Goal: Task Accomplishment & Management: Manage account settings

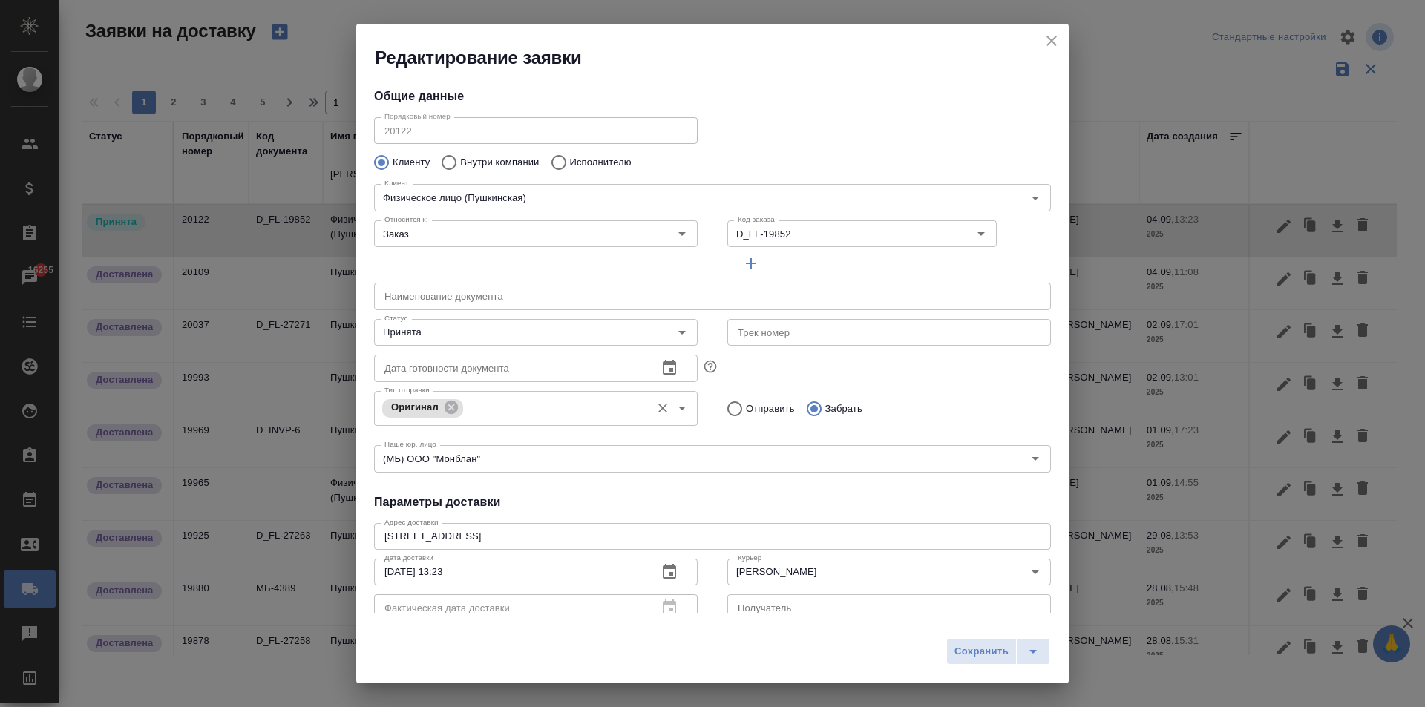
click at [1054, 34] on icon "close" at bounding box center [1052, 41] width 18 height 18
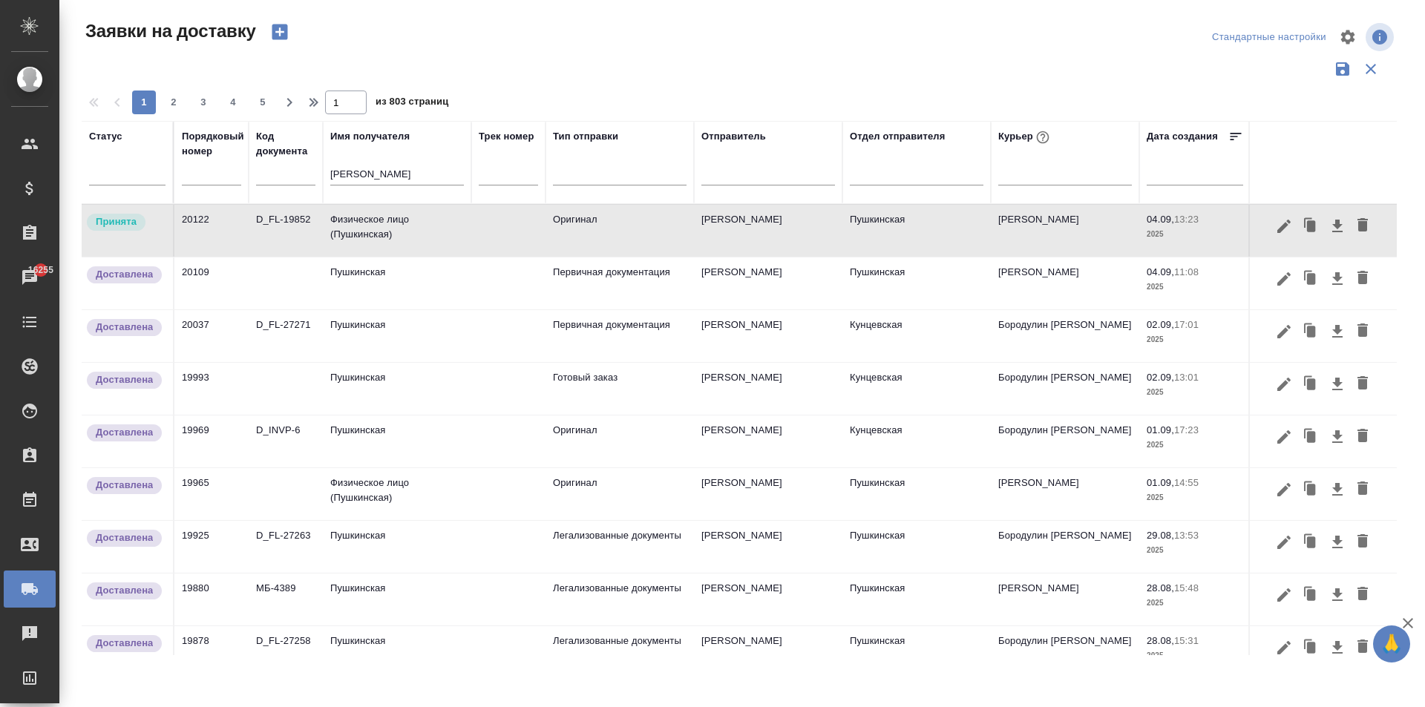
click at [361, 223] on td "Физическое лицо (Пушкинская)" at bounding box center [397, 231] width 148 height 52
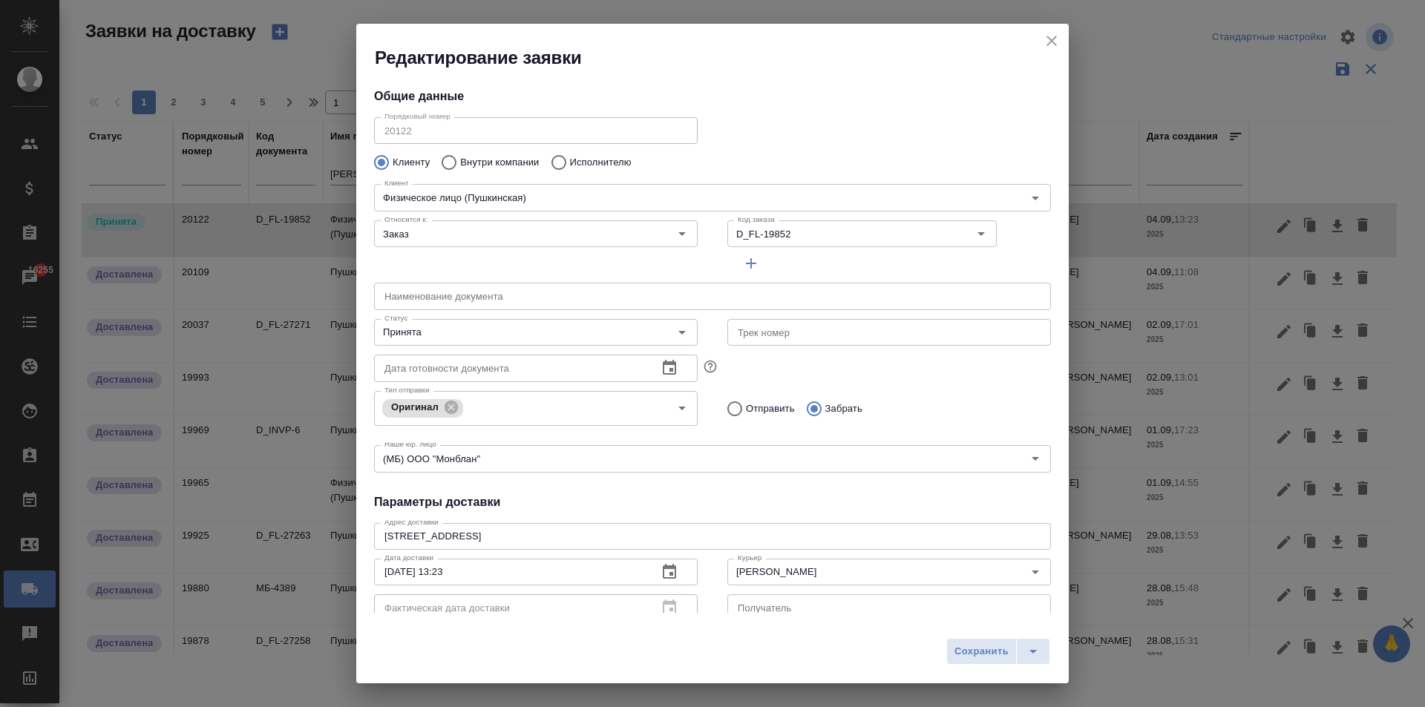
type input "Пушкинская"
type input "[PERSON_NAME]"
click at [447, 341] on input "Принята" at bounding box center [510, 333] width 265 height 18
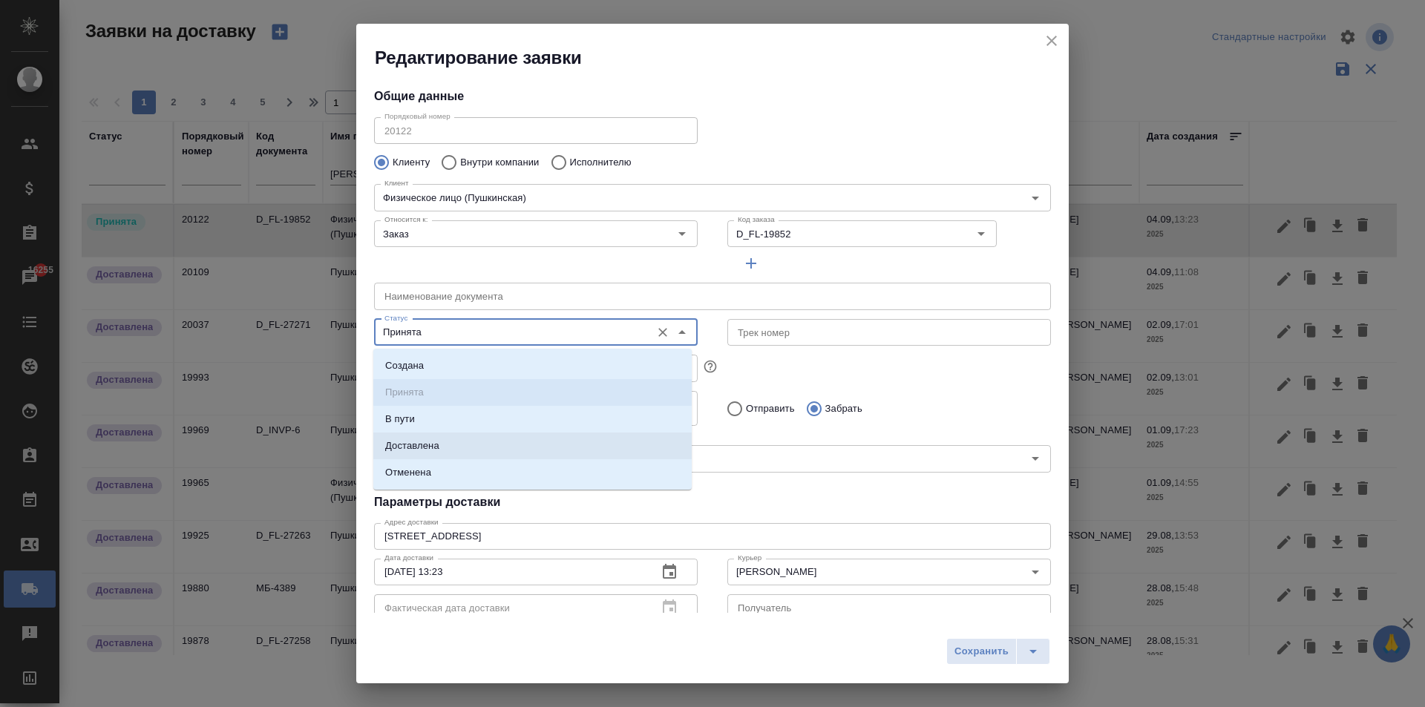
click at [450, 441] on li "Доставлена" at bounding box center [532, 446] width 318 height 27
type input "Доставлена"
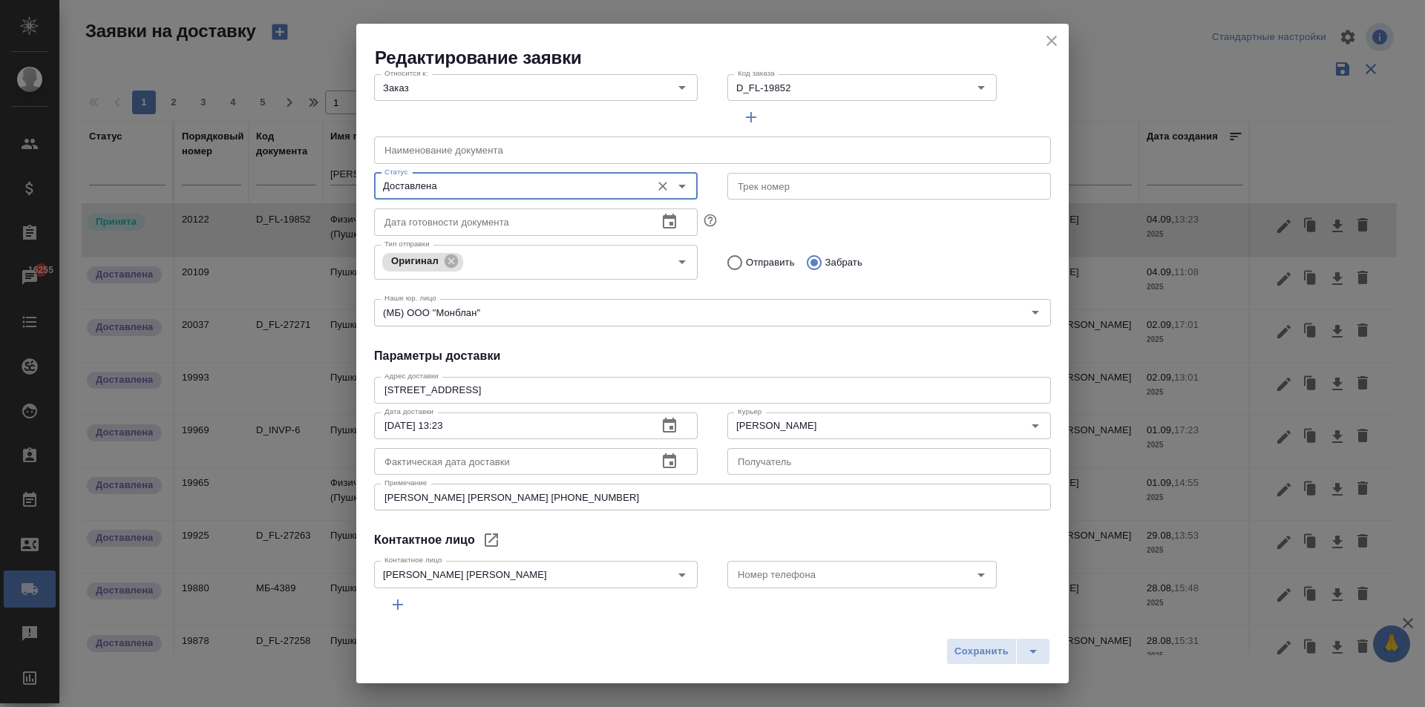
scroll to position [202, 0]
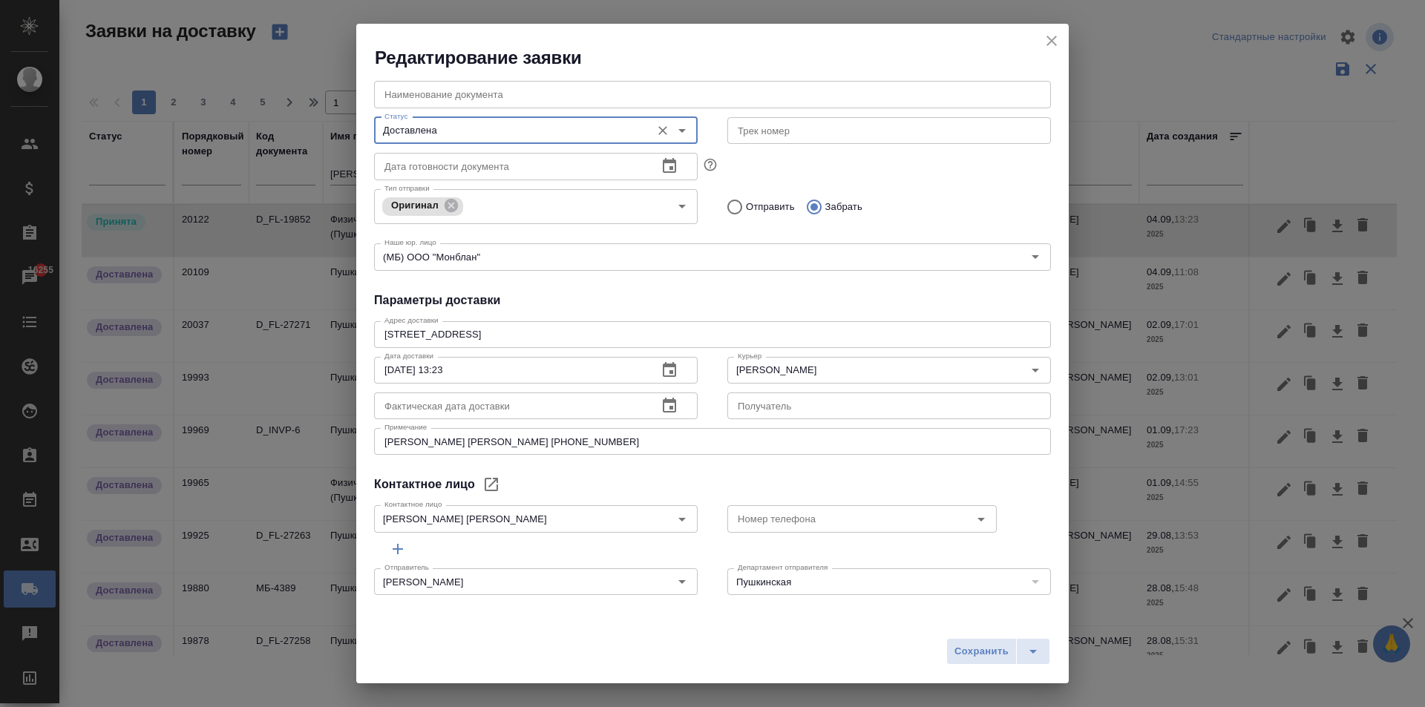
click at [663, 408] on icon "button" at bounding box center [669, 406] width 18 height 18
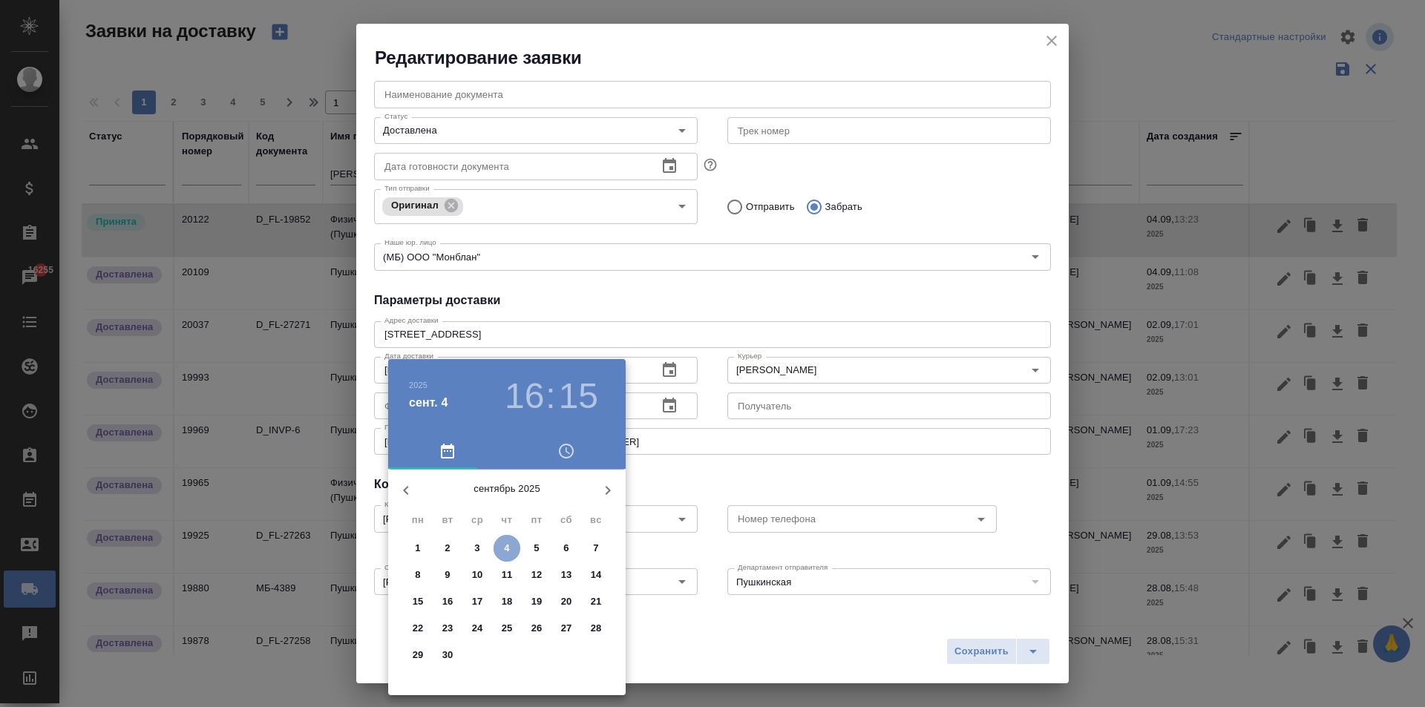
click at [498, 548] on span "4" at bounding box center [506, 548] width 27 height 15
type input "[DATE] 16:15"
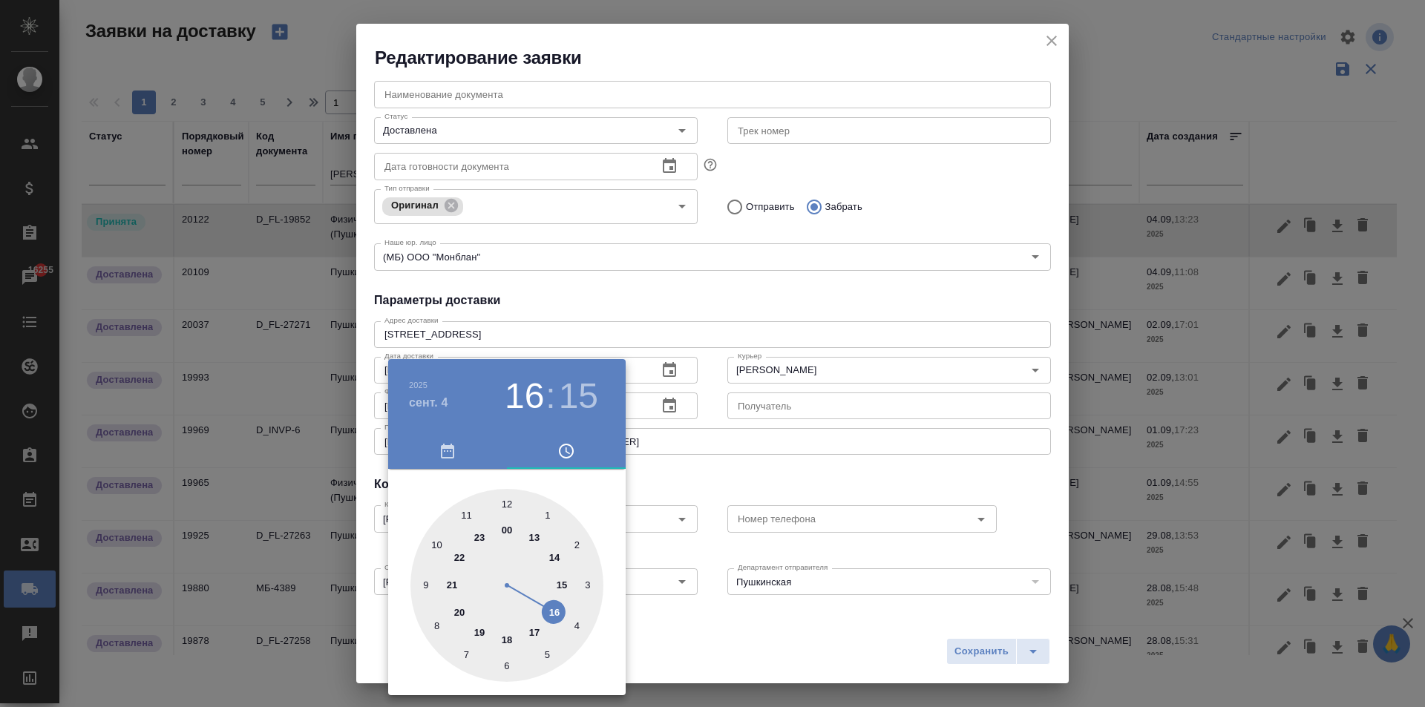
click at [657, 466] on div at bounding box center [712, 353] width 1425 height 707
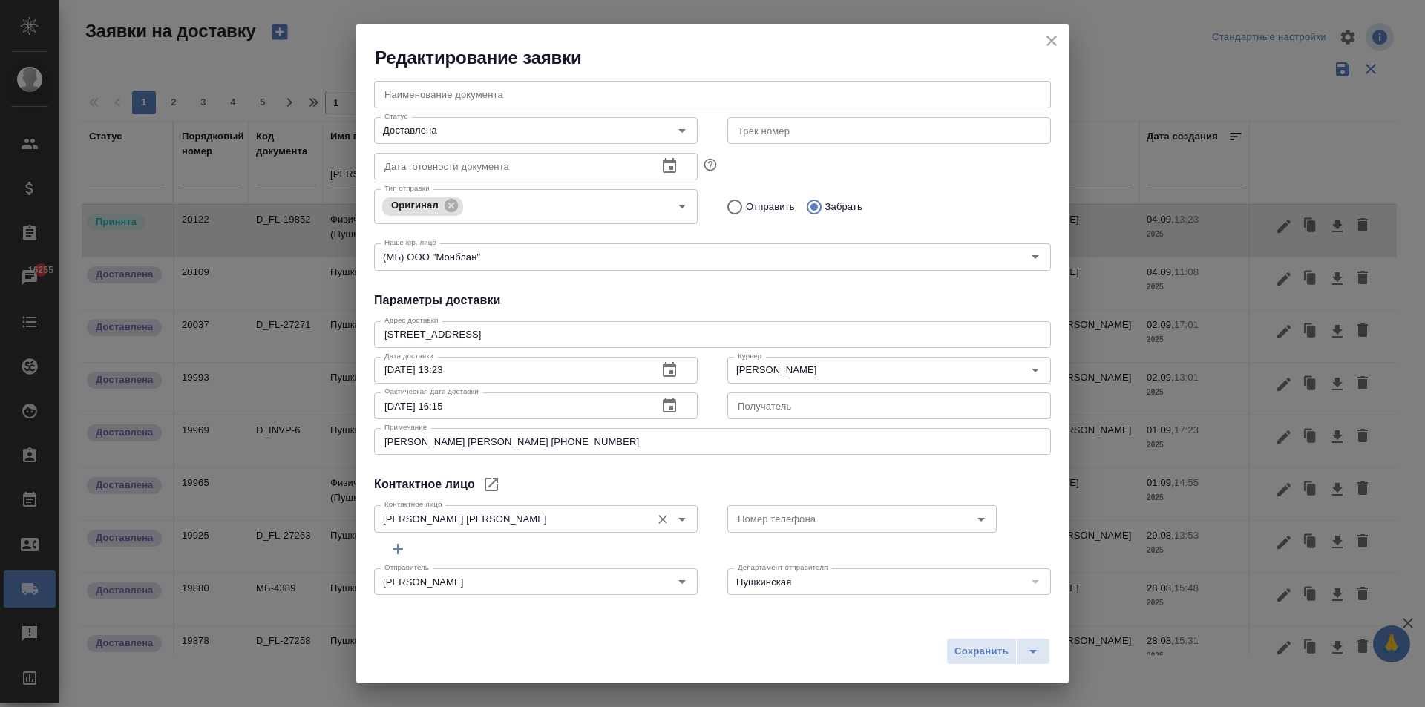
click at [483, 517] on input "[PERSON_NAME] [PERSON_NAME]" at bounding box center [510, 519] width 265 height 18
click at [713, 487] on div "Номер телефона Номер телефона" at bounding box center [888, 517] width 353 height 65
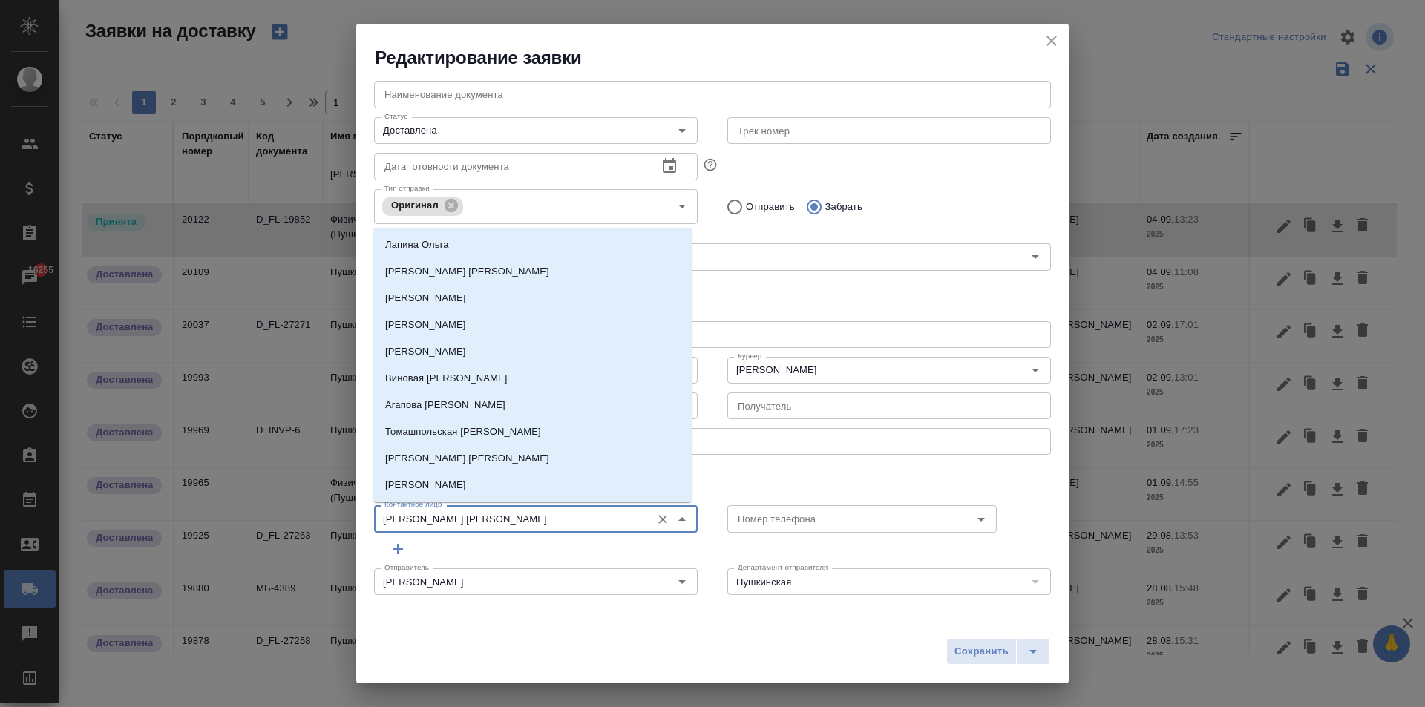
drag, startPoint x: 499, startPoint y: 522, endPoint x: 329, endPoint y: 520, distance: 169.9
click at [329, 520] on div "Редактирование заявки Общие данные Порядковый номер 20122 Порядковый номер Клие…" at bounding box center [712, 353] width 1425 height 707
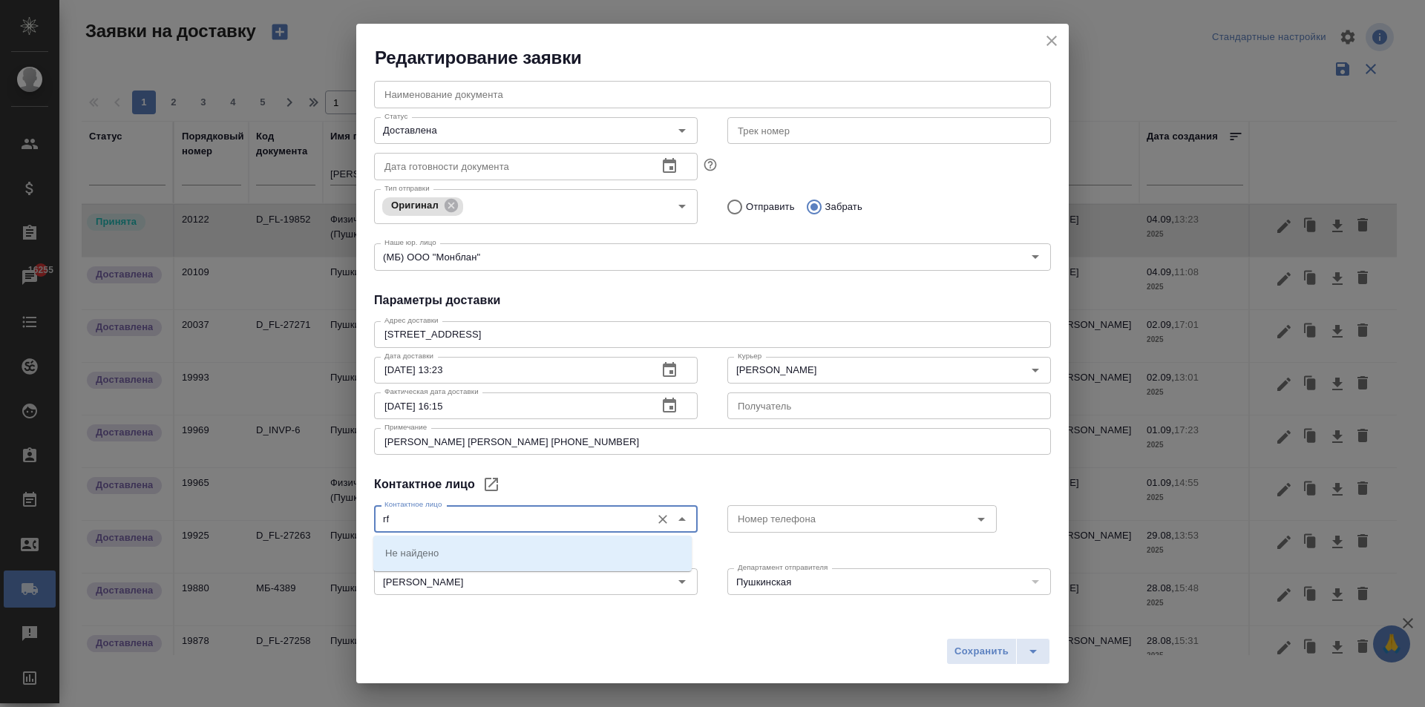
type input "r"
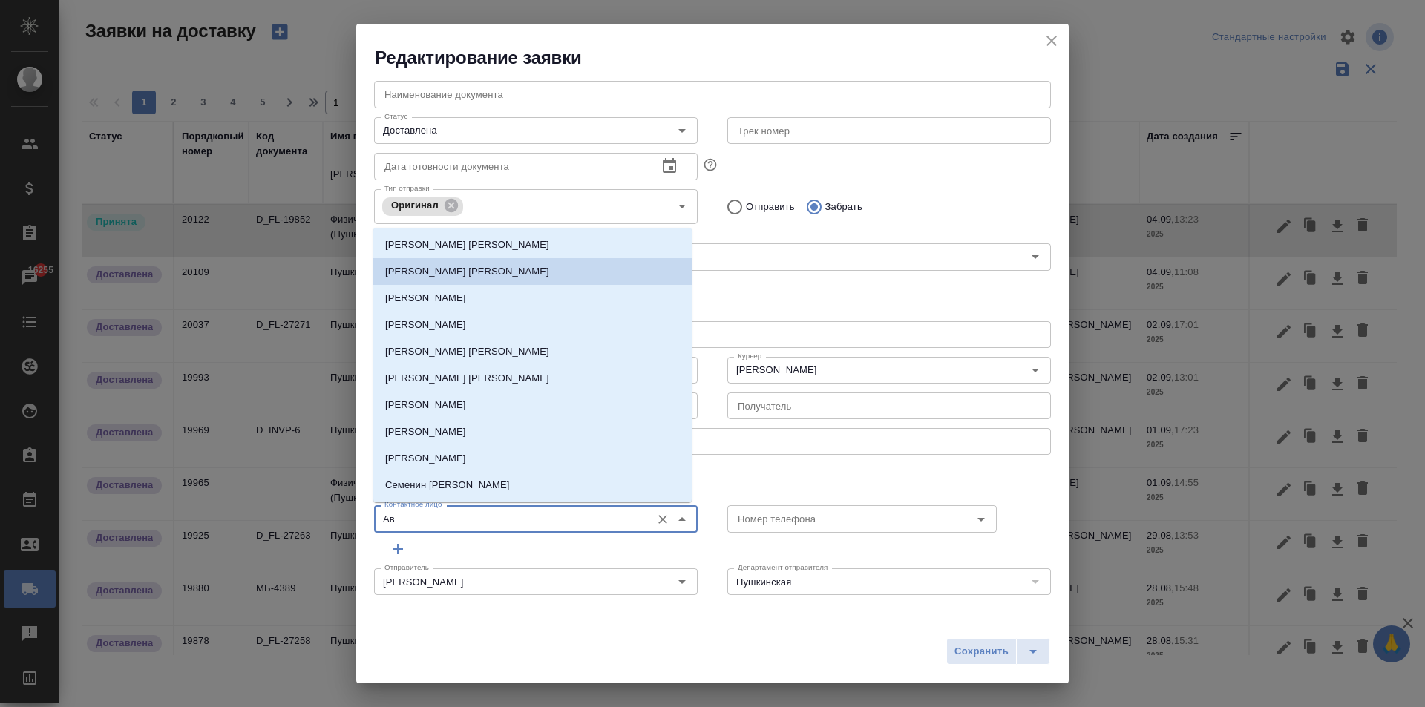
type input "[PERSON_NAME]"
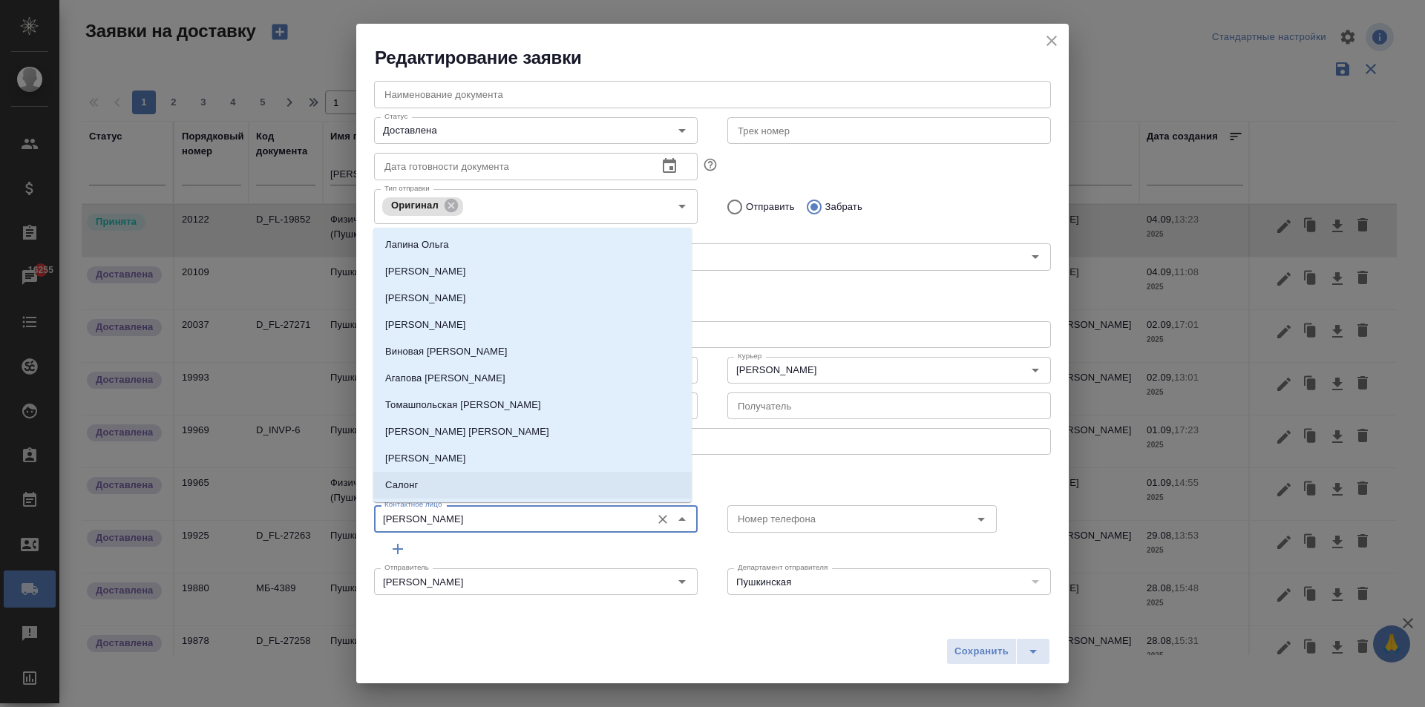
type input "[PERSON_NAME]"
click at [783, 476] on div "Контактное лицо" at bounding box center [712, 485] width 677 height 18
click at [445, 519] on input "[PERSON_NAME]" at bounding box center [510, 519] width 265 height 18
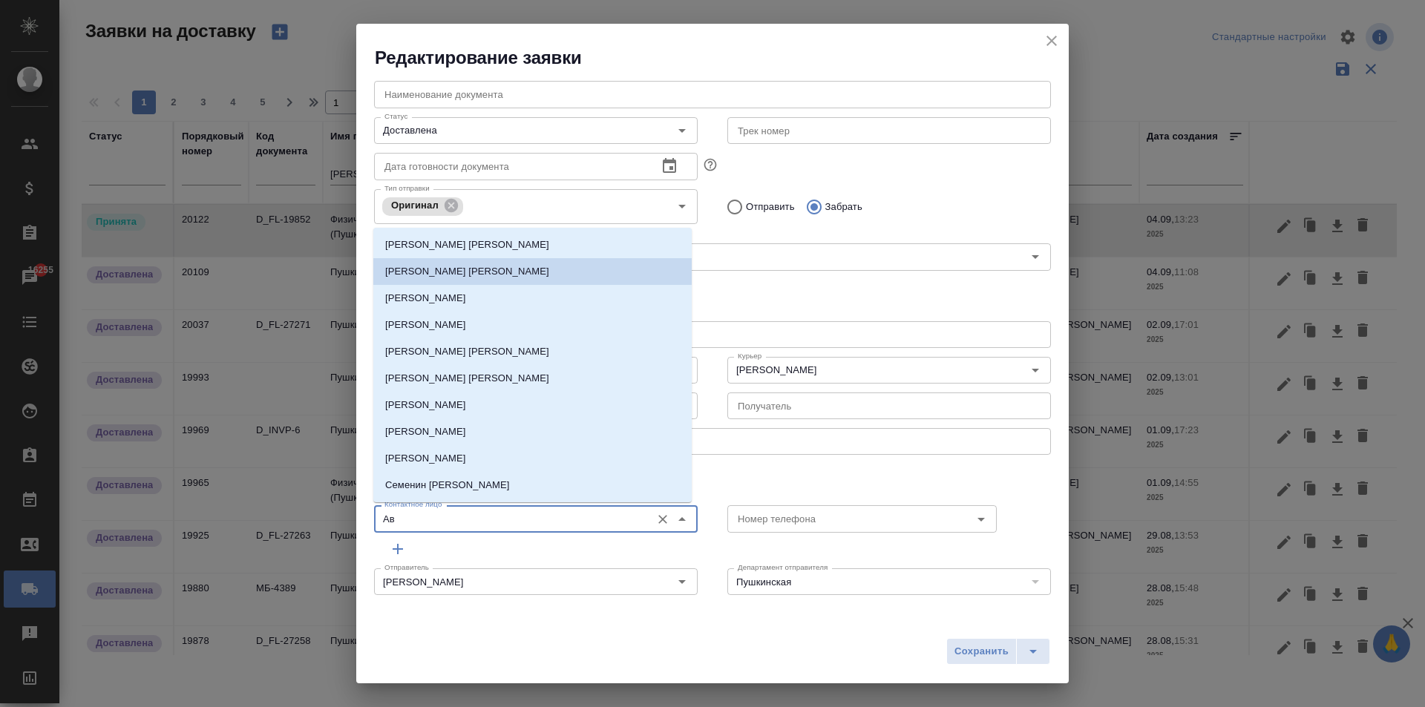
type input "[PERSON_NAME]"
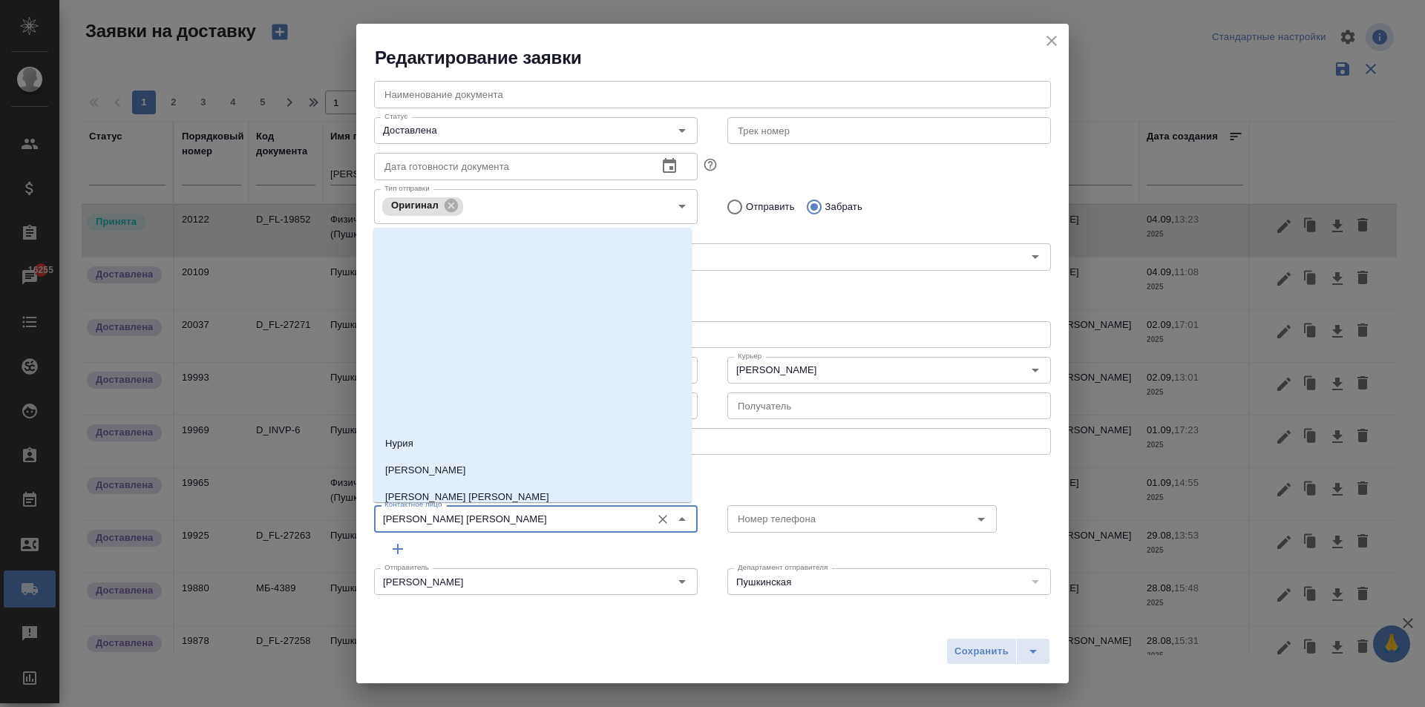
scroll to position [2003, 0]
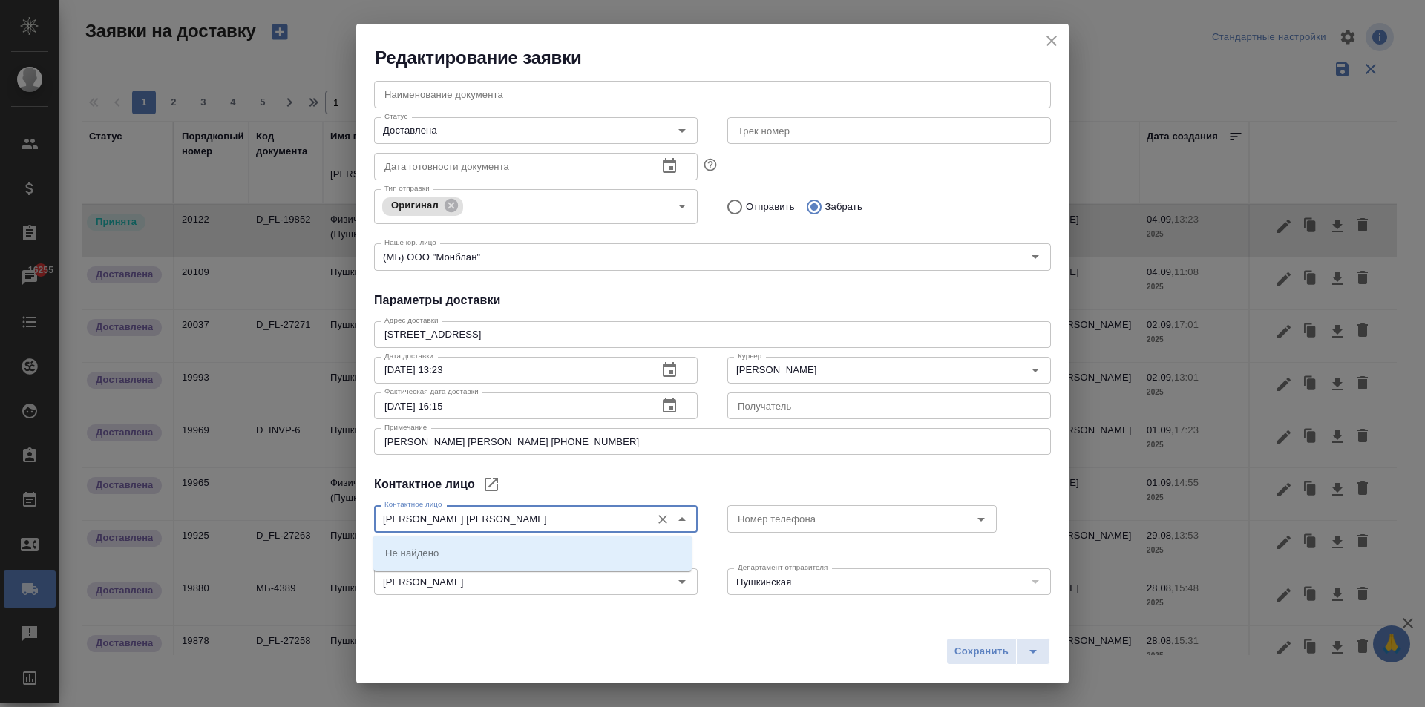
type input "[PERSON_NAME] [PERSON_NAME]"
drag, startPoint x: 516, startPoint y: 516, endPoint x: 527, endPoint y: 542, distance: 28.3
click at [286, 538] on div "Редактирование заявки Общие данные Порядковый номер 20122 Порядковый номер Клие…" at bounding box center [712, 353] width 1425 height 707
click at [660, 521] on icon "Очистить" at bounding box center [662, 519] width 9 height 9
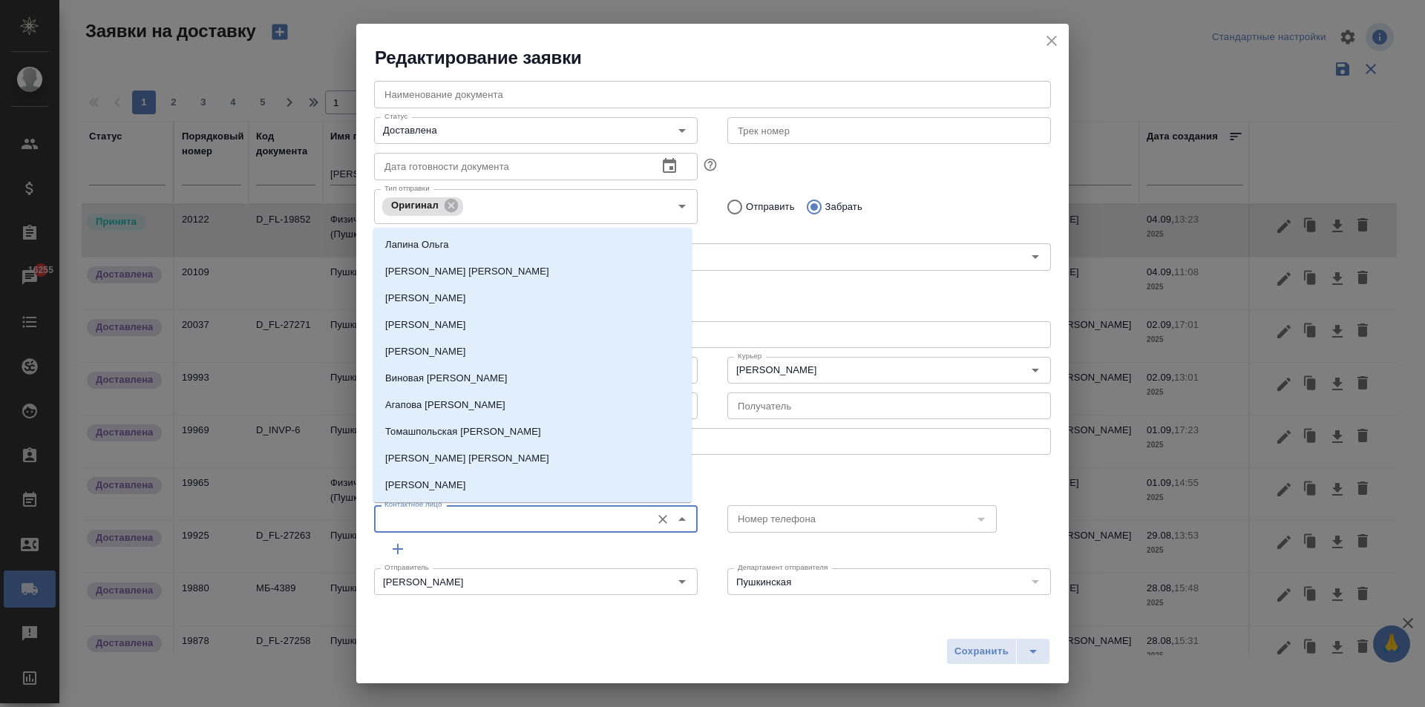
type input "[PERSON_NAME] [PERSON_NAME]"
click at [729, 487] on div "Номер телефона Номер телефона" at bounding box center [888, 517] width 353 height 65
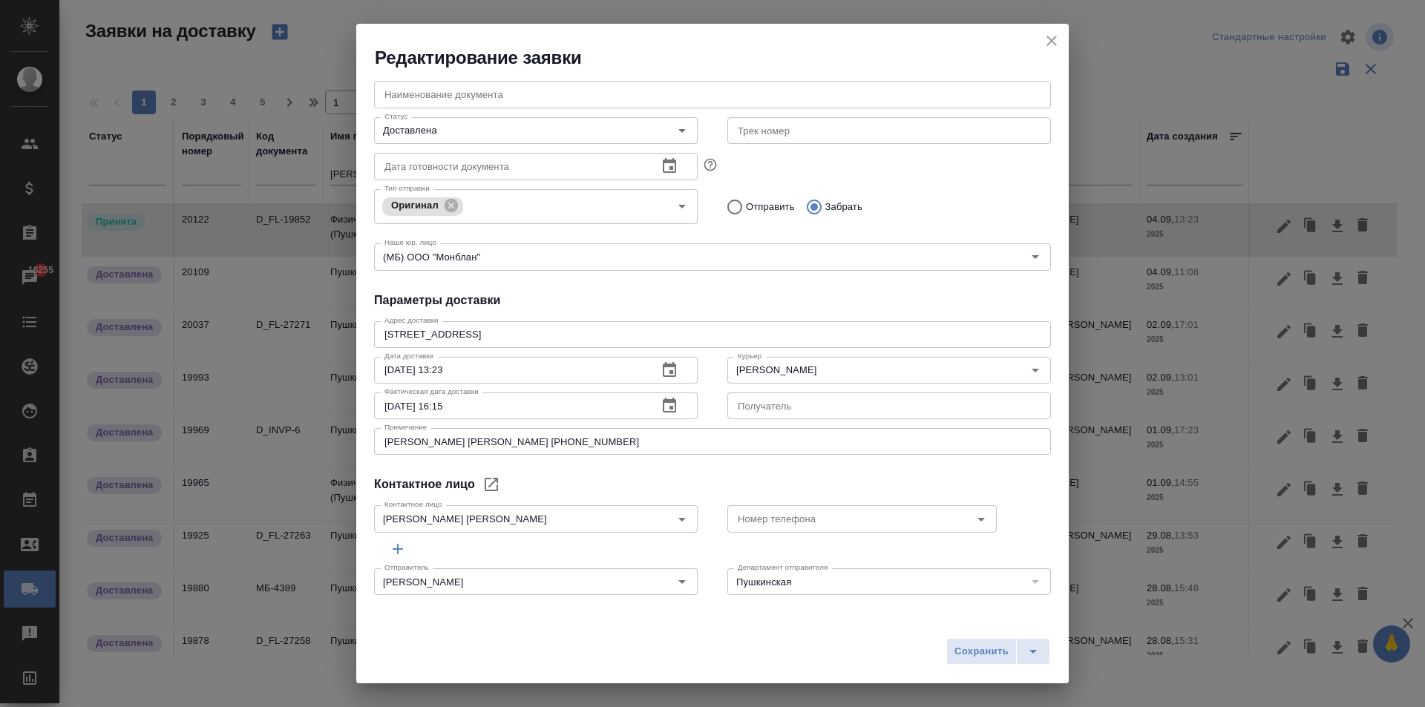
click at [975, 660] on button "Сохранить" at bounding box center [981, 651] width 70 height 27
type input "Принята"
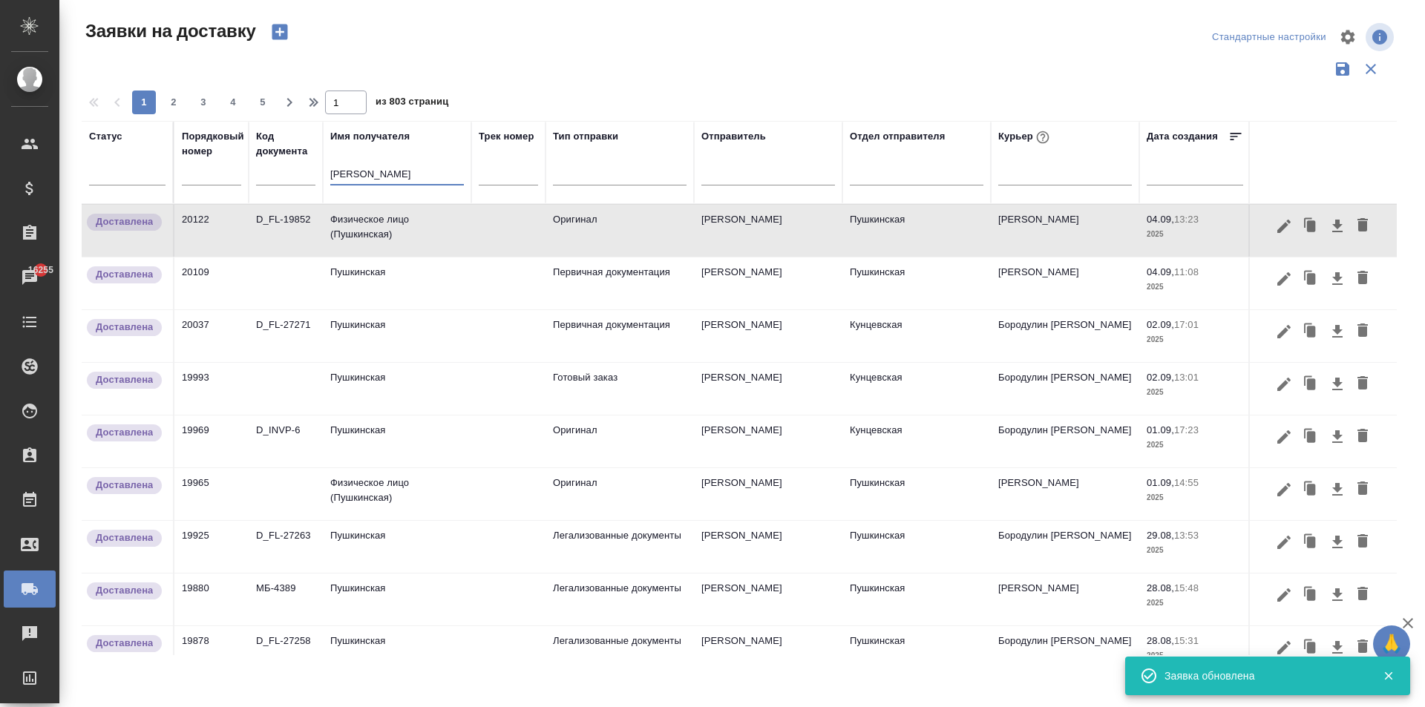
drag, startPoint x: 327, startPoint y: 177, endPoint x: 227, endPoint y: 188, distance: 100.8
click at [233, 186] on tr "Статус Порядковый номер Код документа Имя получателя [PERSON_NAME] Трек номер Т…" at bounding box center [852, 162] width 1540 height 83
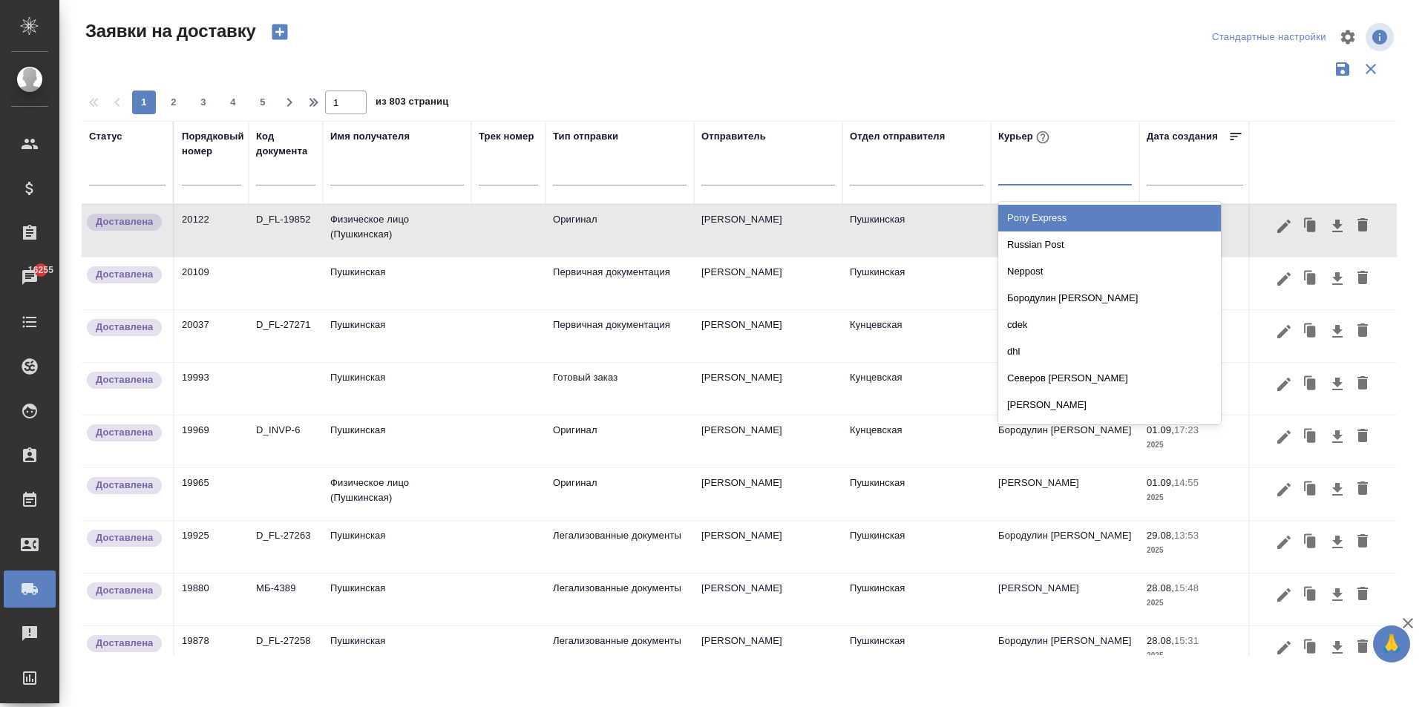
click at [1040, 178] on div at bounding box center [1065, 171] width 134 height 22
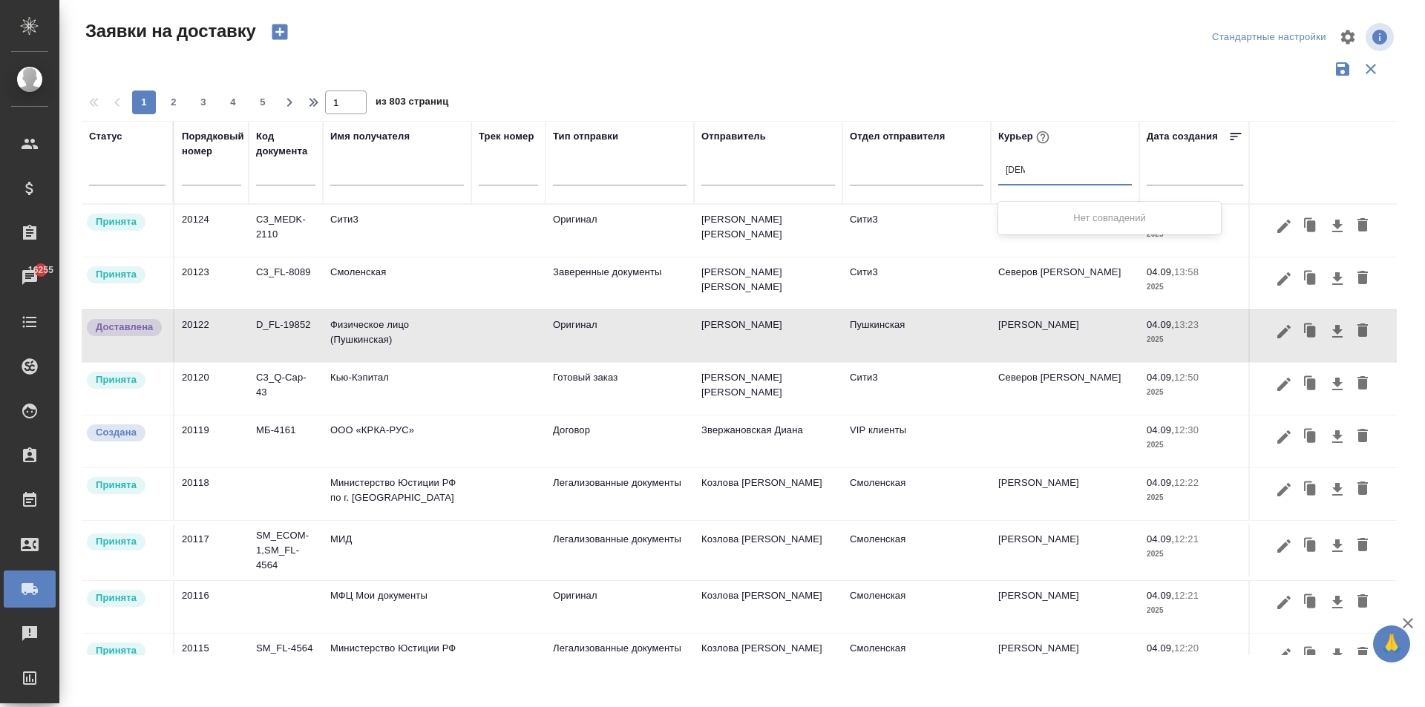
type input "[DEMOGRAPHIC_DATA]"
click at [1049, 347] on td "[PERSON_NAME]" at bounding box center [1065, 336] width 148 height 52
click at [1025, 172] on div at bounding box center [1065, 171] width 134 height 22
type input "[PERSON_NAME]"
click at [1080, 212] on div "[PERSON_NAME]" at bounding box center [1109, 218] width 223 height 27
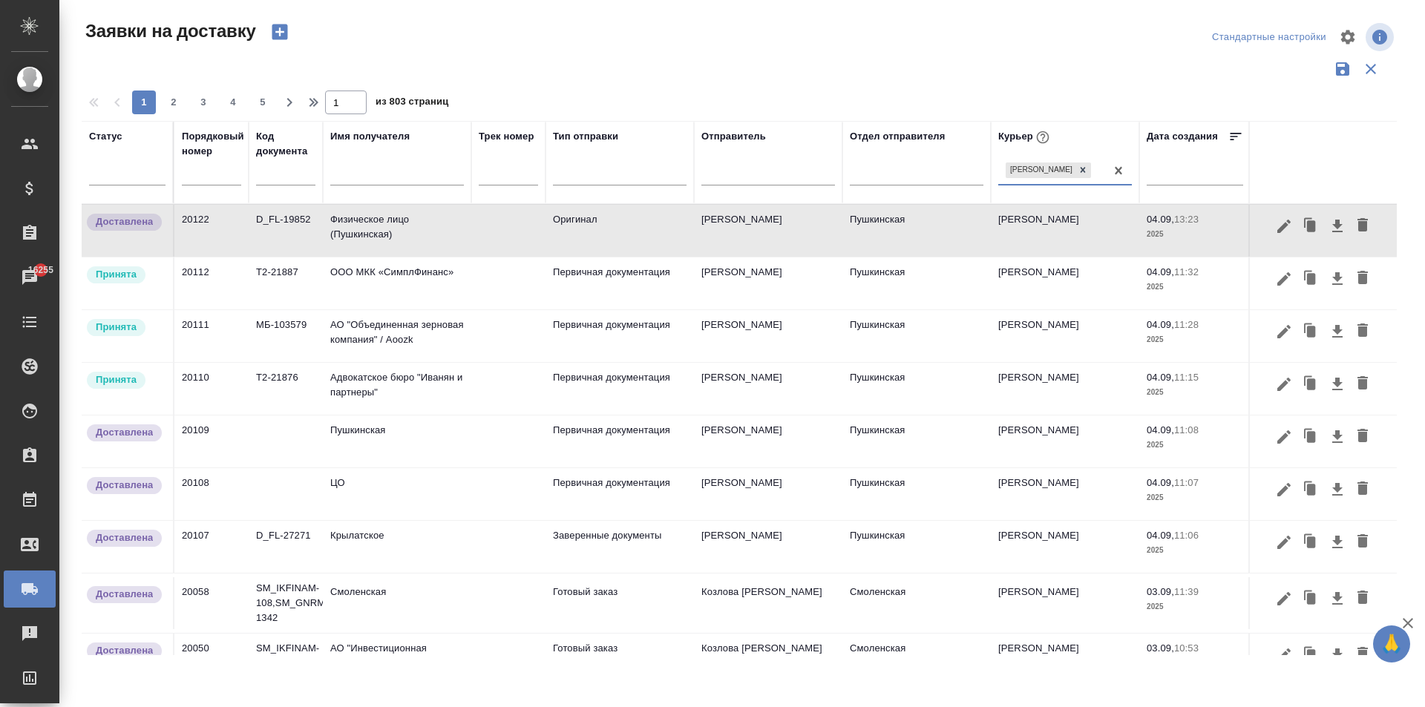
click at [368, 229] on td "Физическое лицо (Пушкинская)" at bounding box center [397, 231] width 148 height 52
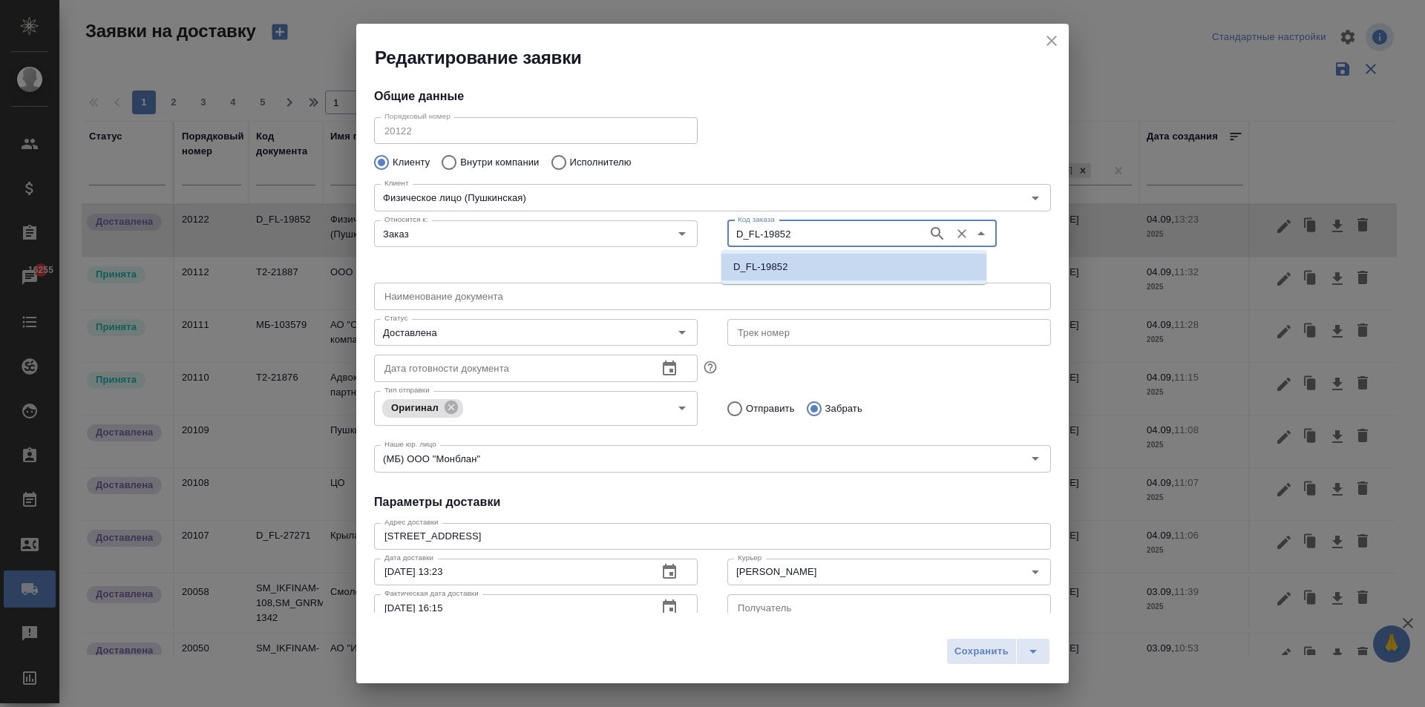
drag, startPoint x: 809, startPoint y: 237, endPoint x: 699, endPoint y: 228, distance: 110.2
click at [699, 228] on div "Относится к: Заказ Относится к: Код заказа D_FL-19852 Код заказа" at bounding box center [712, 246] width 706 height 92
click at [1053, 31] on button "close" at bounding box center [1051, 41] width 22 height 22
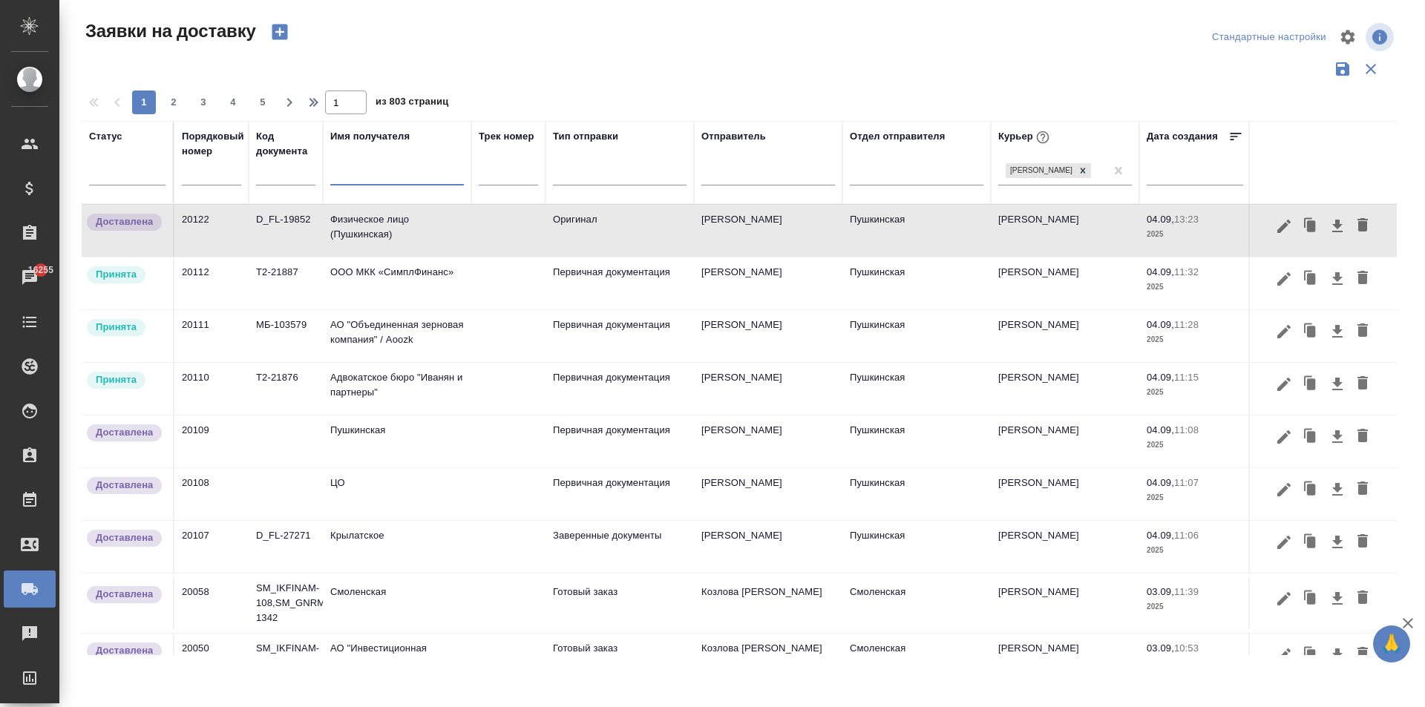
click at [379, 171] on input "text" at bounding box center [397, 175] width 134 height 19
click at [401, 453] on td "Пушкинская" at bounding box center [397, 442] width 148 height 52
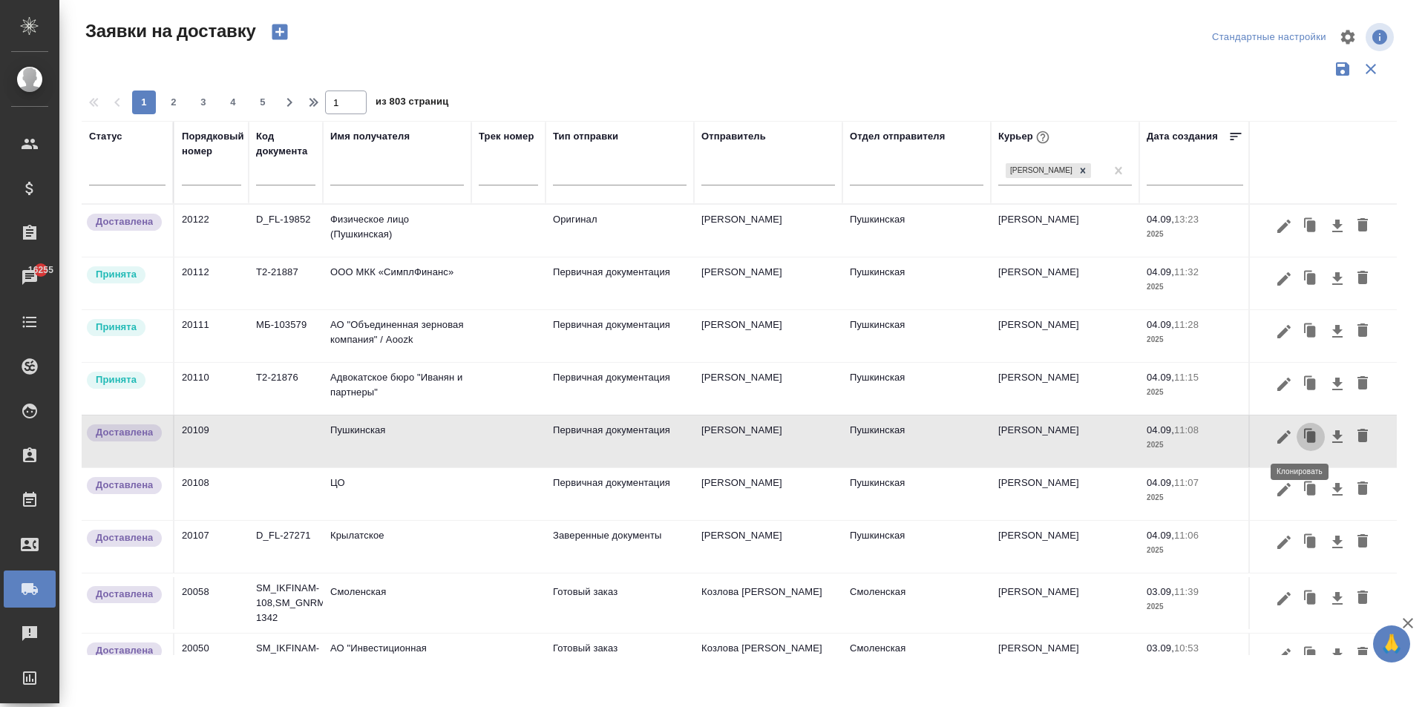
click at [1300, 430] on icon "button" at bounding box center [1310, 437] width 21 height 21
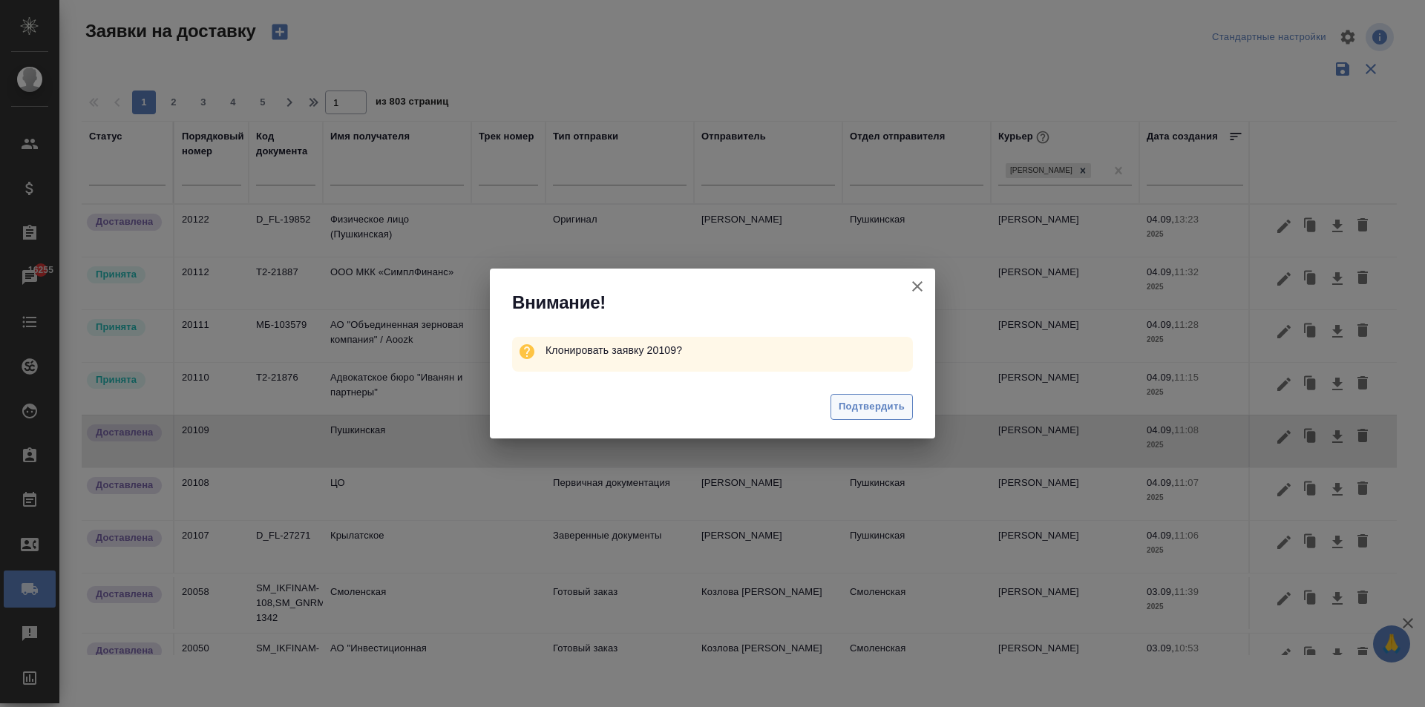
click at [864, 412] on span "Подтвердить" at bounding box center [871, 406] width 66 height 17
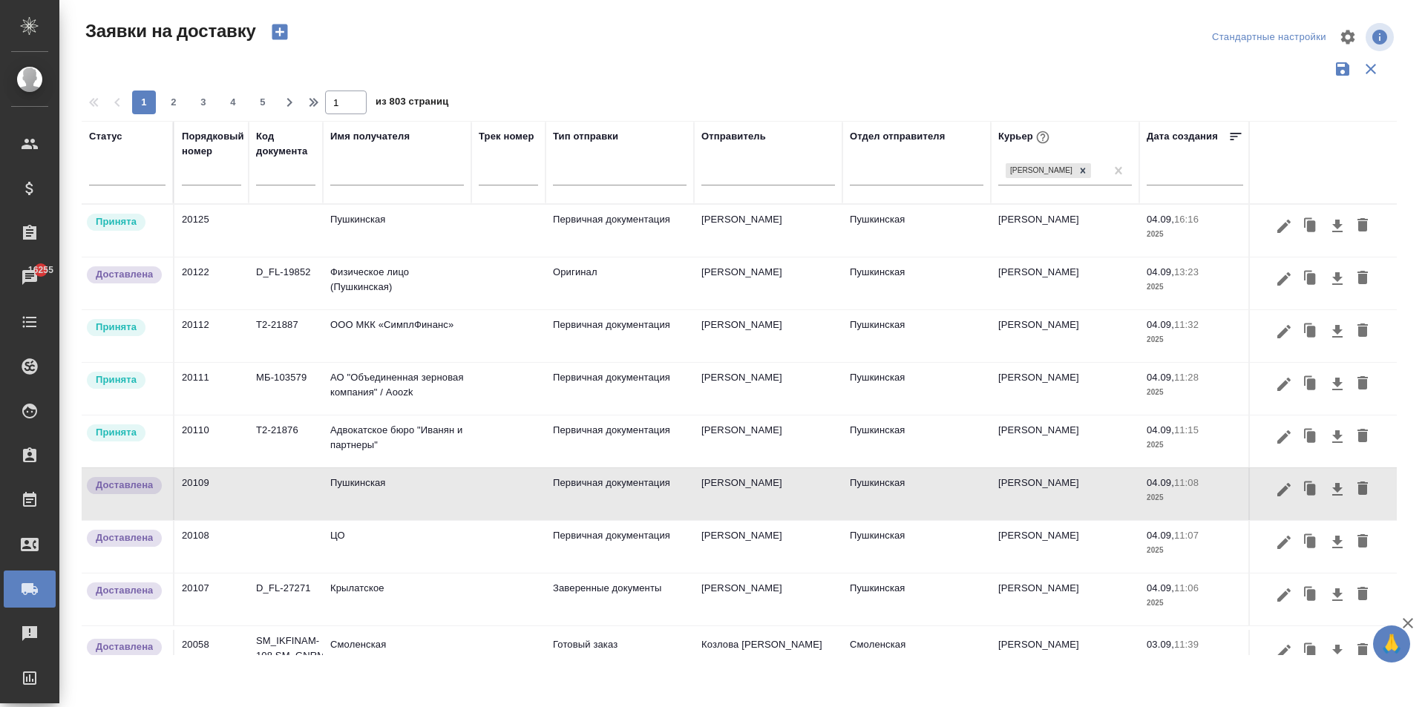
click at [375, 246] on td "Пушкинская" at bounding box center [397, 231] width 148 height 52
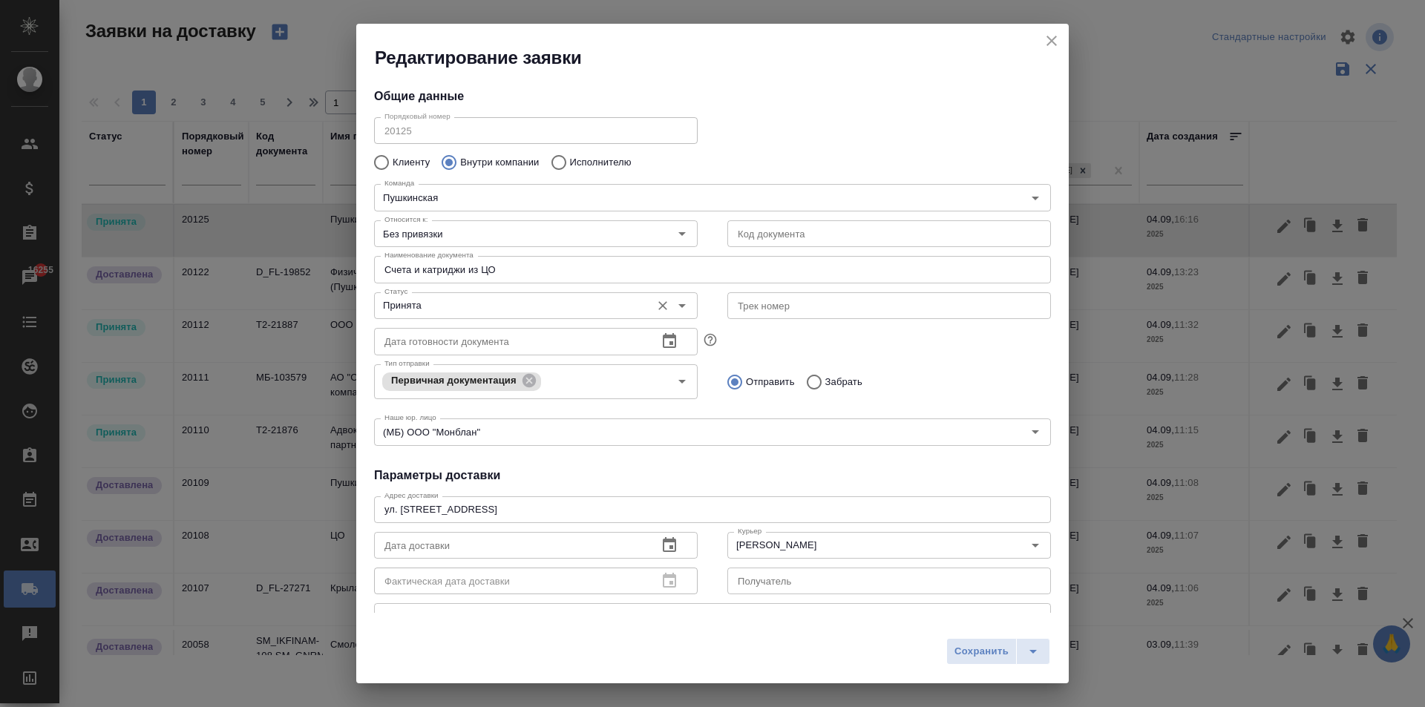
click at [574, 302] on input "Принята" at bounding box center [510, 306] width 265 height 18
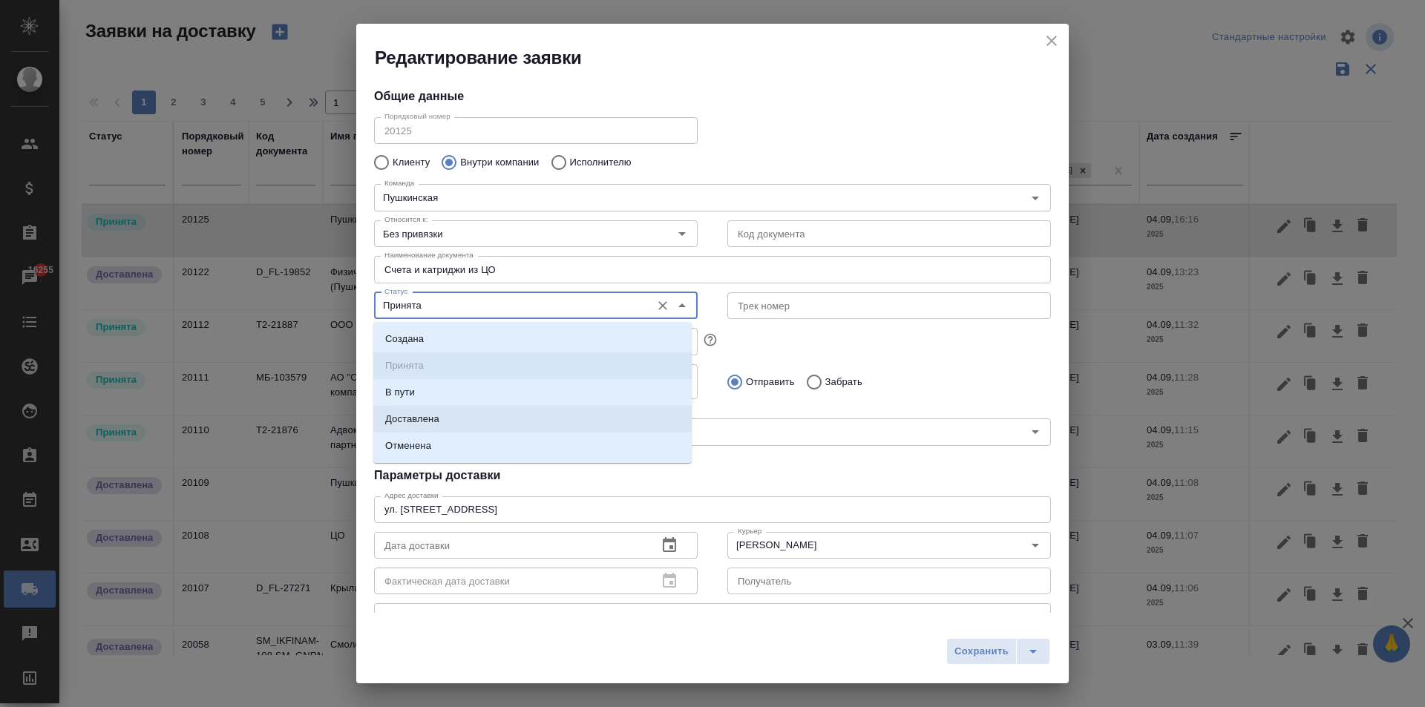
click at [424, 417] on p "Доставлена" at bounding box center [412, 419] width 54 height 15
type input "Доставлена"
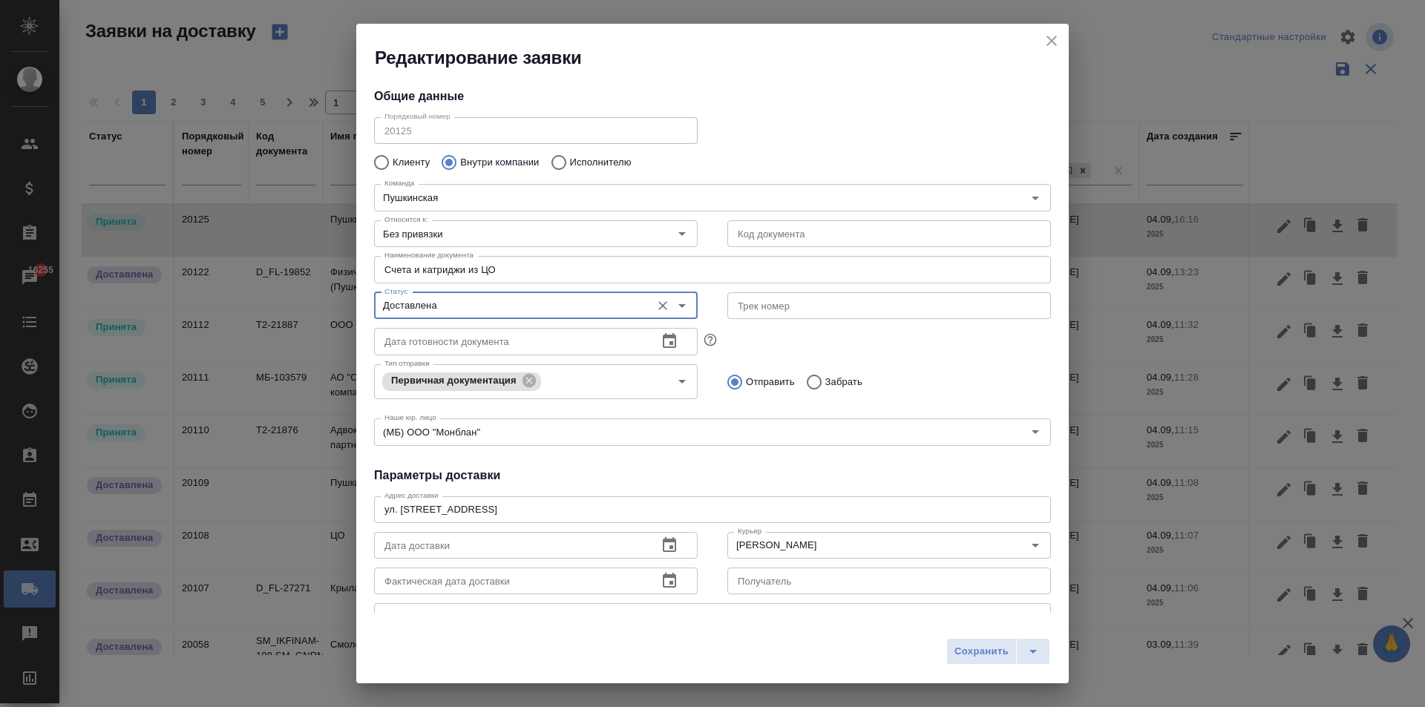
click at [663, 539] on icon "button" at bounding box center [669, 544] width 13 height 15
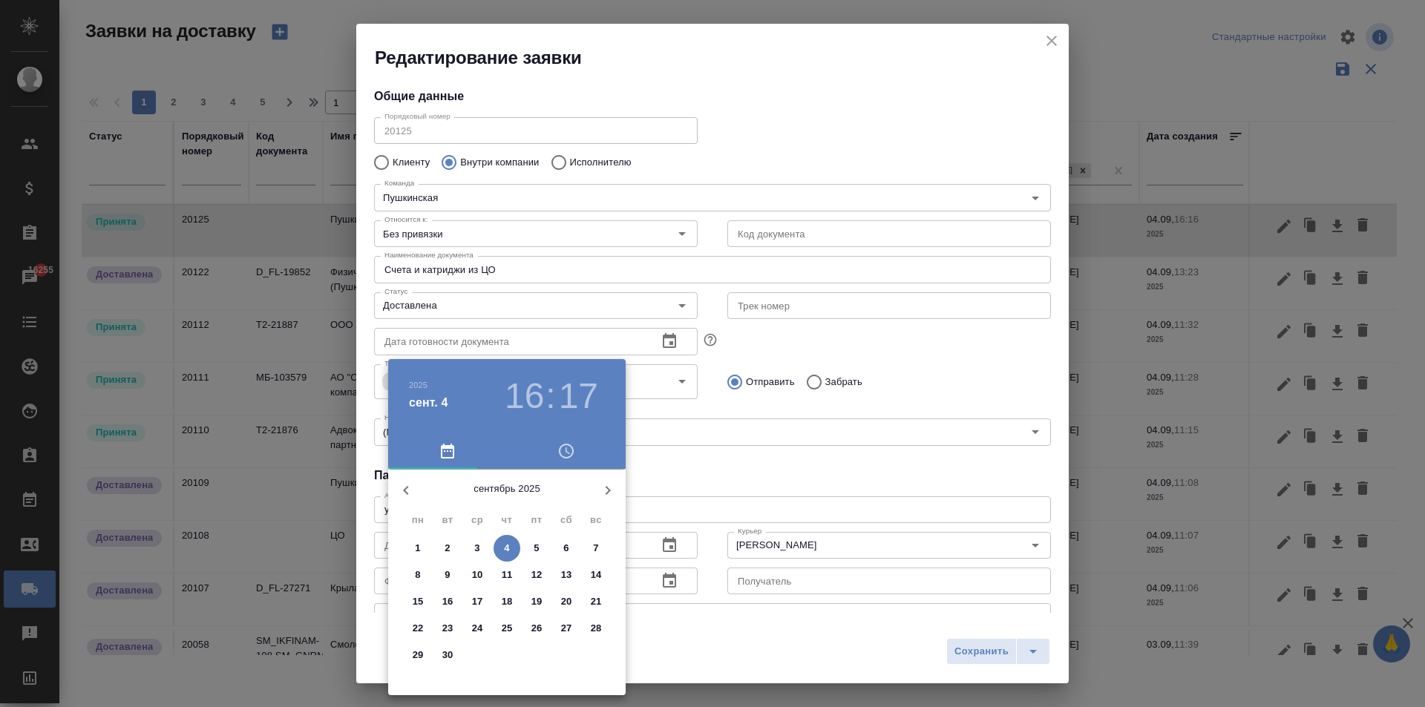
click at [507, 537] on button "4" at bounding box center [506, 548] width 27 height 27
type input "[DATE] 16:17"
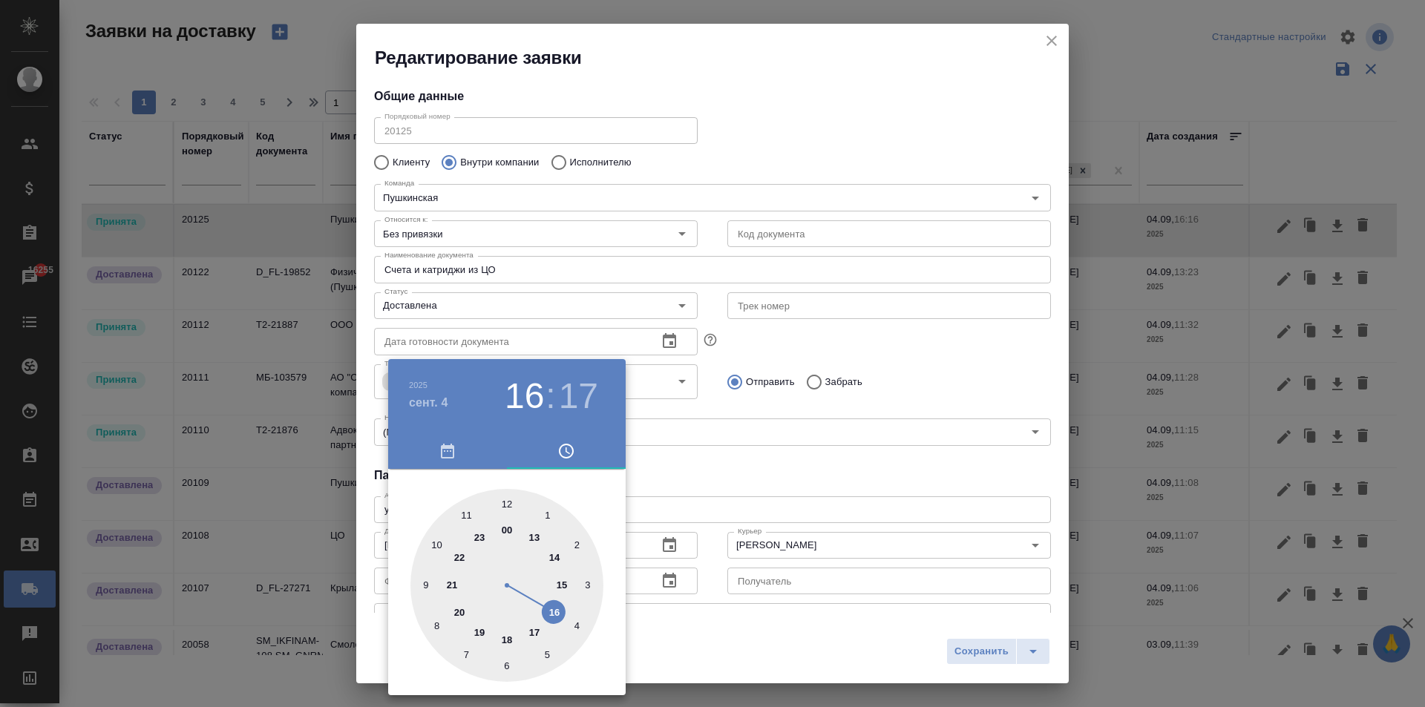
click at [752, 485] on div at bounding box center [712, 353] width 1425 height 707
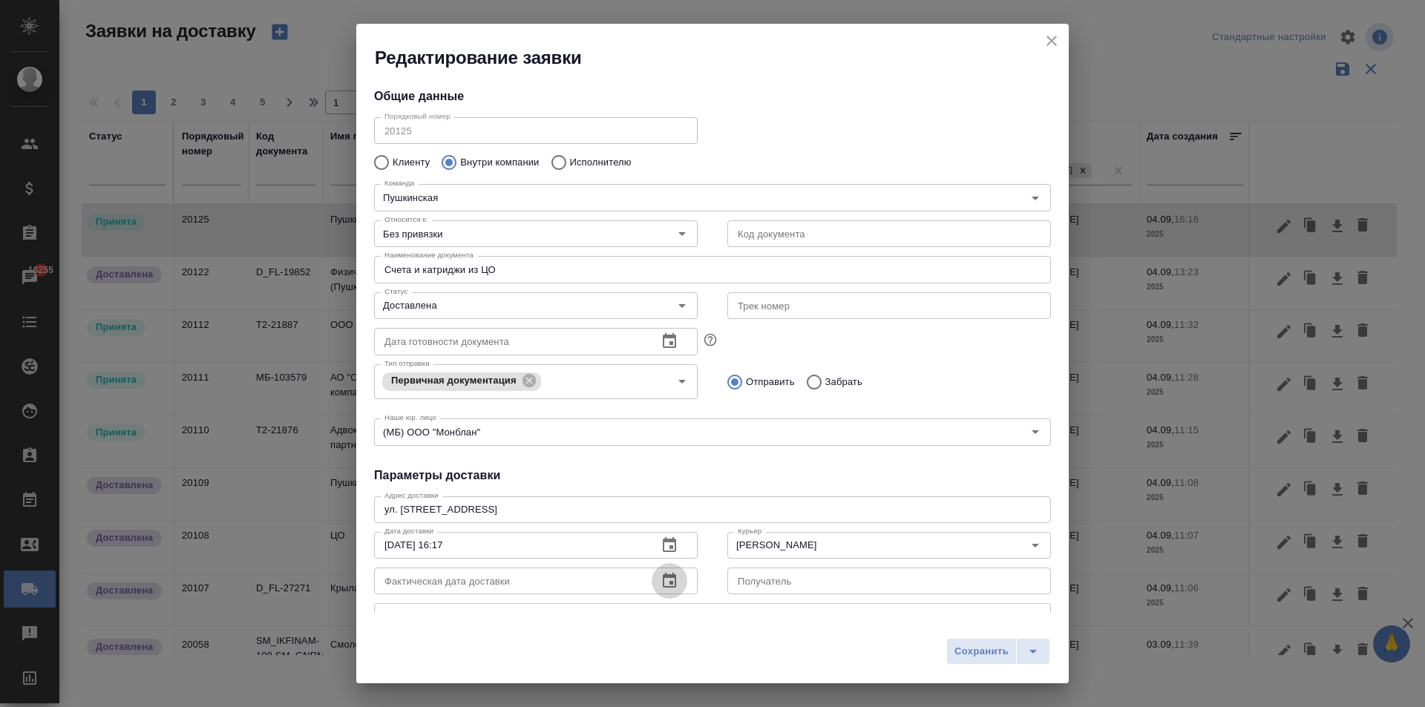
click at [661, 581] on icon "button" at bounding box center [669, 581] width 18 height 18
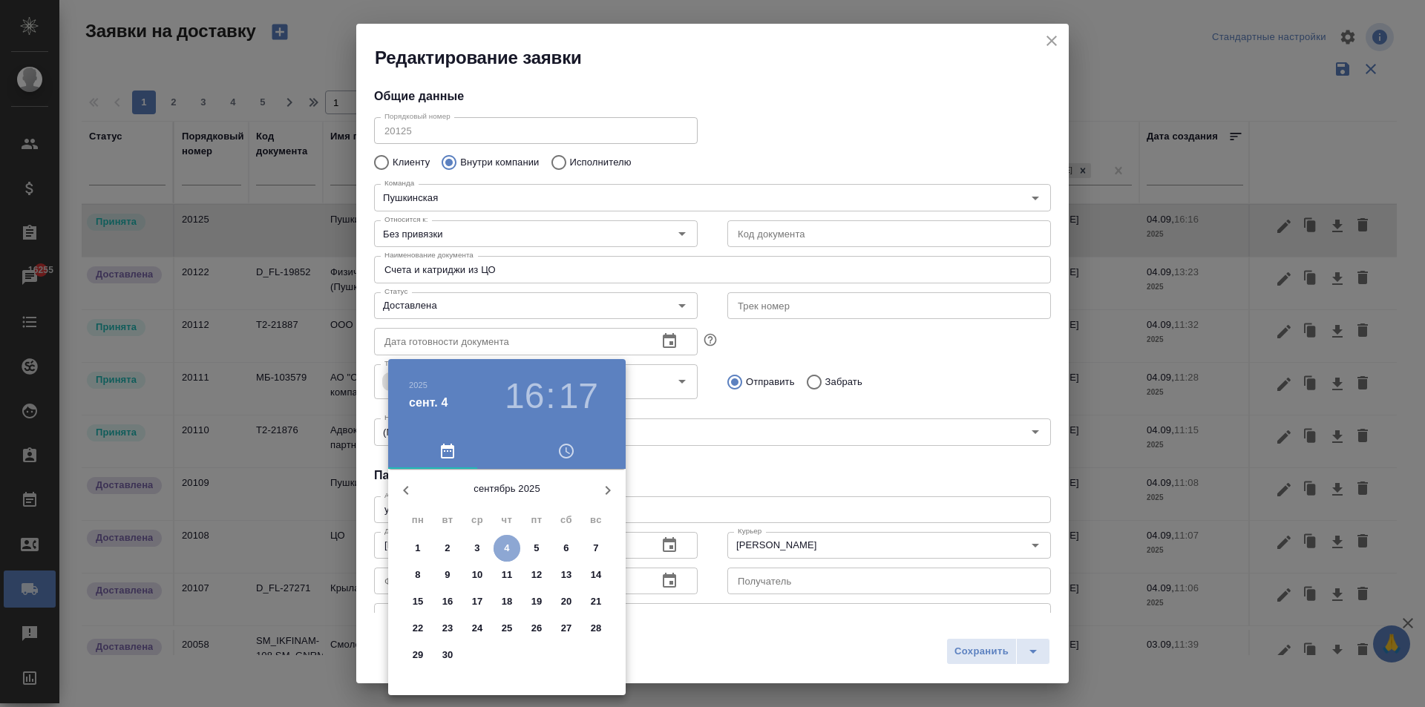
click at [505, 547] on p "4" at bounding box center [506, 548] width 5 height 15
type input "[DATE] 16:17"
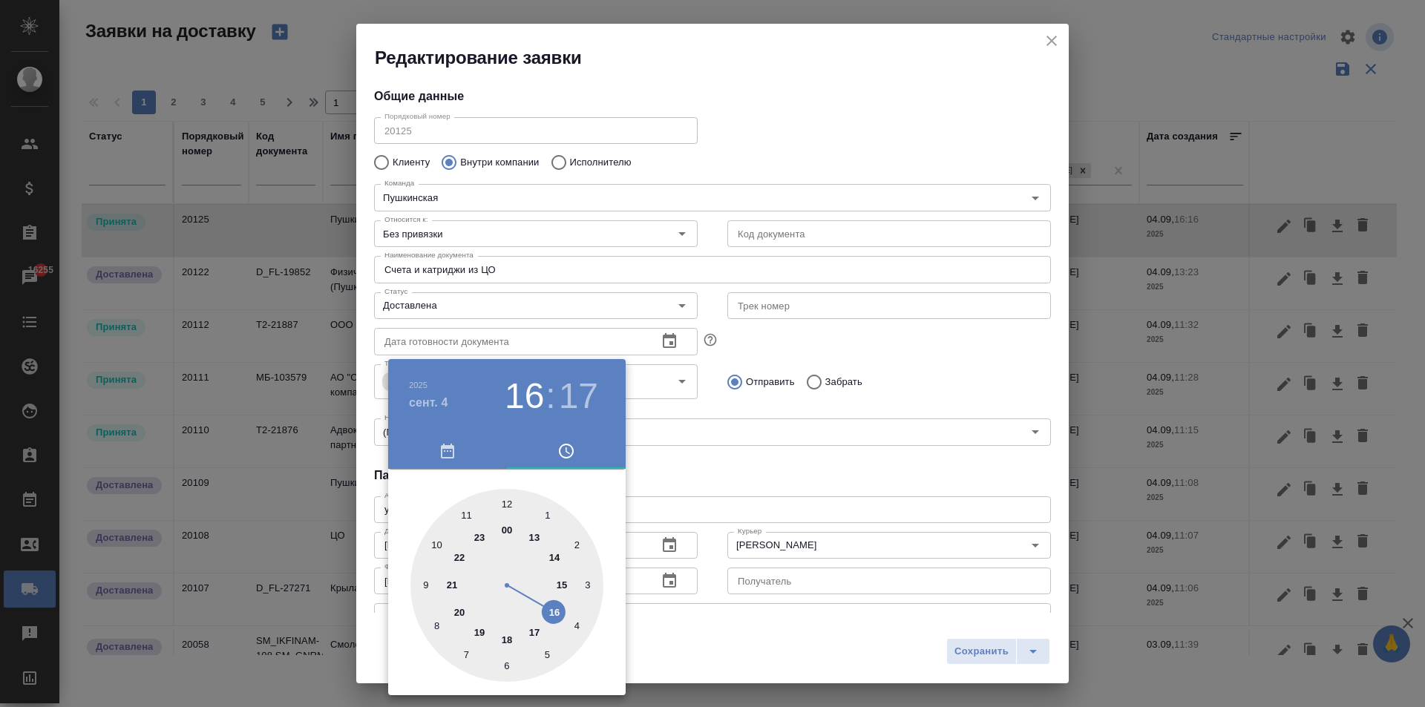
click at [774, 502] on div at bounding box center [712, 353] width 1425 height 707
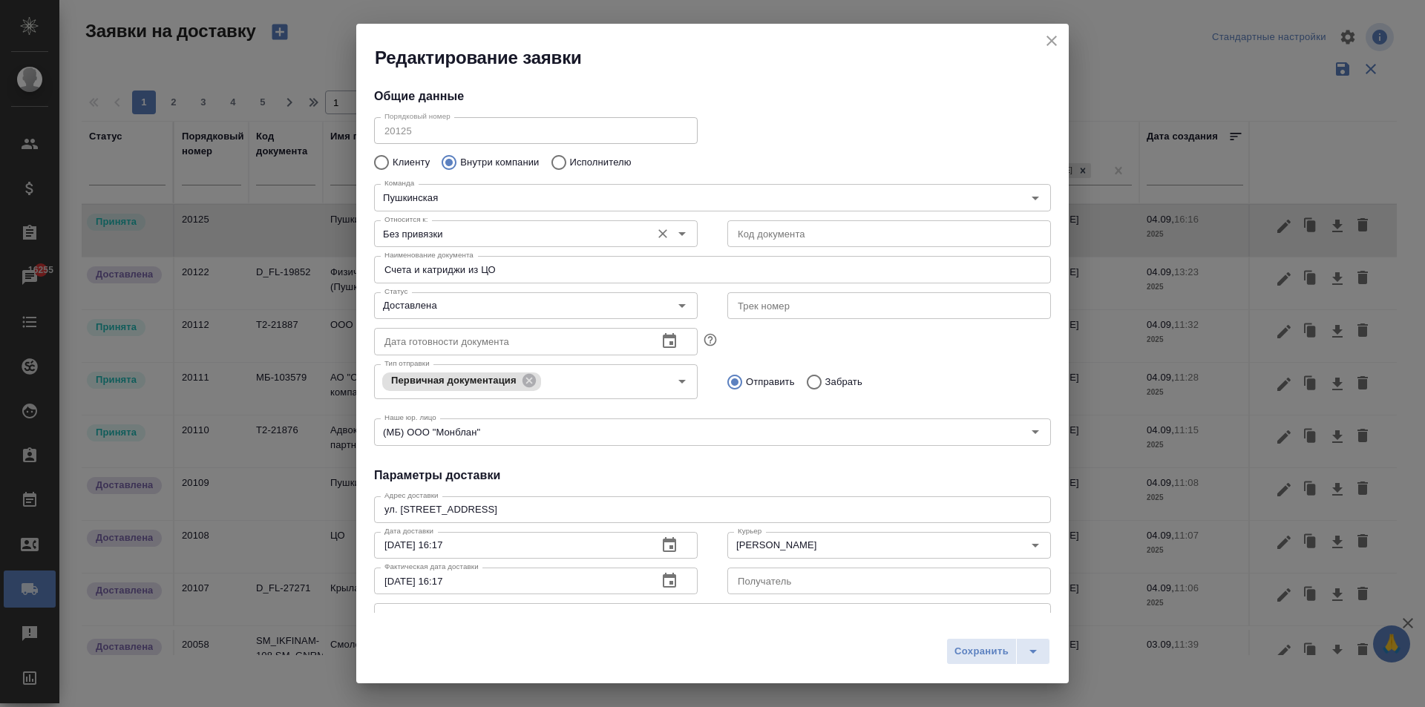
click at [438, 238] on input "Без привязки" at bounding box center [510, 234] width 265 height 18
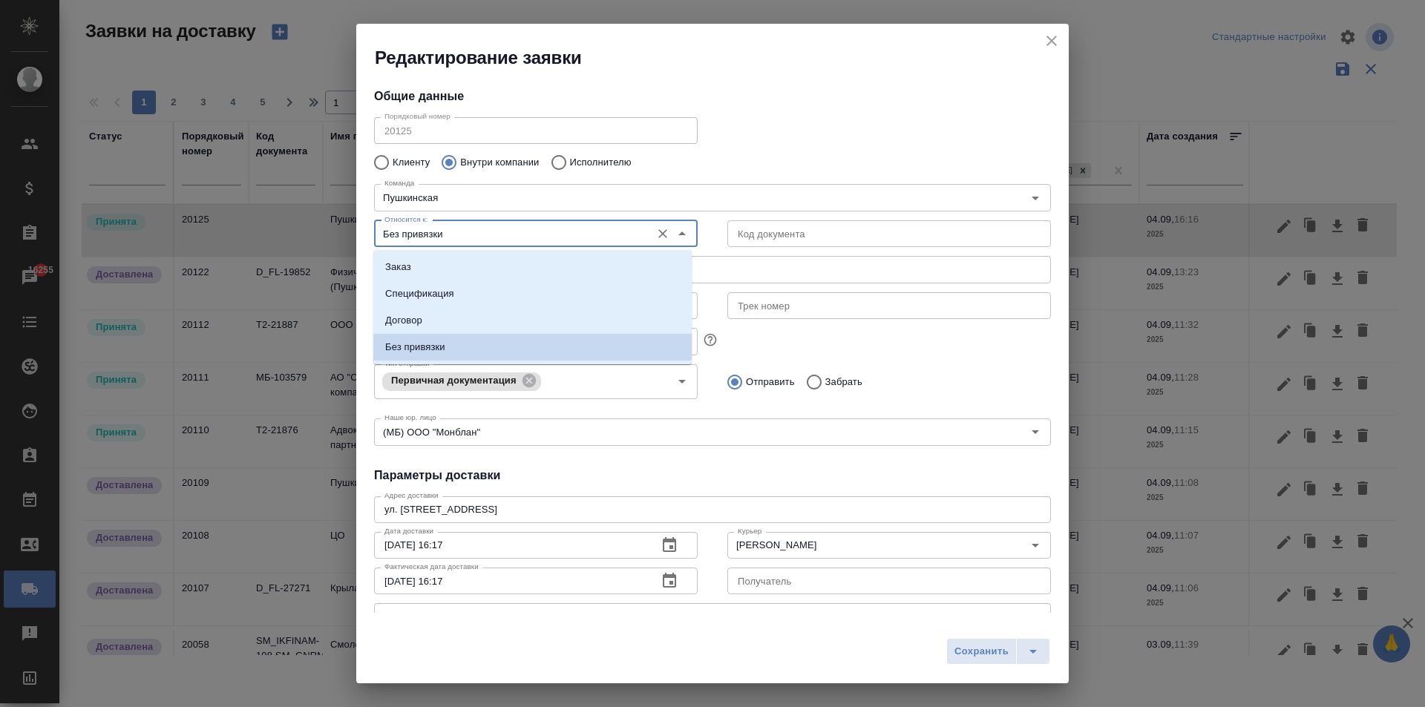
click at [438, 238] on input "Без привязки" at bounding box center [510, 234] width 265 height 18
click at [425, 268] on li "Заказ" at bounding box center [532, 267] width 318 height 27
type input "Заказ"
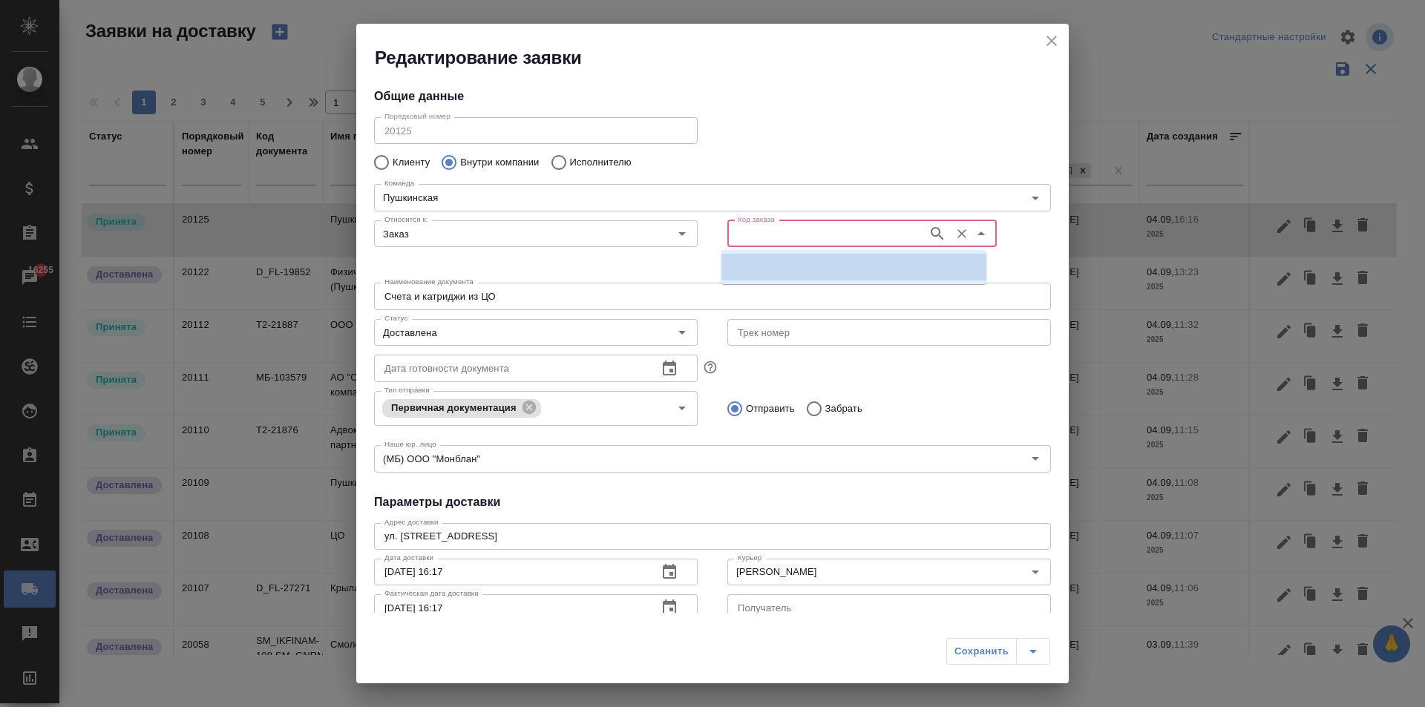
click at [754, 232] on input "Код заказа" at bounding box center [826, 234] width 188 height 18
paste input "D_FL-19852"
type input "D_FL-19852"
click at [776, 259] on li "D_FL-19852" at bounding box center [853, 267] width 265 height 27
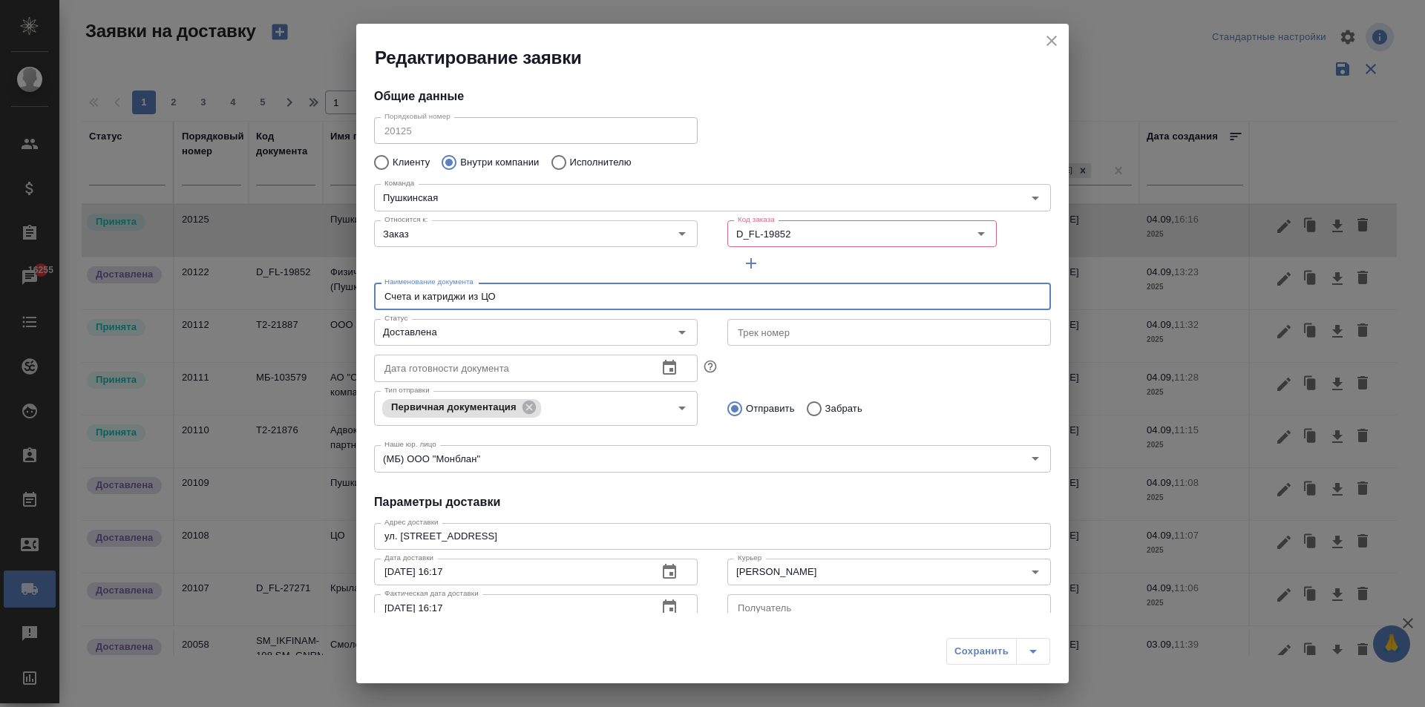
drag, startPoint x: 505, startPoint y: 288, endPoint x: 145, endPoint y: 292, distance: 359.9
click at [145, 292] on div "Редактирование заявки Общие данные Порядковый номер 20125 Порядковый номер Клие…" at bounding box center [712, 353] width 1425 height 707
type input "Документы для клиента"
click at [528, 255] on div "Относится к: Заказ Относится к:" at bounding box center [535, 246] width 353 height 92
click at [511, 237] on input "Заказ" at bounding box center [510, 234] width 265 height 18
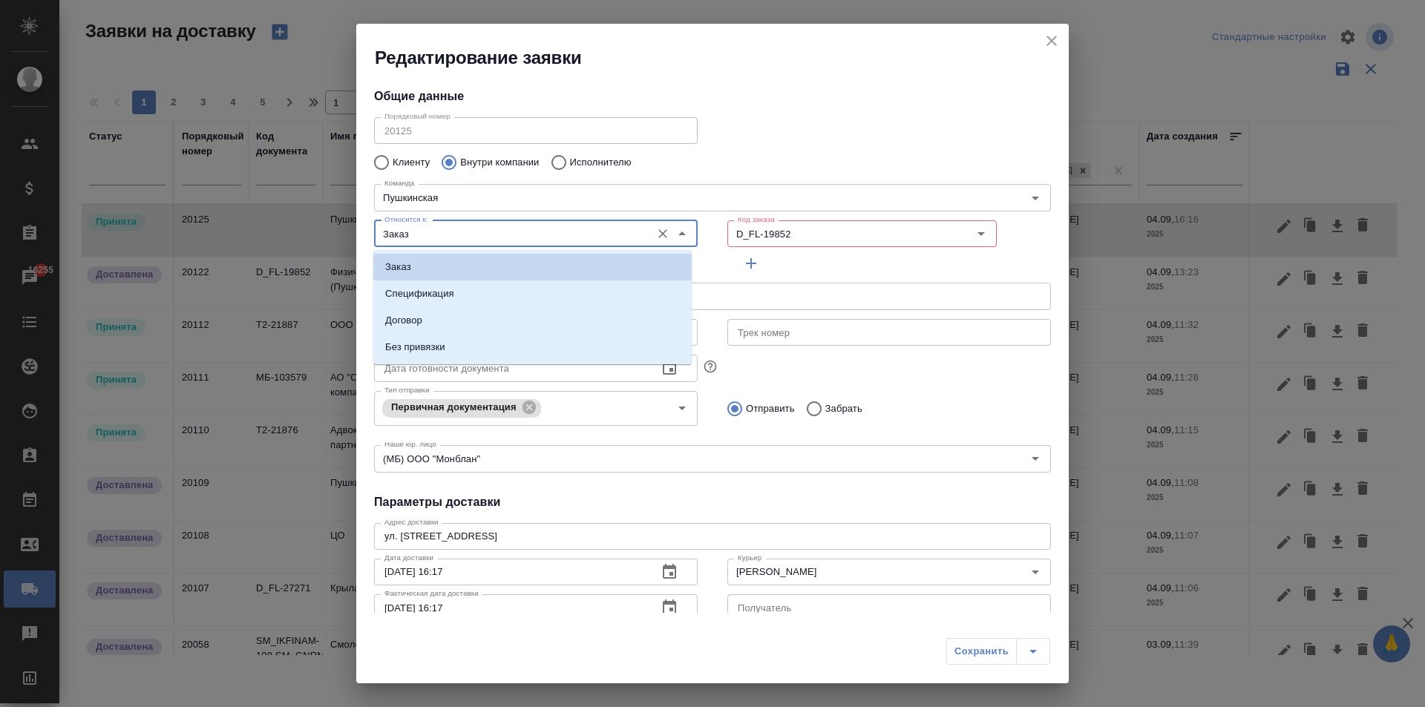
click at [488, 272] on li "Заказ" at bounding box center [532, 267] width 318 height 27
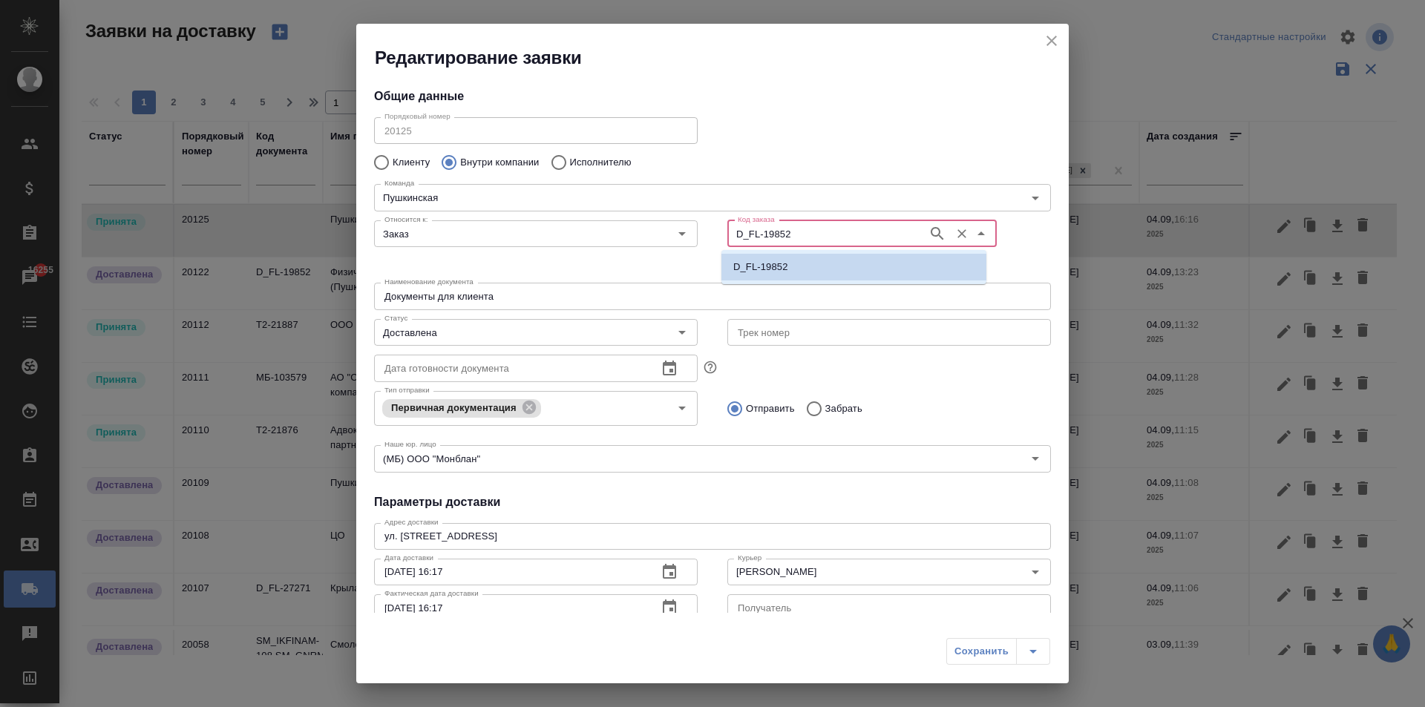
click at [801, 235] on input "D_FL-19852" at bounding box center [826, 234] width 188 height 18
click at [767, 272] on p "D_FL-19852" at bounding box center [760, 267] width 55 height 15
click at [640, 234] on div "Заказ Относится к:" at bounding box center [536, 233] width 324 height 27
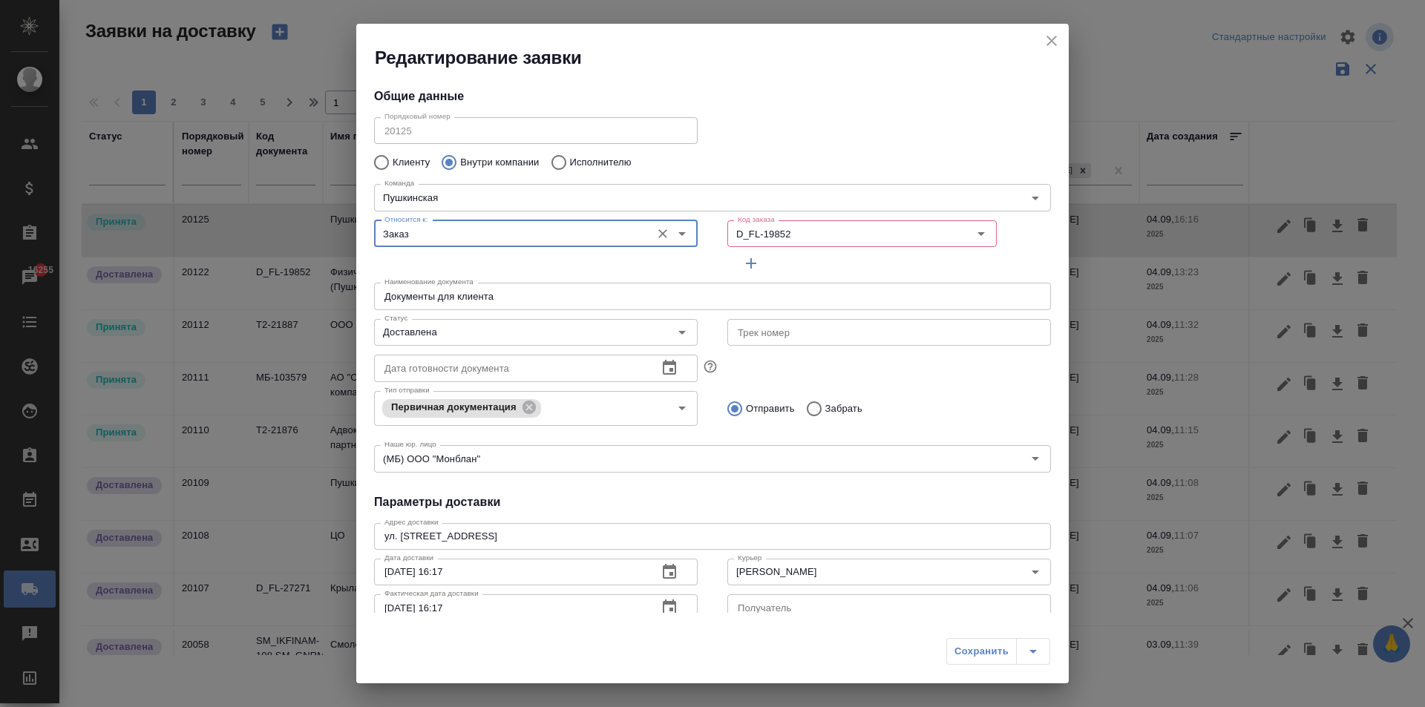
click at [652, 232] on button "Очистить" at bounding box center [662, 233] width 21 height 21
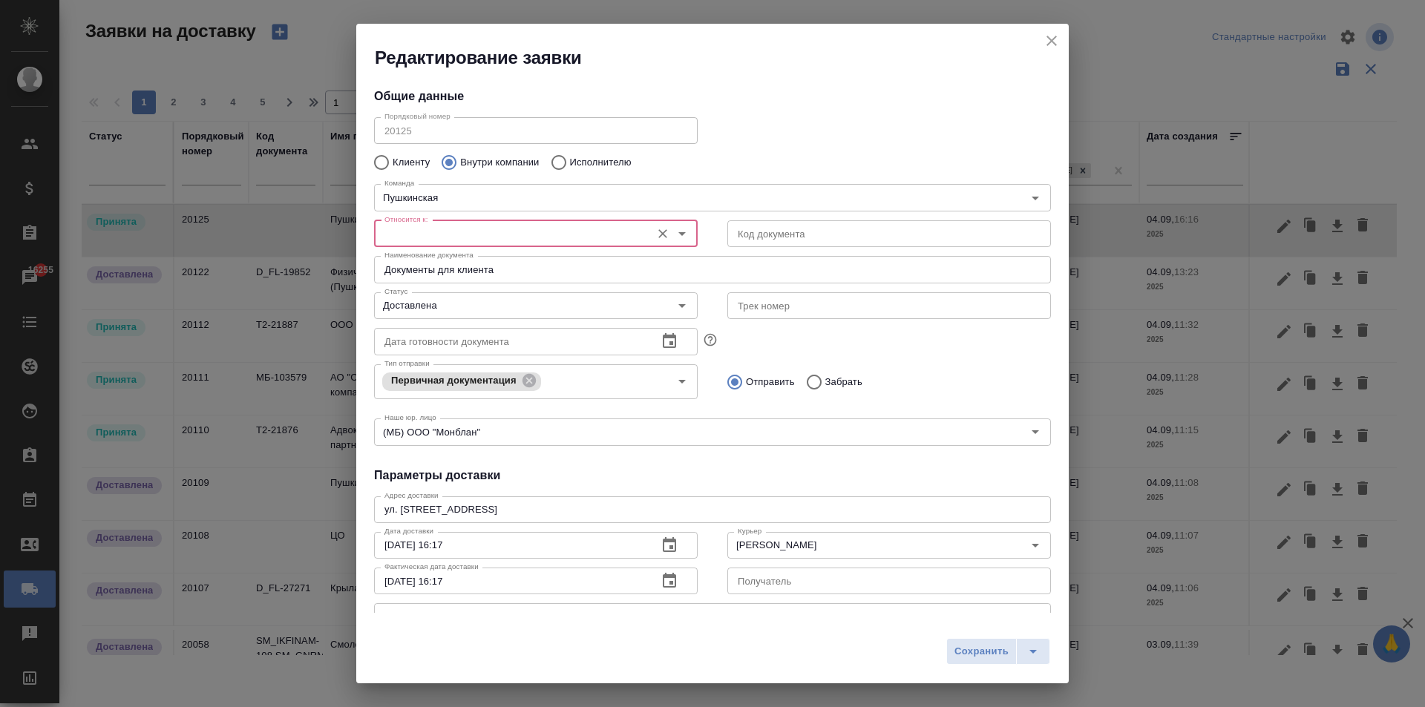
click at [445, 237] on input "Относится к:" at bounding box center [510, 234] width 265 height 18
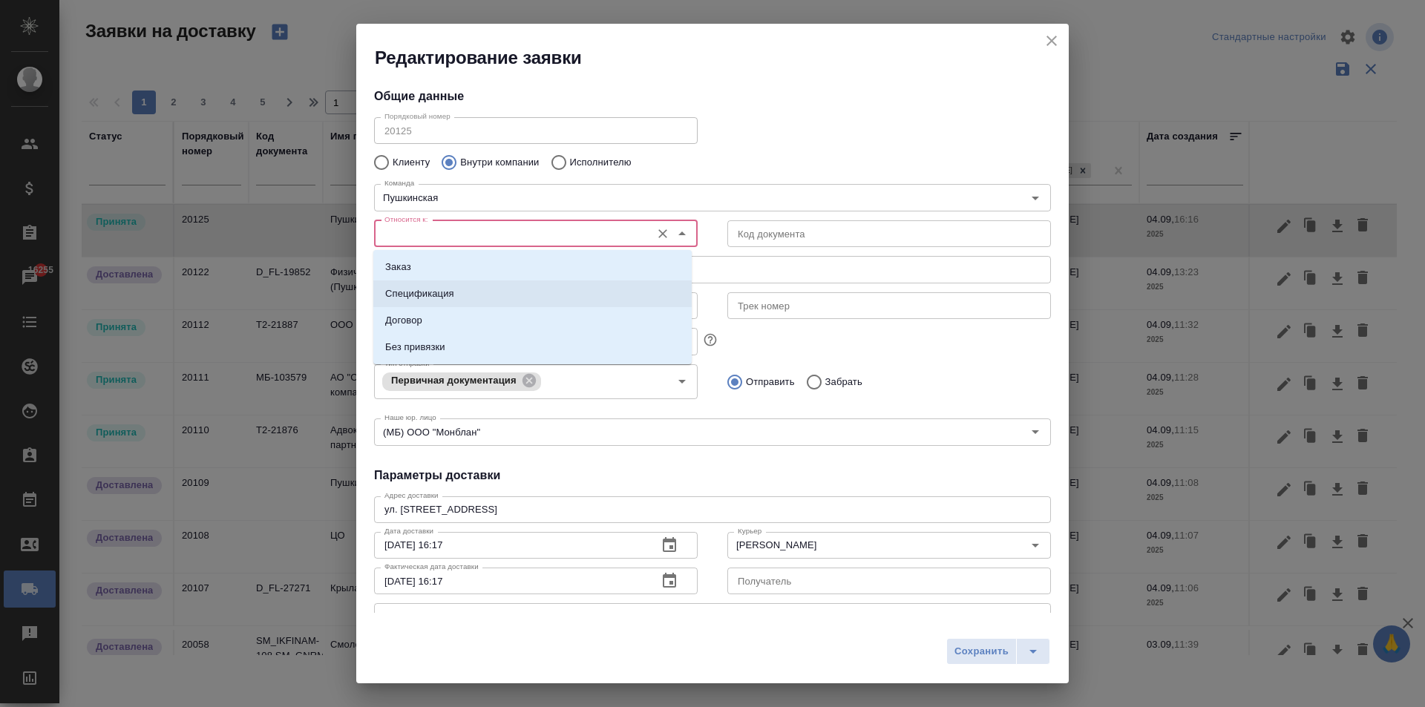
click at [423, 297] on p "Спецификация" at bounding box center [419, 293] width 69 height 15
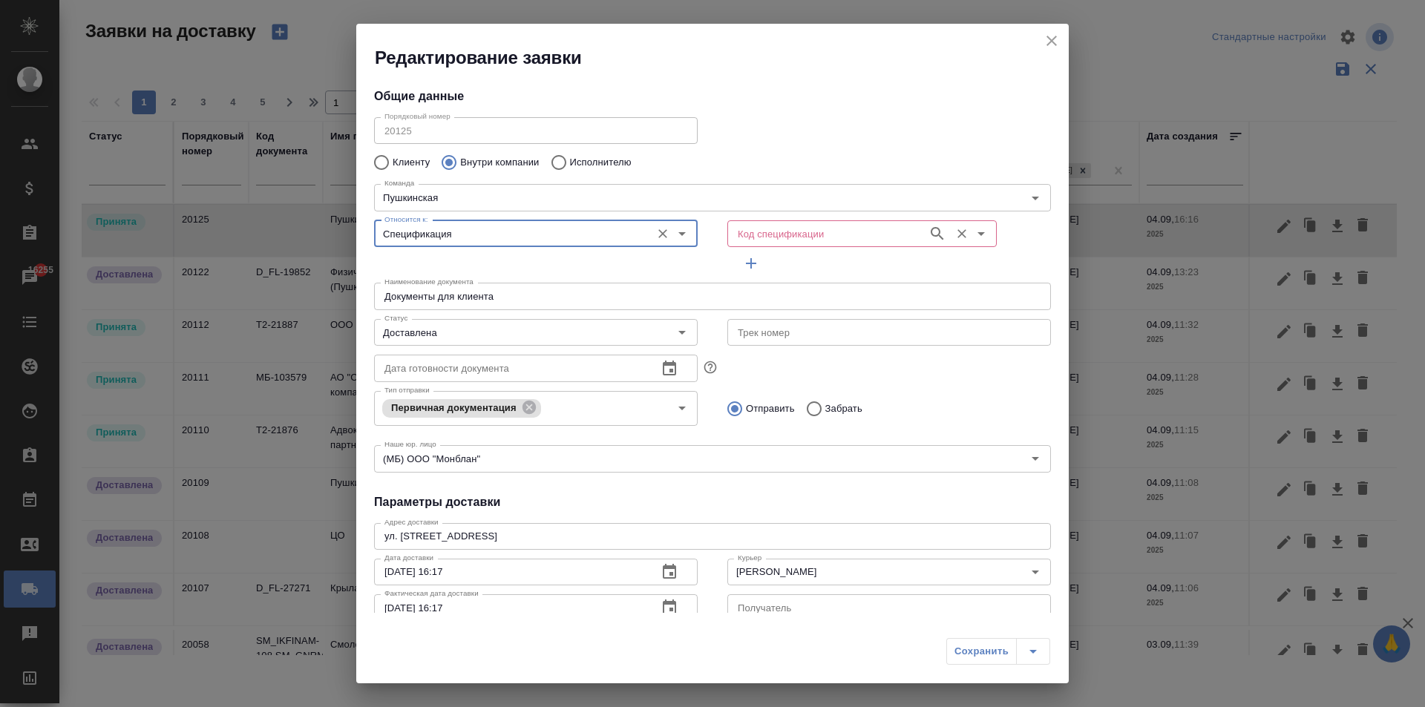
click at [764, 237] on input "Код спецификации" at bounding box center [826, 234] width 188 height 18
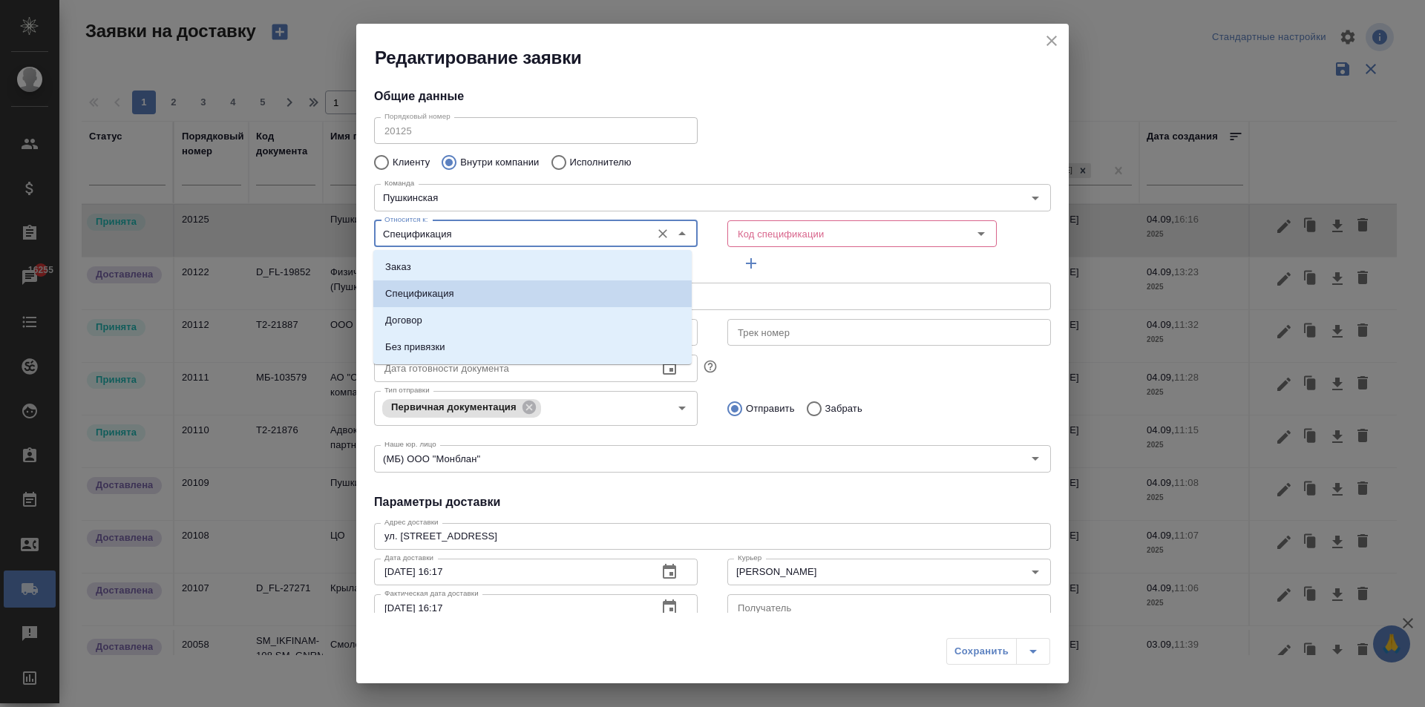
click at [549, 235] on input "Спецификация" at bounding box center [510, 234] width 265 height 18
click at [414, 269] on li "Заказ" at bounding box center [532, 267] width 318 height 27
type input "Заказ"
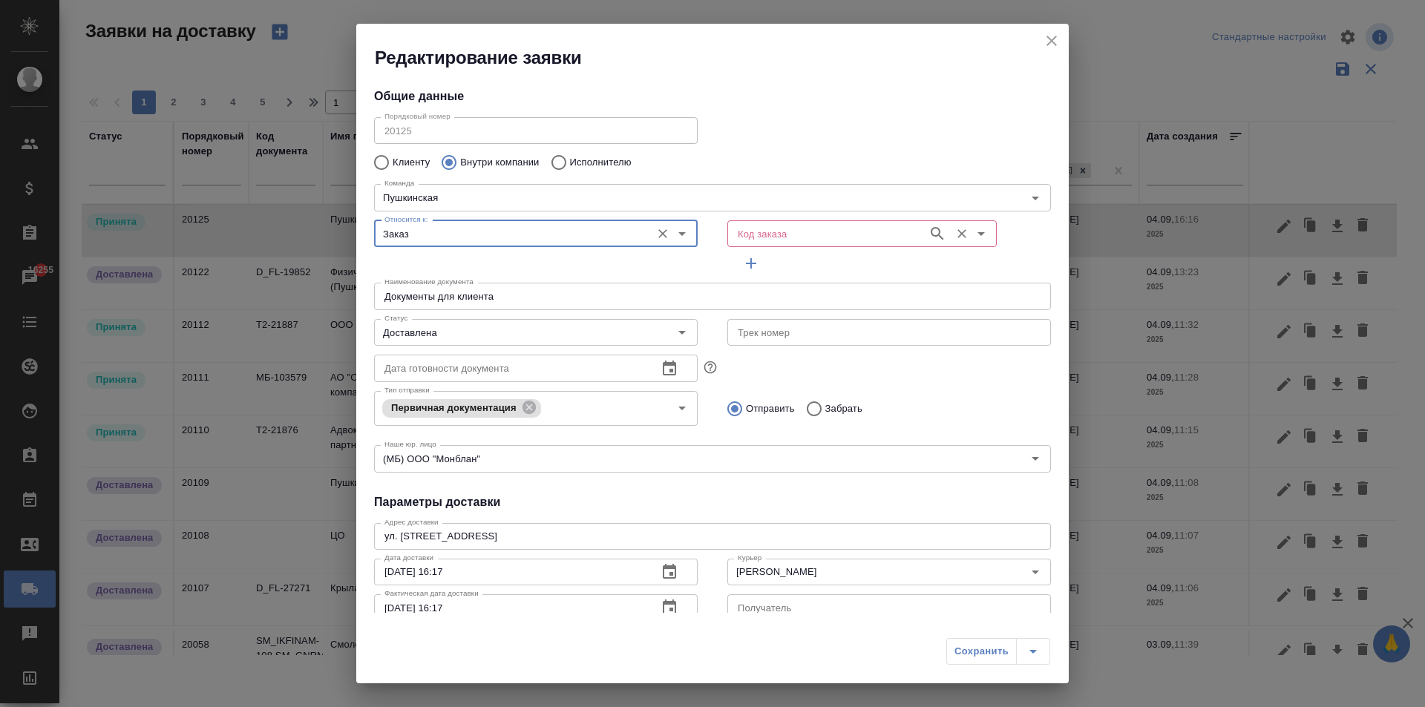
click at [754, 236] on input "Код заказа" at bounding box center [826, 234] width 188 height 18
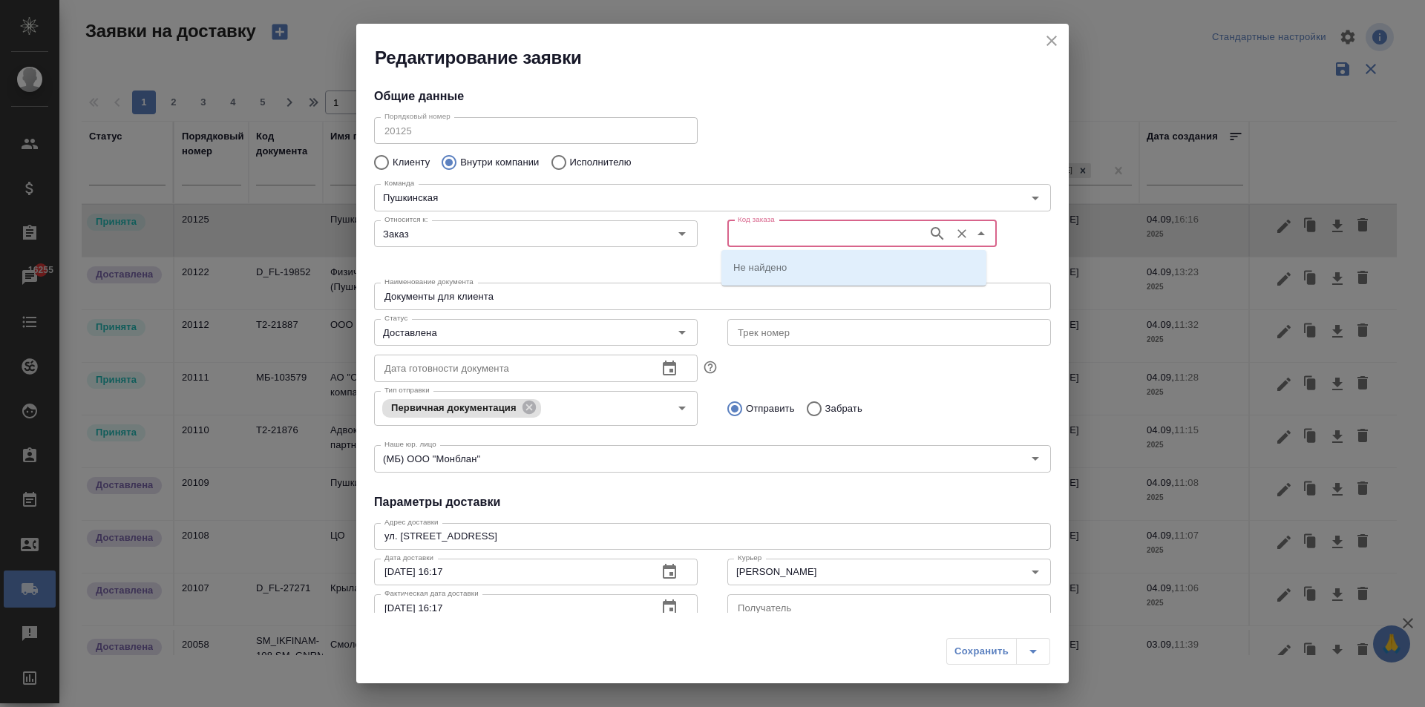
paste input "D_FL-19852"
type input "D_FL-19852"
click at [778, 274] on p "D_FL-19852" at bounding box center [760, 267] width 55 height 15
type input "D_FL-19852"
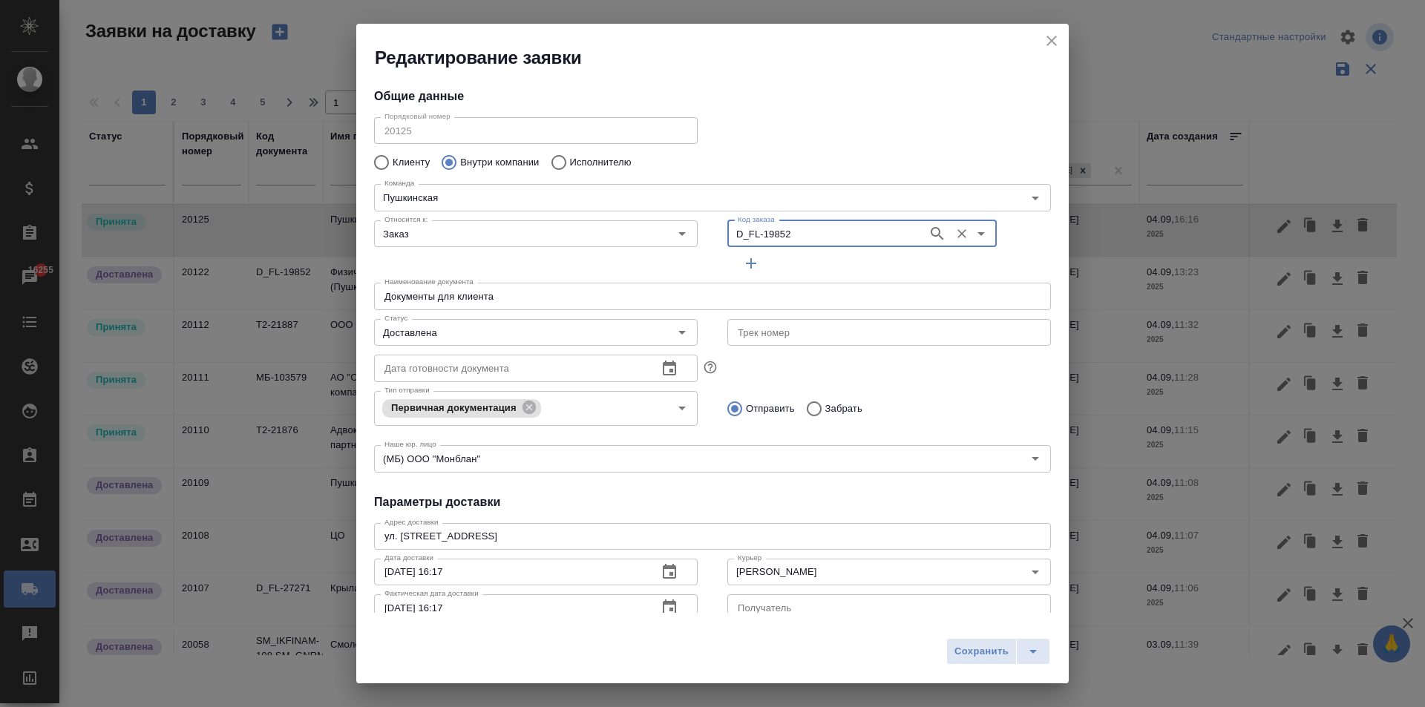
click at [505, 306] on input "Документы для клиента" at bounding box center [712, 296] width 677 height 27
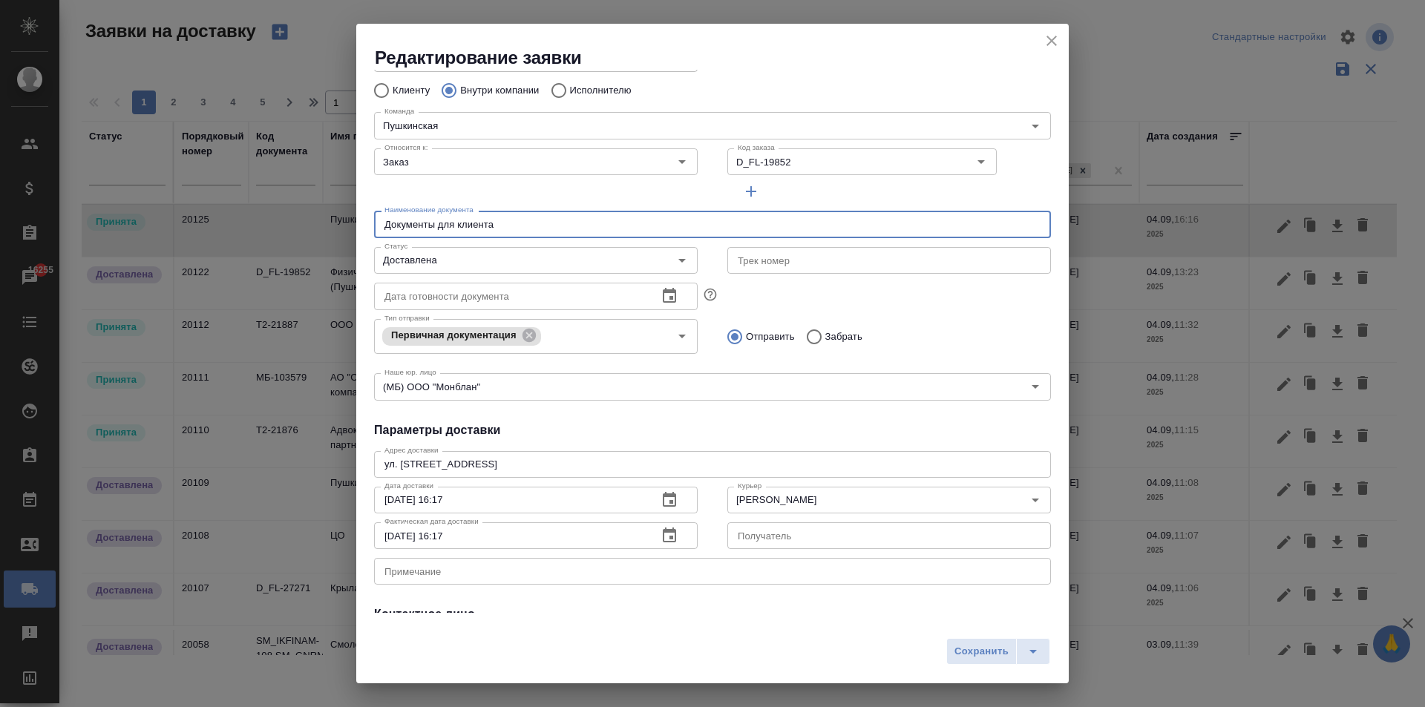
scroll to position [0, 0]
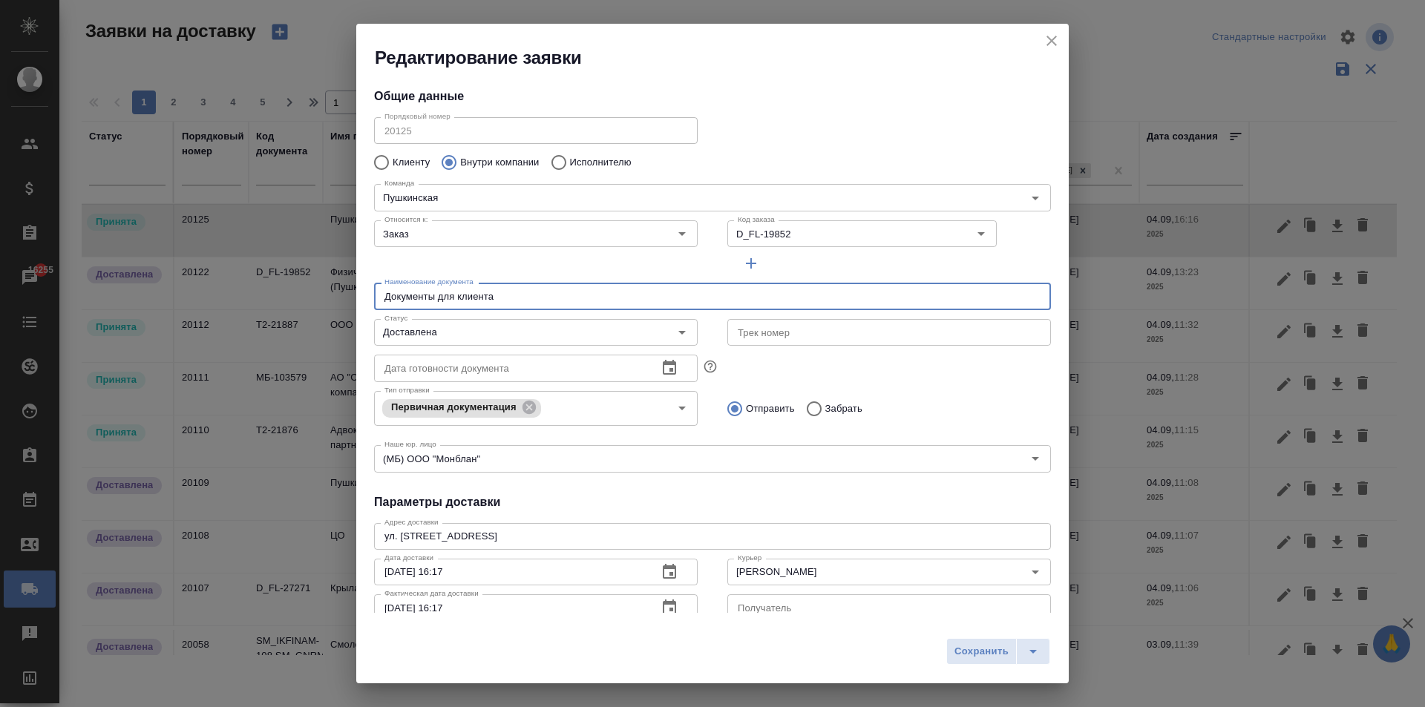
click at [535, 303] on input "Документы для клиента" at bounding box center [712, 296] width 677 height 27
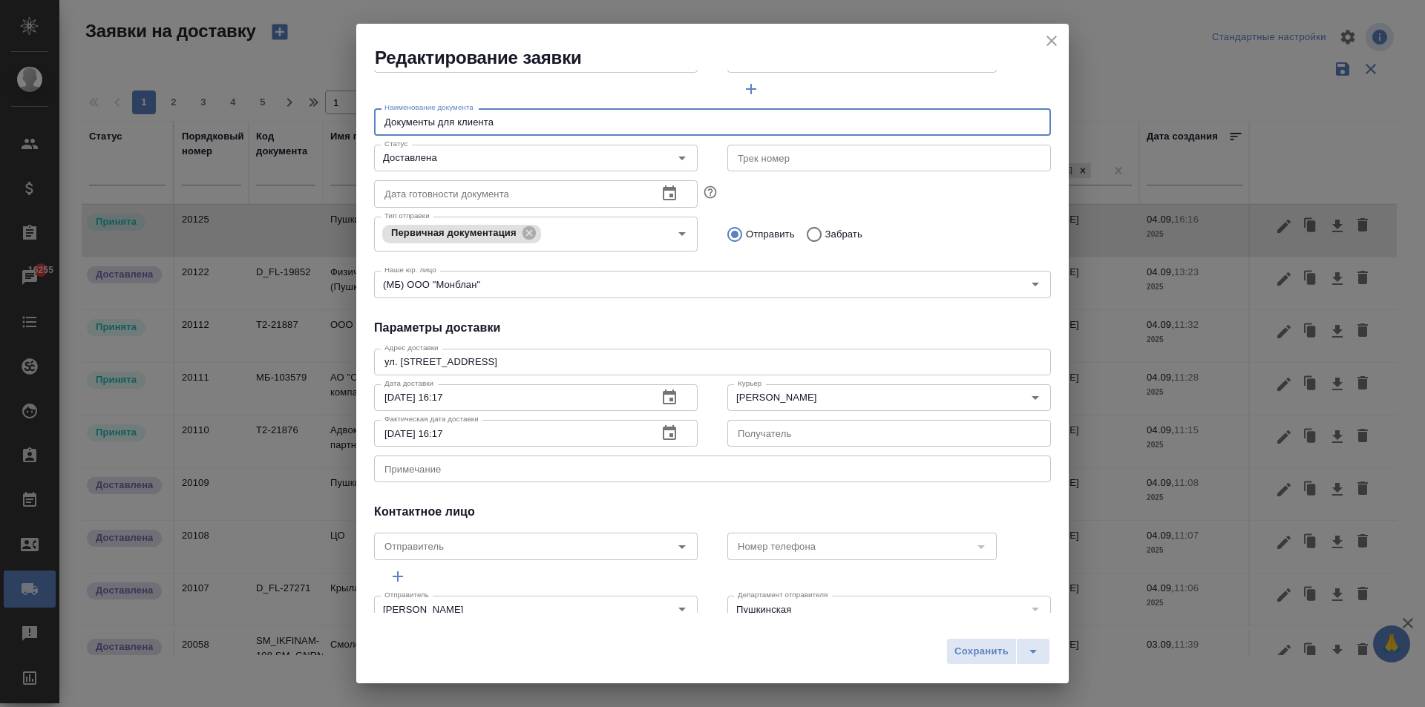
scroll to position [202, 0]
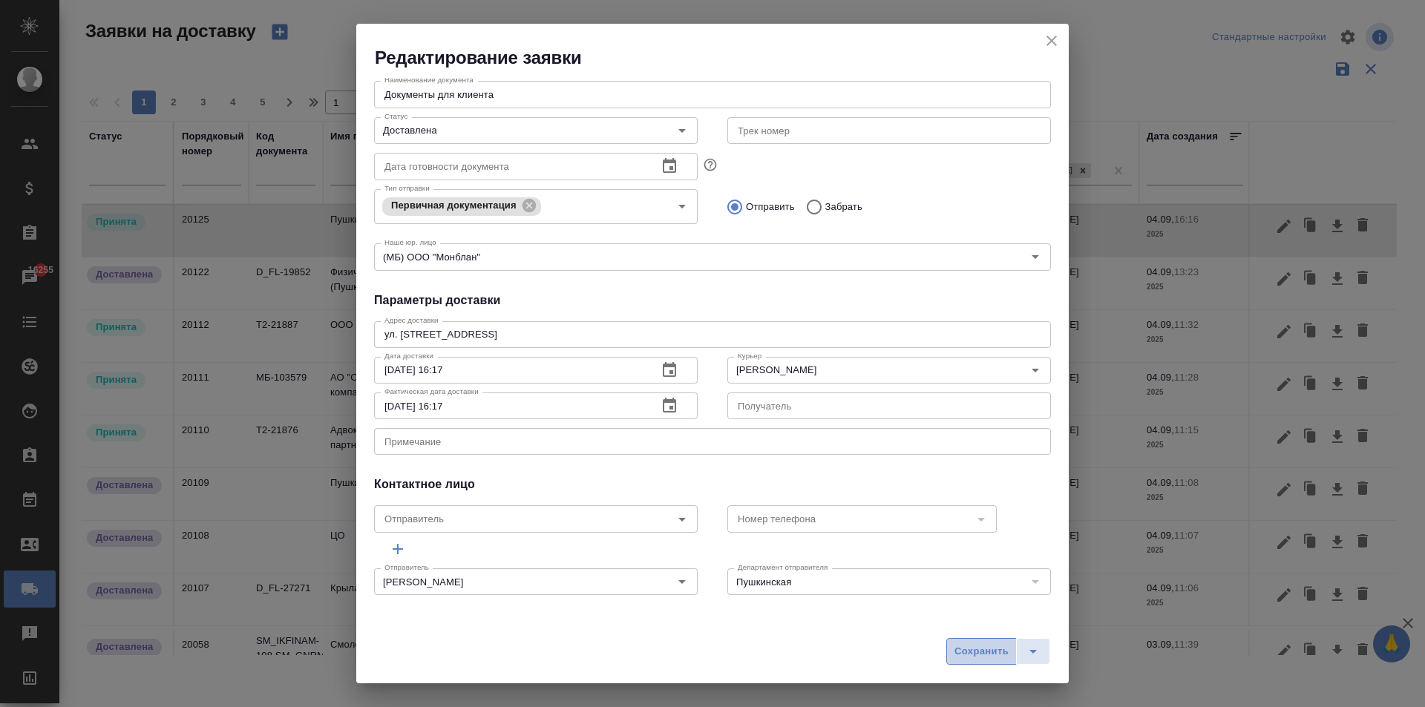
click at [979, 649] on span "Сохранить" at bounding box center [981, 651] width 54 height 17
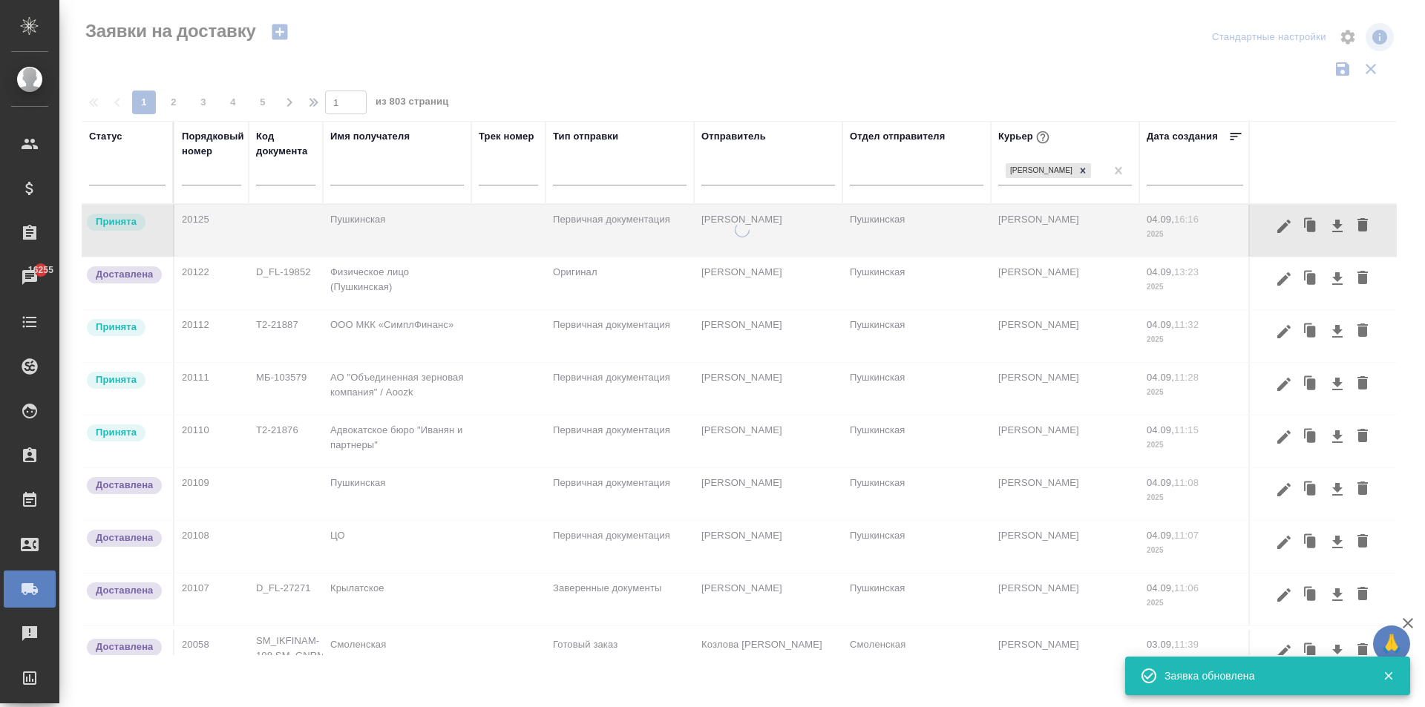
scroll to position [0, 0]
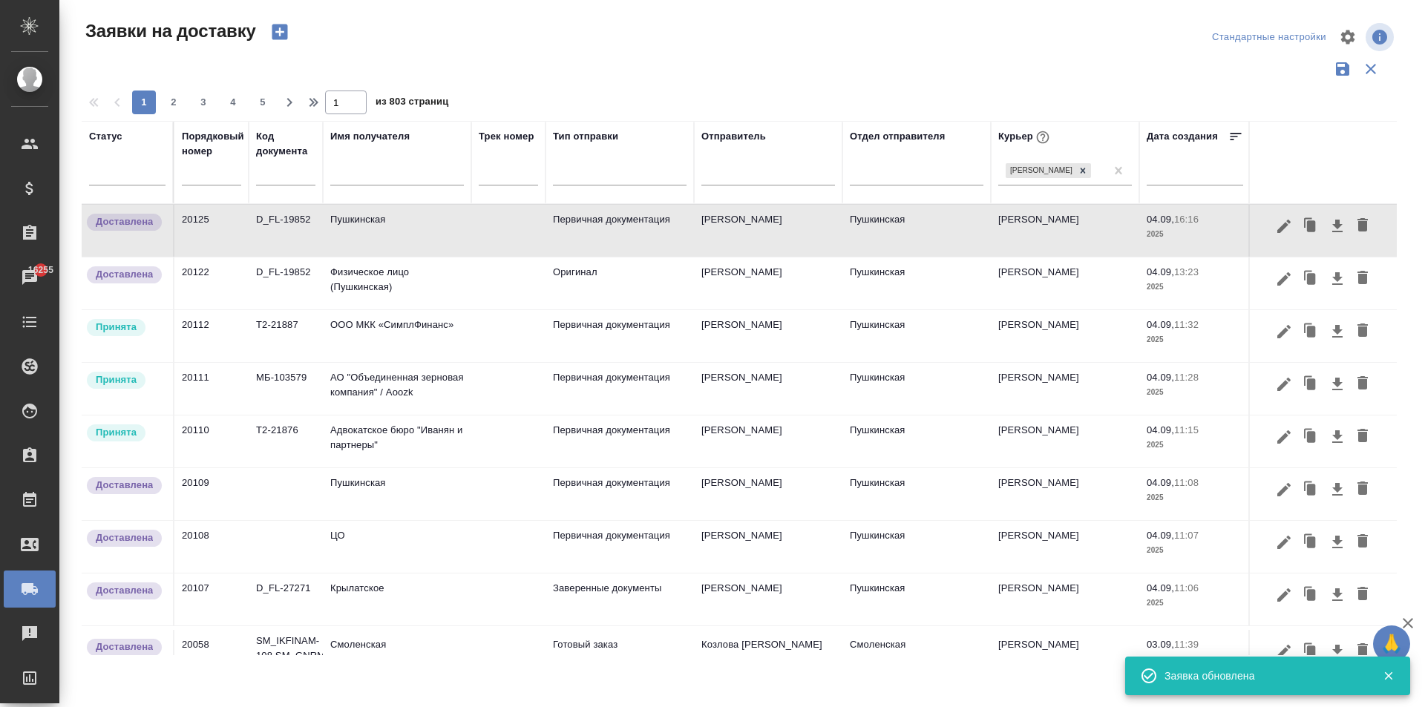
click at [388, 180] on input "text" at bounding box center [397, 175] width 134 height 19
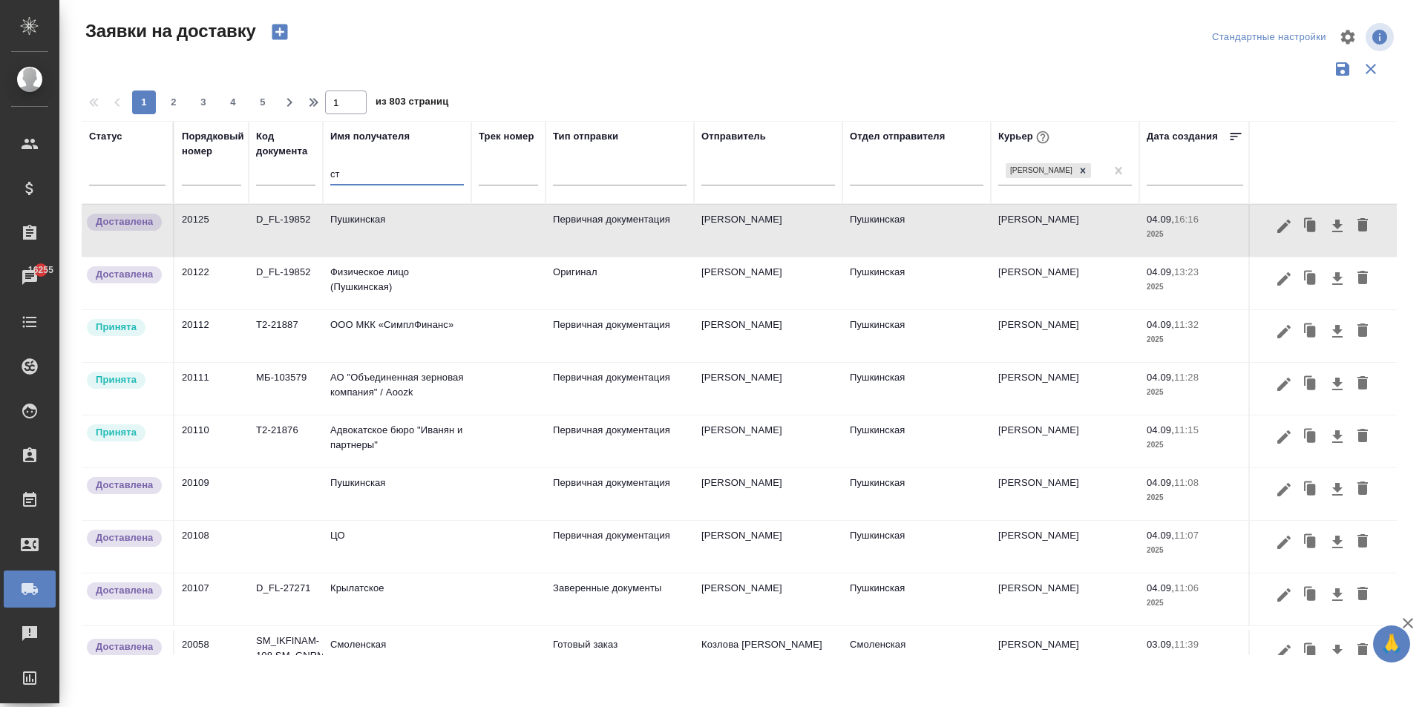
type input "с"
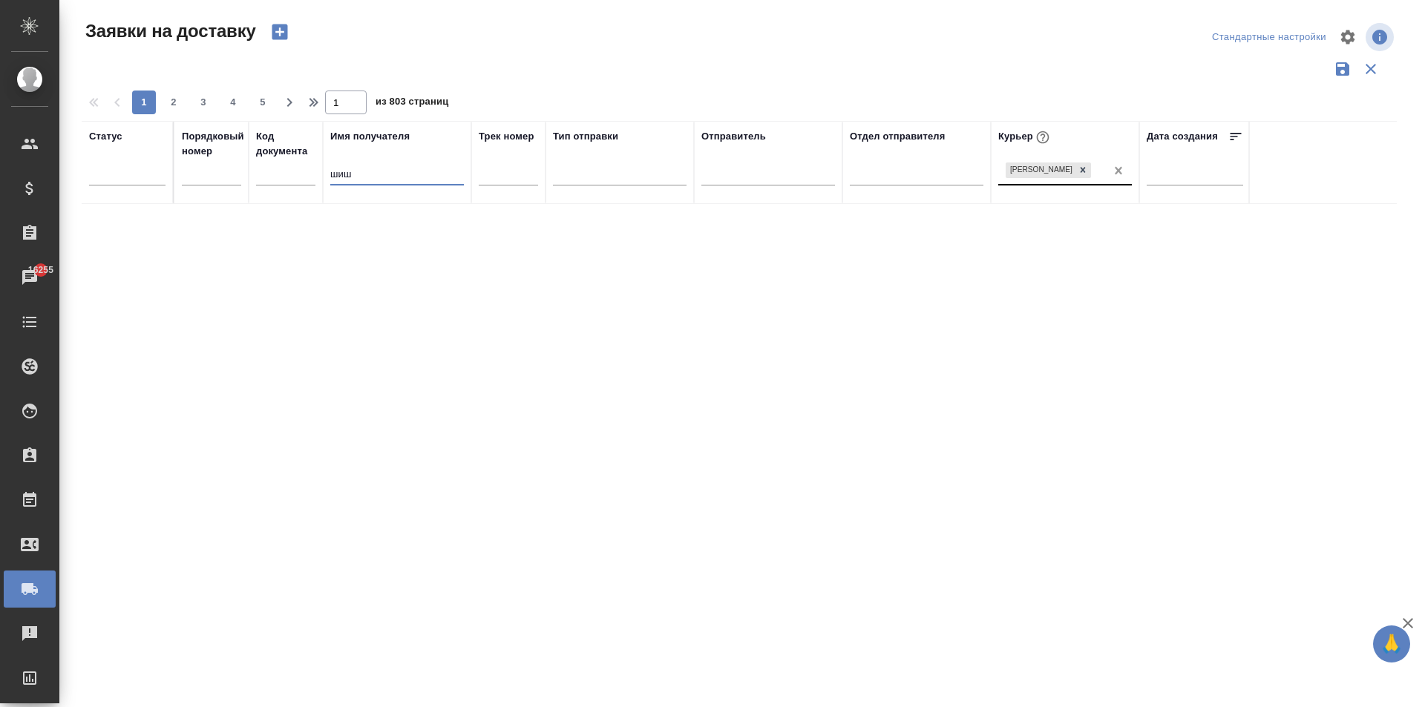
type input "шиш"
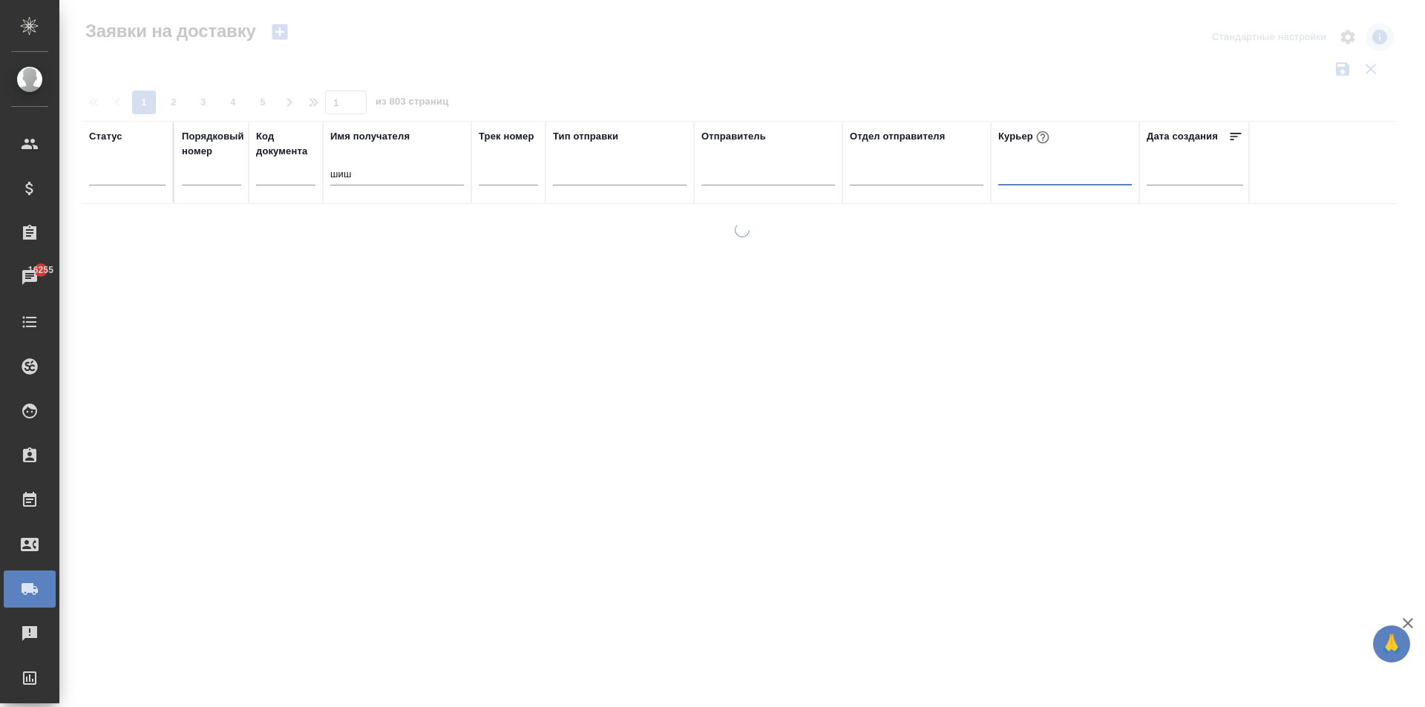
click at [368, 174] on input "шиш" at bounding box center [397, 175] width 134 height 19
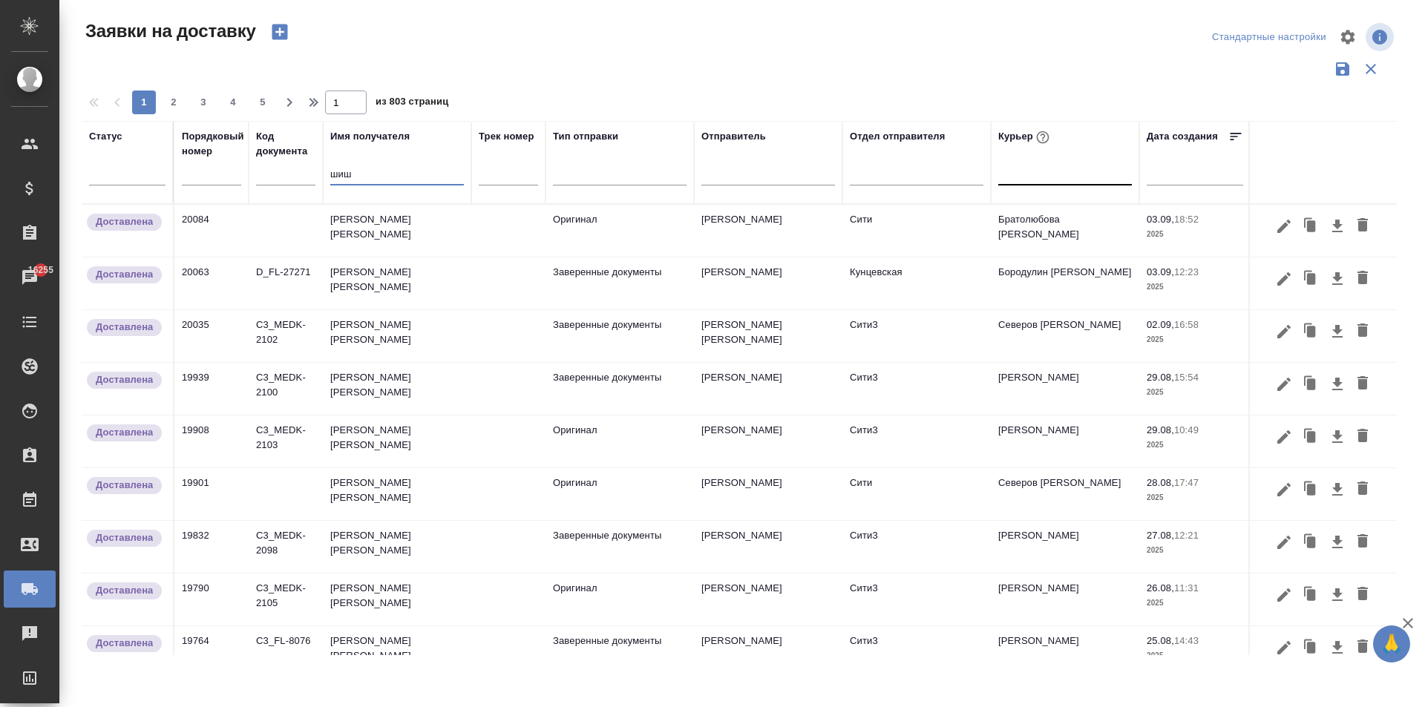
click at [376, 236] on td "[PERSON_NAME] [PERSON_NAME]" at bounding box center [397, 231] width 148 height 52
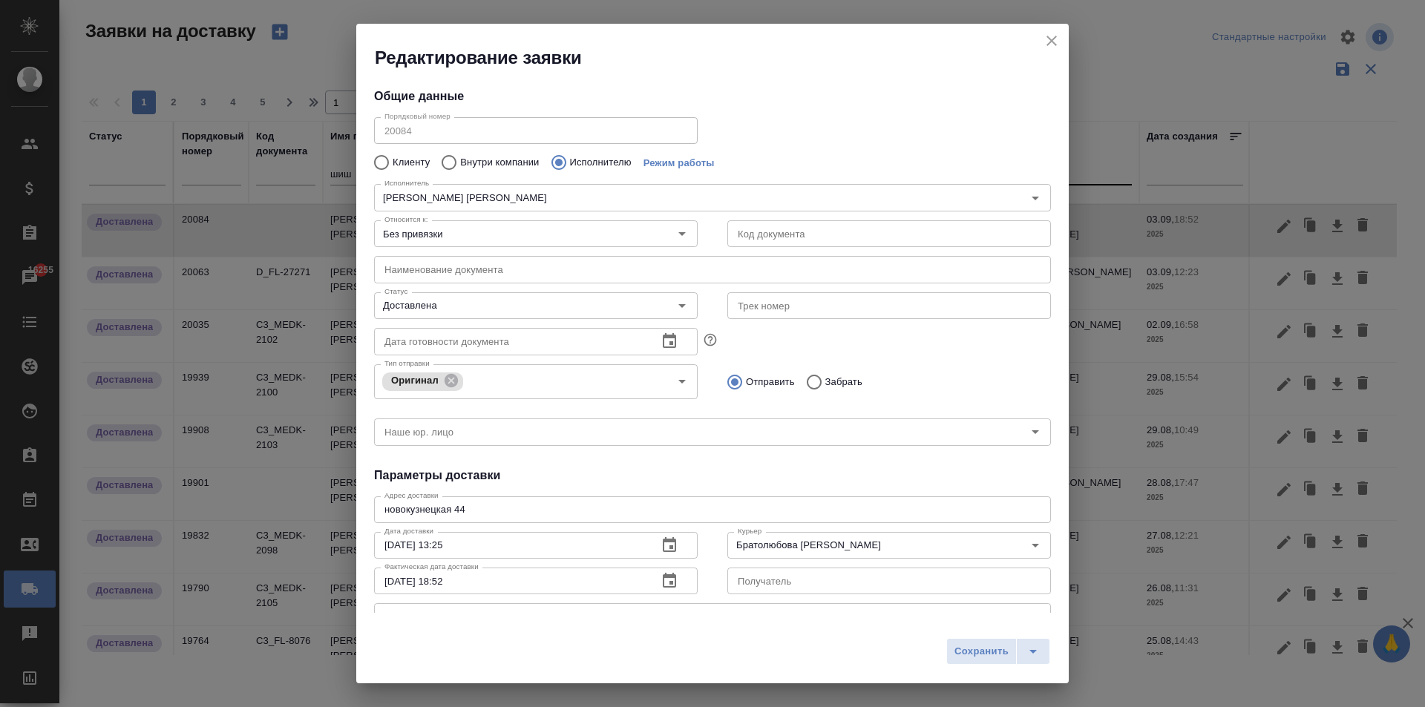
scroll to position [175, 0]
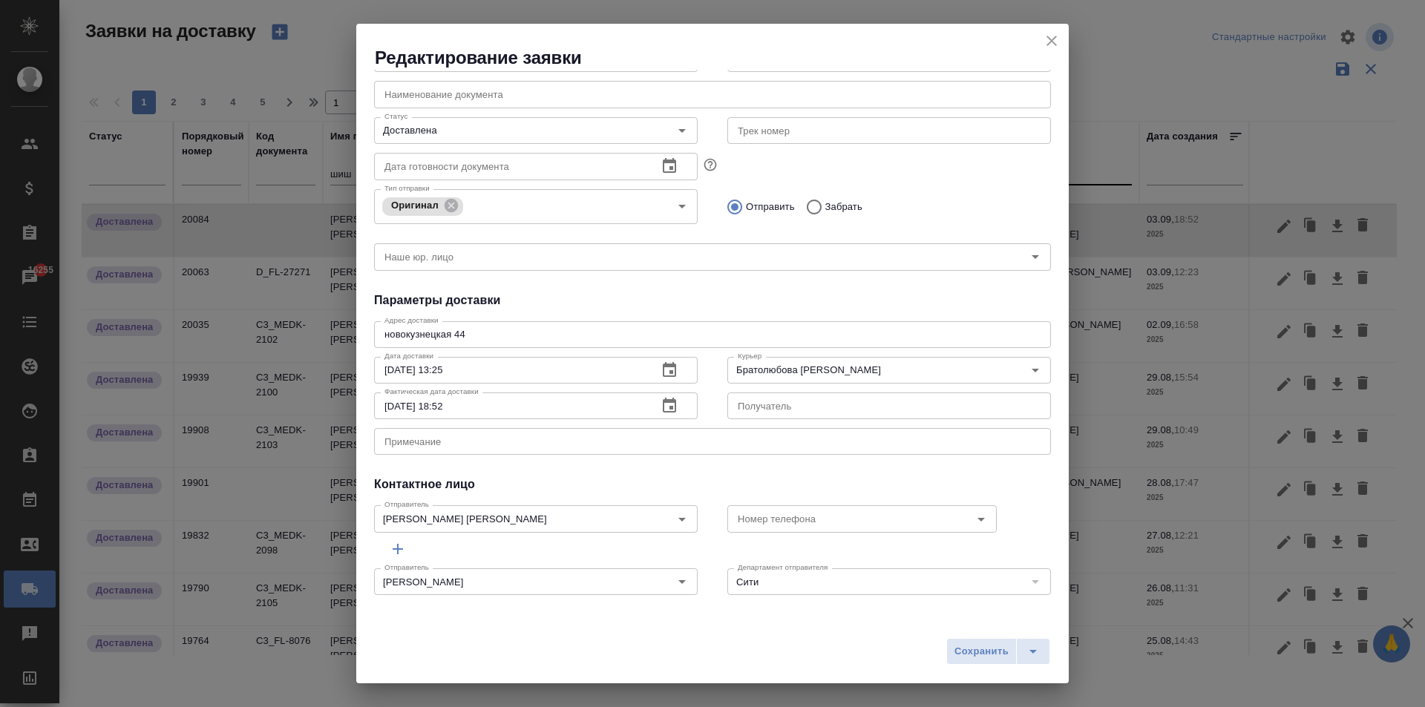
click at [1052, 43] on icon "close" at bounding box center [1052, 41] width 18 height 18
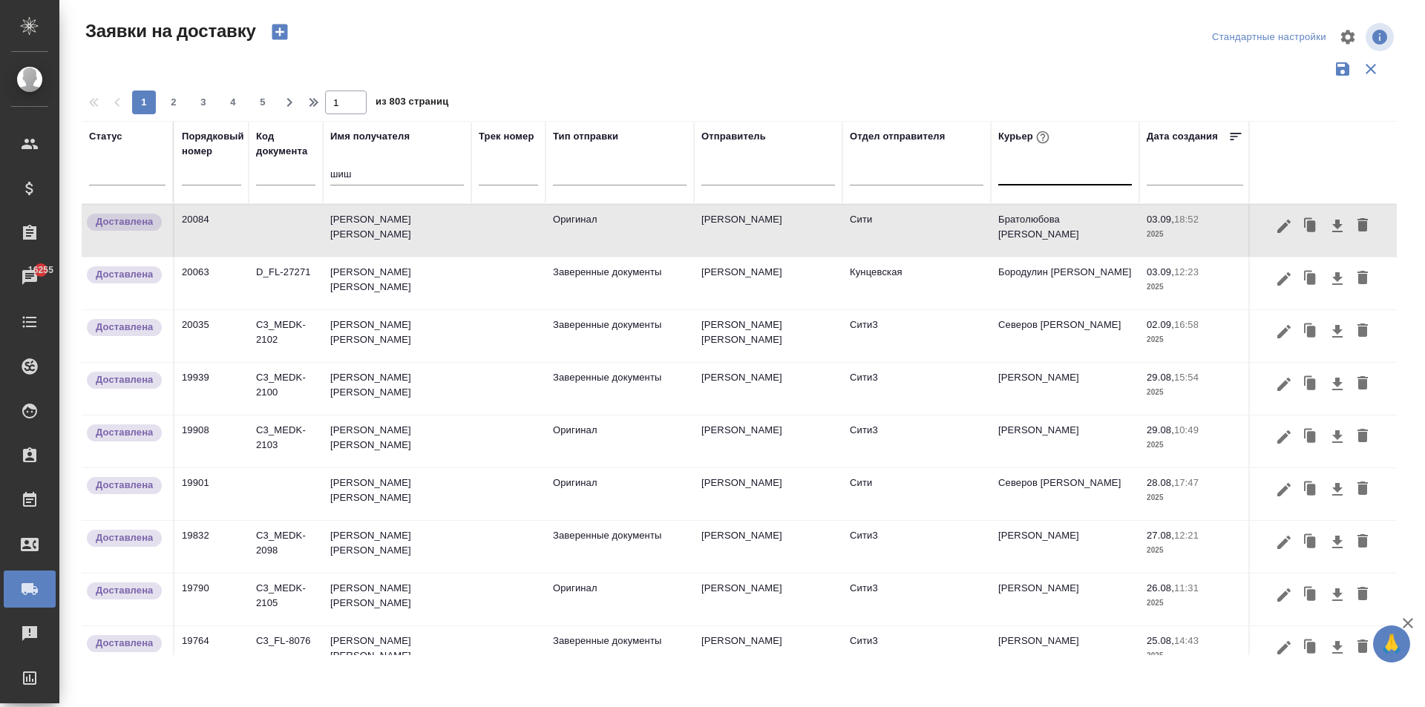
click at [404, 221] on td "[PERSON_NAME] [PERSON_NAME]" at bounding box center [397, 231] width 148 height 52
click at [1304, 218] on icon "button" at bounding box center [1308, 222] width 8 height 10
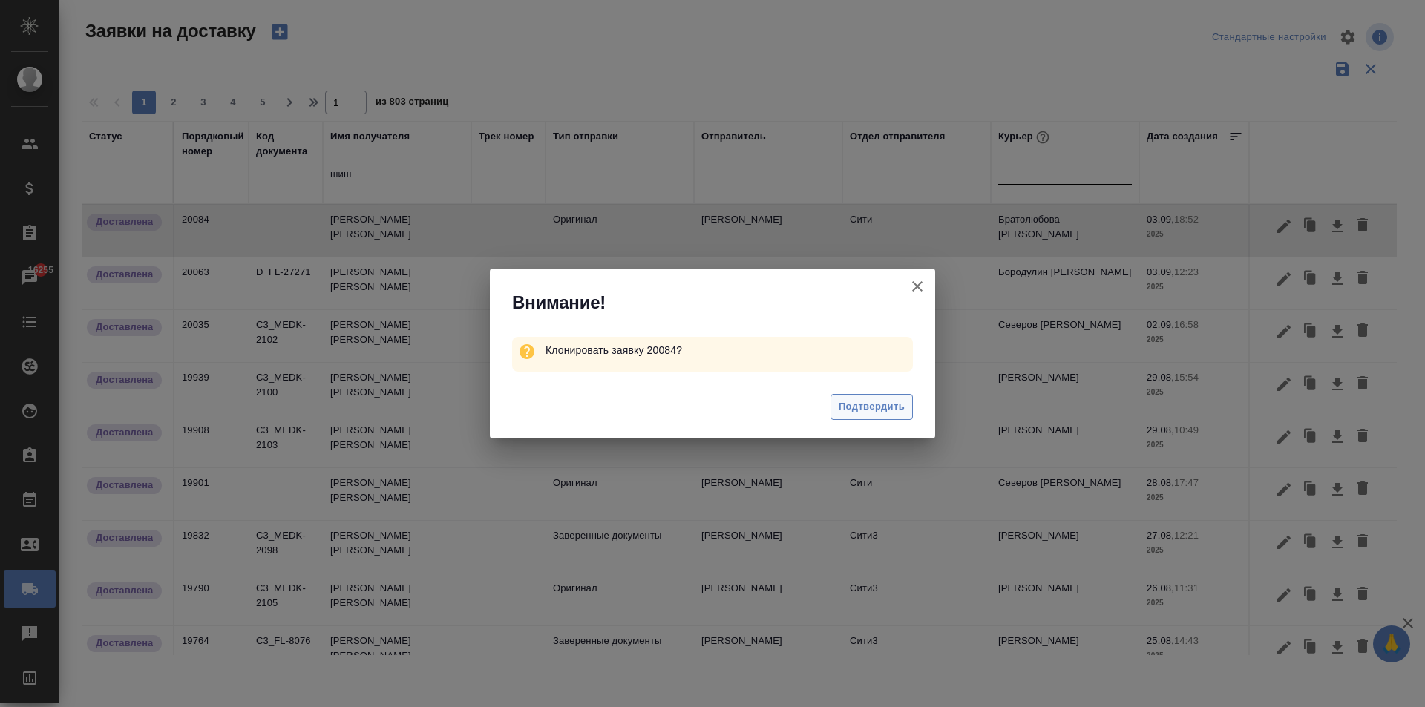
click at [891, 410] on span "Подтвердить" at bounding box center [871, 406] width 66 height 17
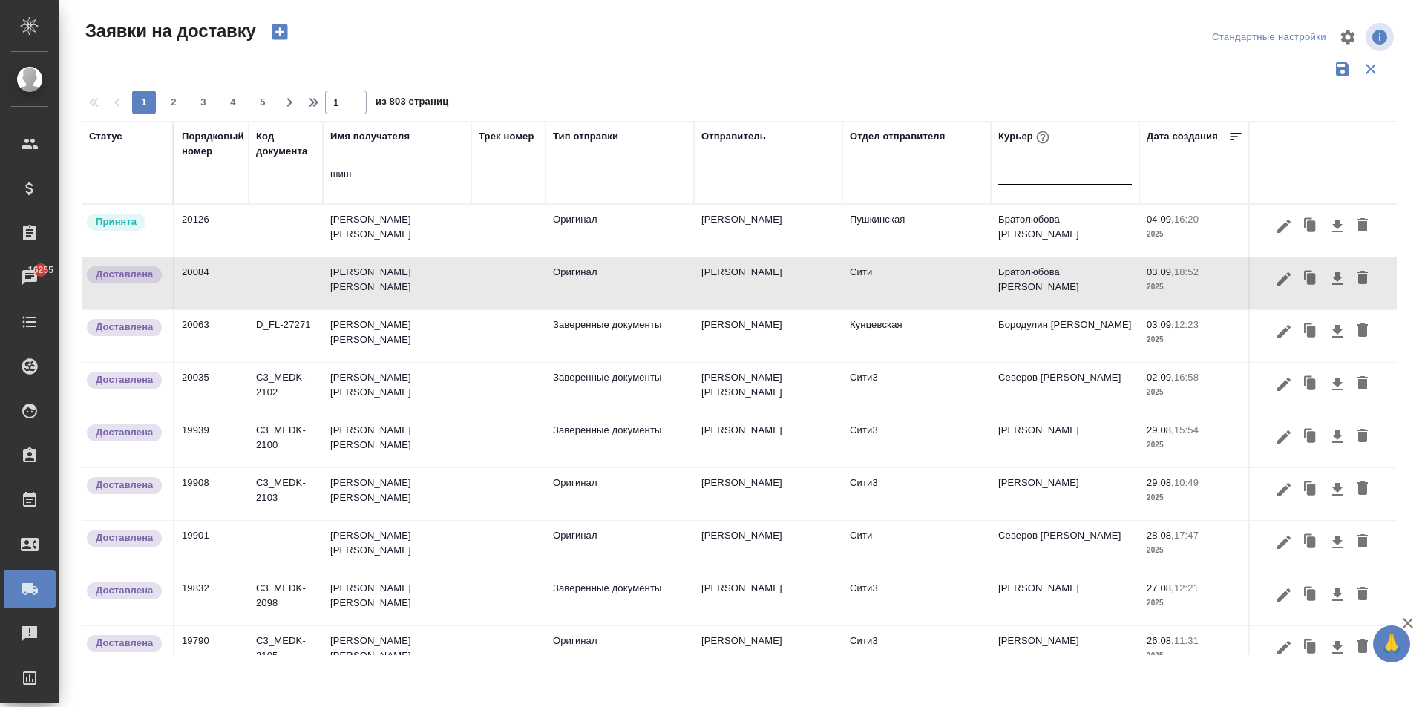
click at [397, 224] on td "[PERSON_NAME] [PERSON_NAME]" at bounding box center [397, 231] width 148 height 52
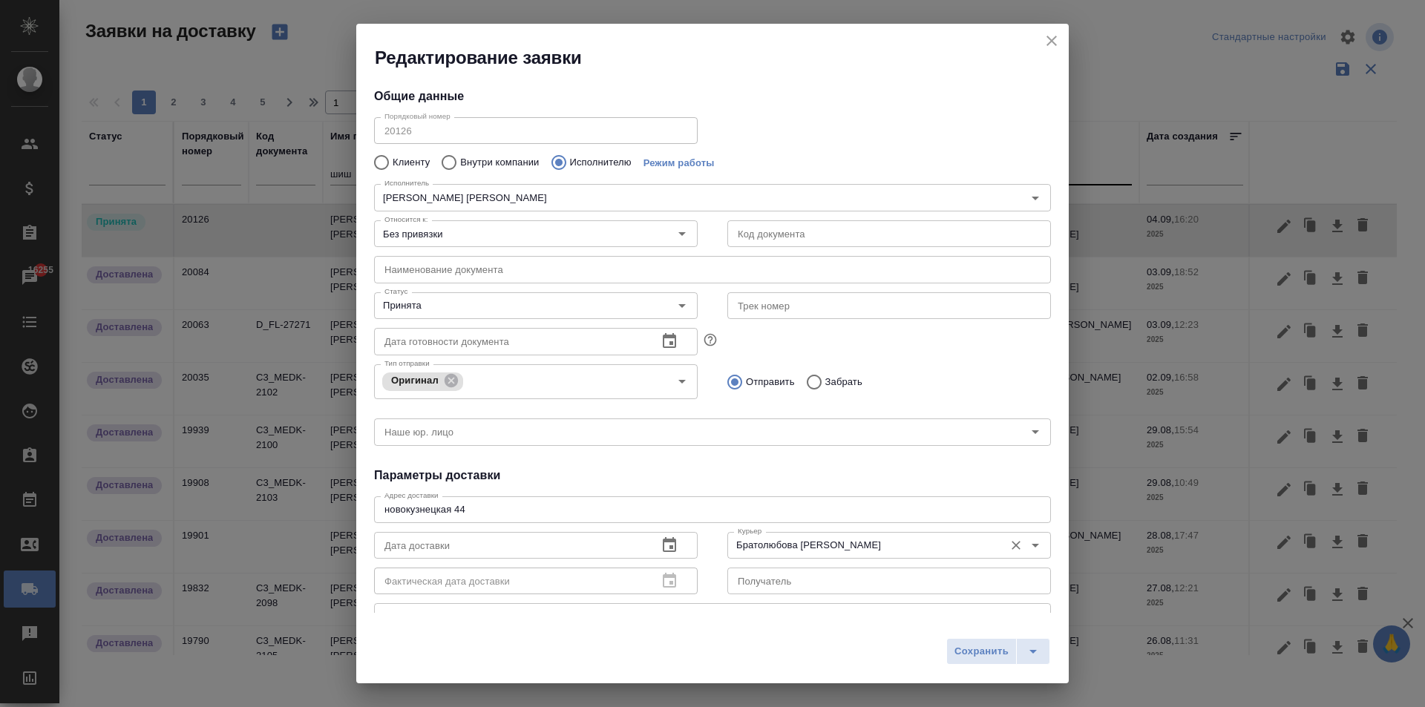
click at [827, 542] on input "Братолюбова [PERSON_NAME]" at bounding box center [864, 545] width 265 height 18
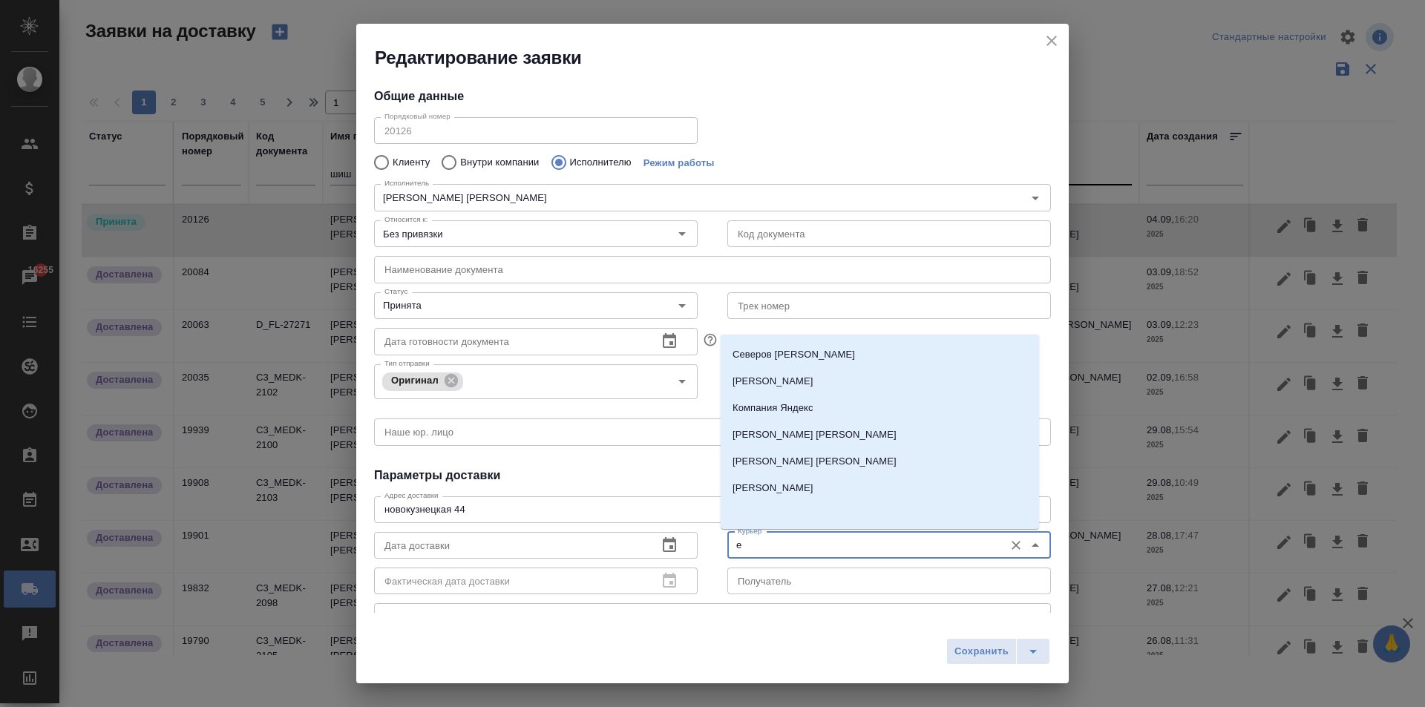
scroll to position [0, 0]
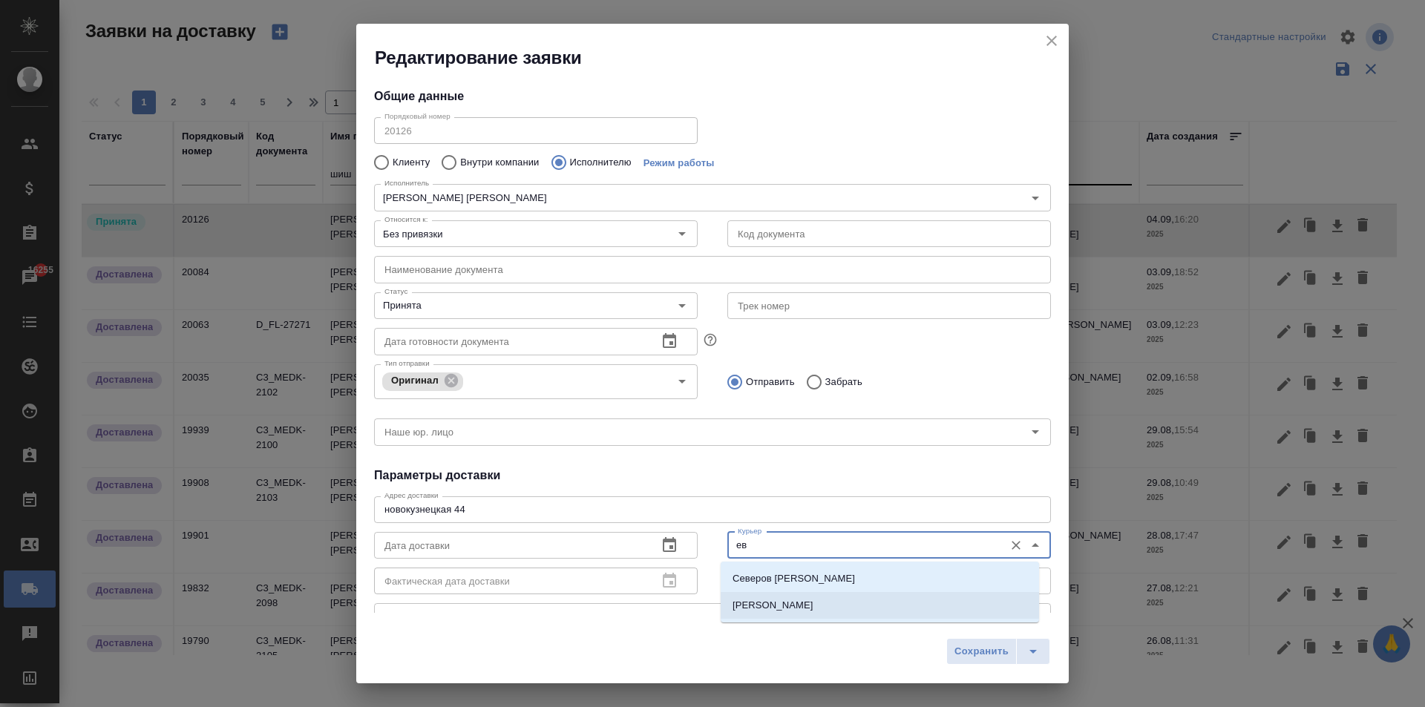
click at [824, 605] on li "[PERSON_NAME]" at bounding box center [880, 605] width 318 height 27
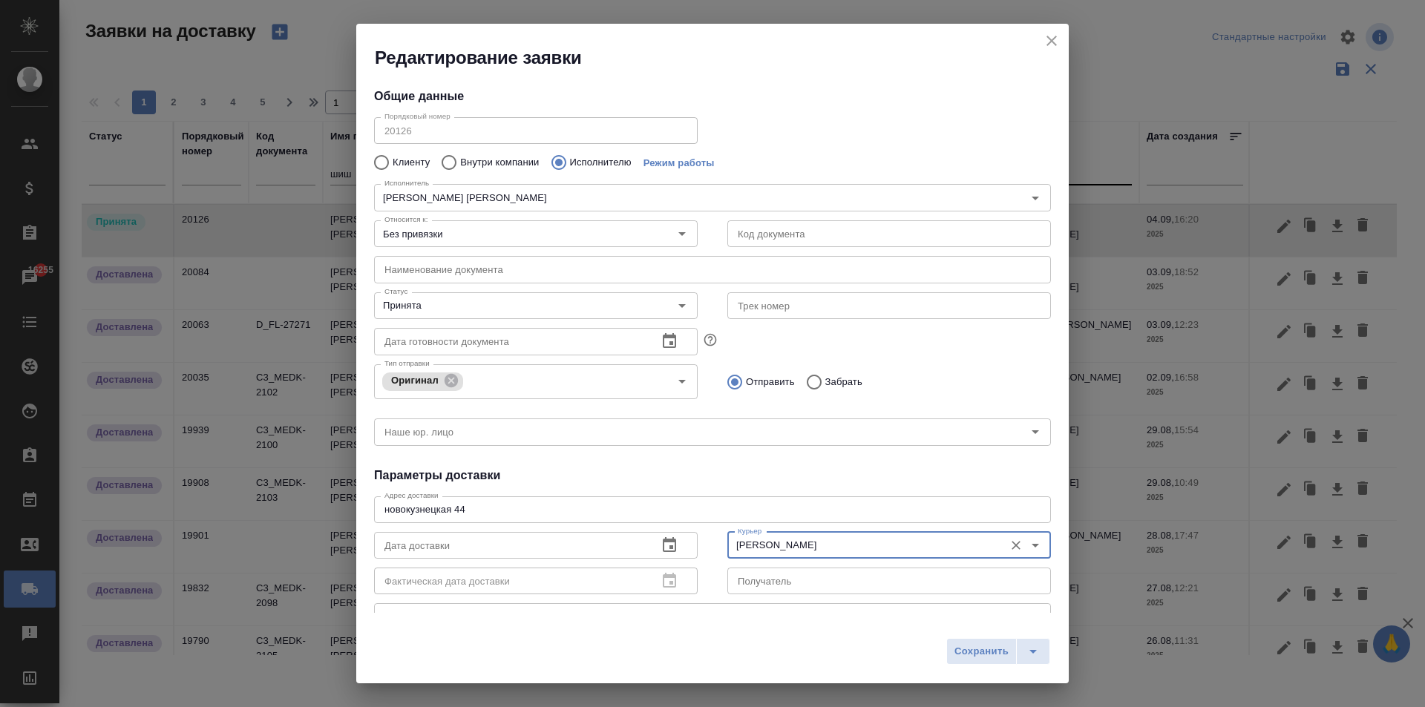
type input "[PERSON_NAME]"
click at [444, 537] on input "text" at bounding box center [510, 545] width 272 height 27
click at [663, 540] on icon "button" at bounding box center [669, 544] width 13 height 15
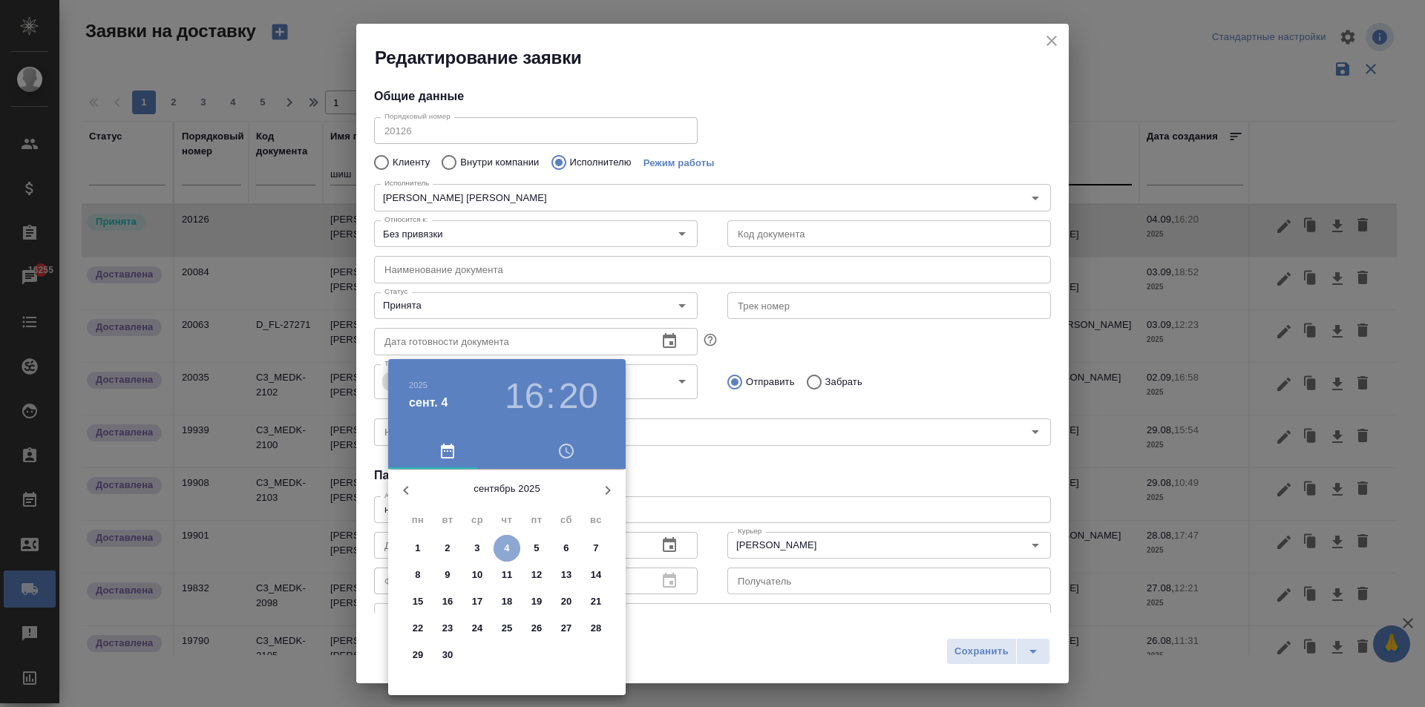
click at [505, 551] on p "4" at bounding box center [506, 548] width 5 height 15
type input "[DATE] 16:20"
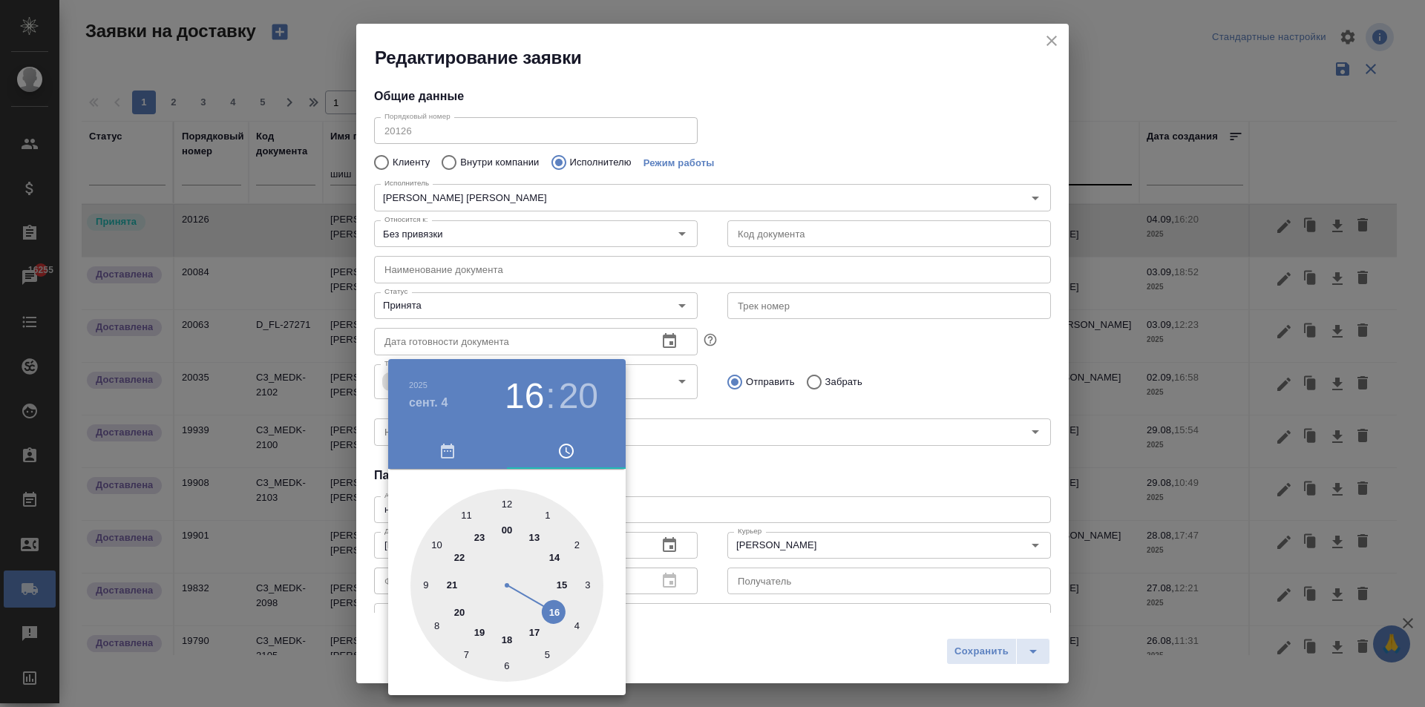
click at [729, 476] on div at bounding box center [712, 353] width 1425 height 707
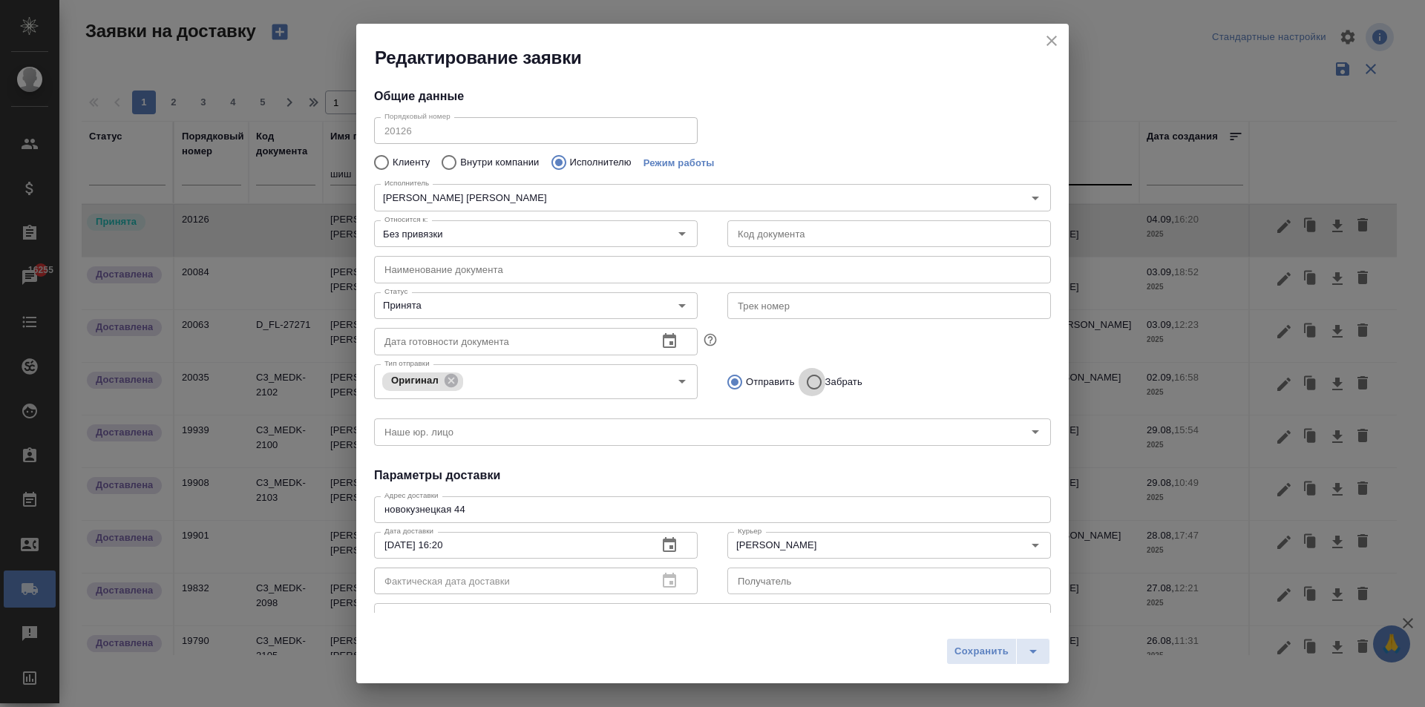
click at [808, 375] on input "Забрать" at bounding box center [811, 382] width 27 height 31
radio input "true"
click at [430, 309] on input "Принята" at bounding box center [510, 306] width 265 height 18
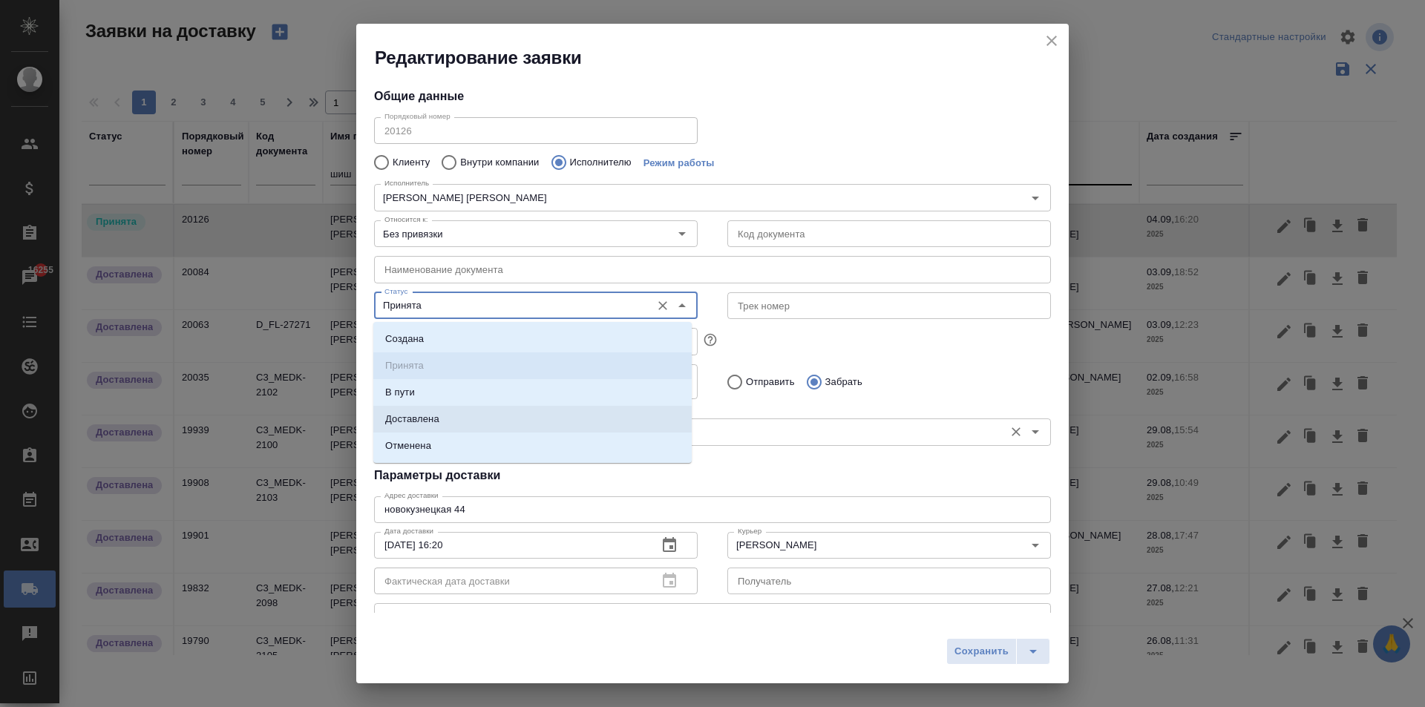
click at [430, 417] on p "Доставлена" at bounding box center [412, 419] width 54 height 15
type input "Доставлена"
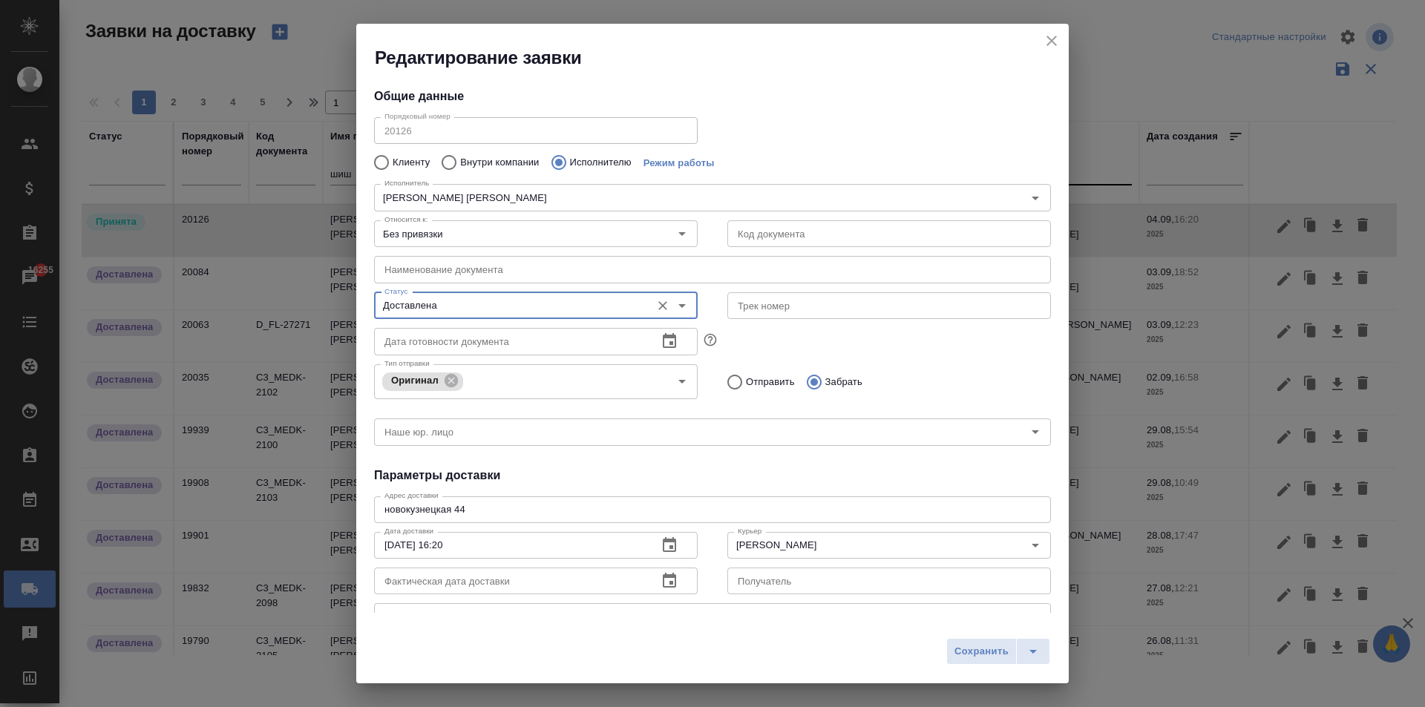
click at [667, 572] on icon "button" at bounding box center [669, 581] width 18 height 18
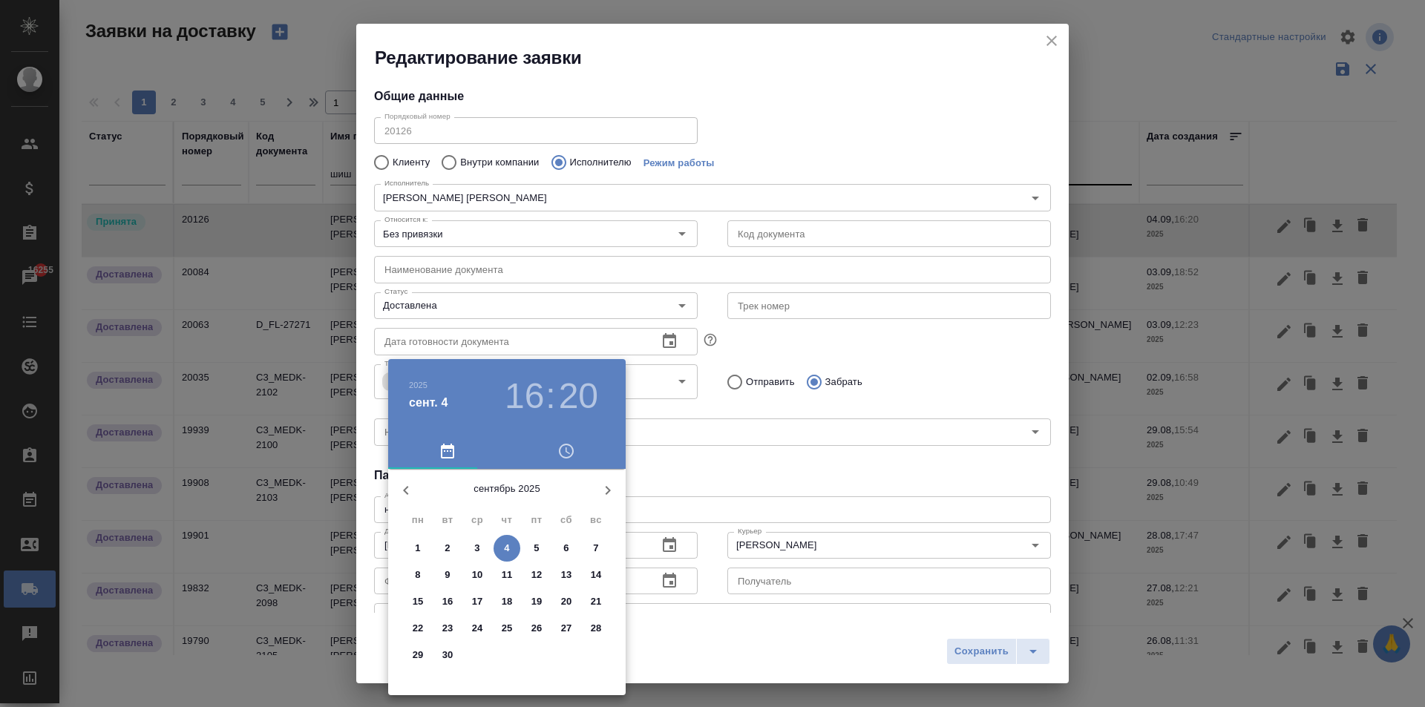
click at [510, 542] on span "4" at bounding box center [506, 548] width 27 height 15
type input "[DATE] 16:20"
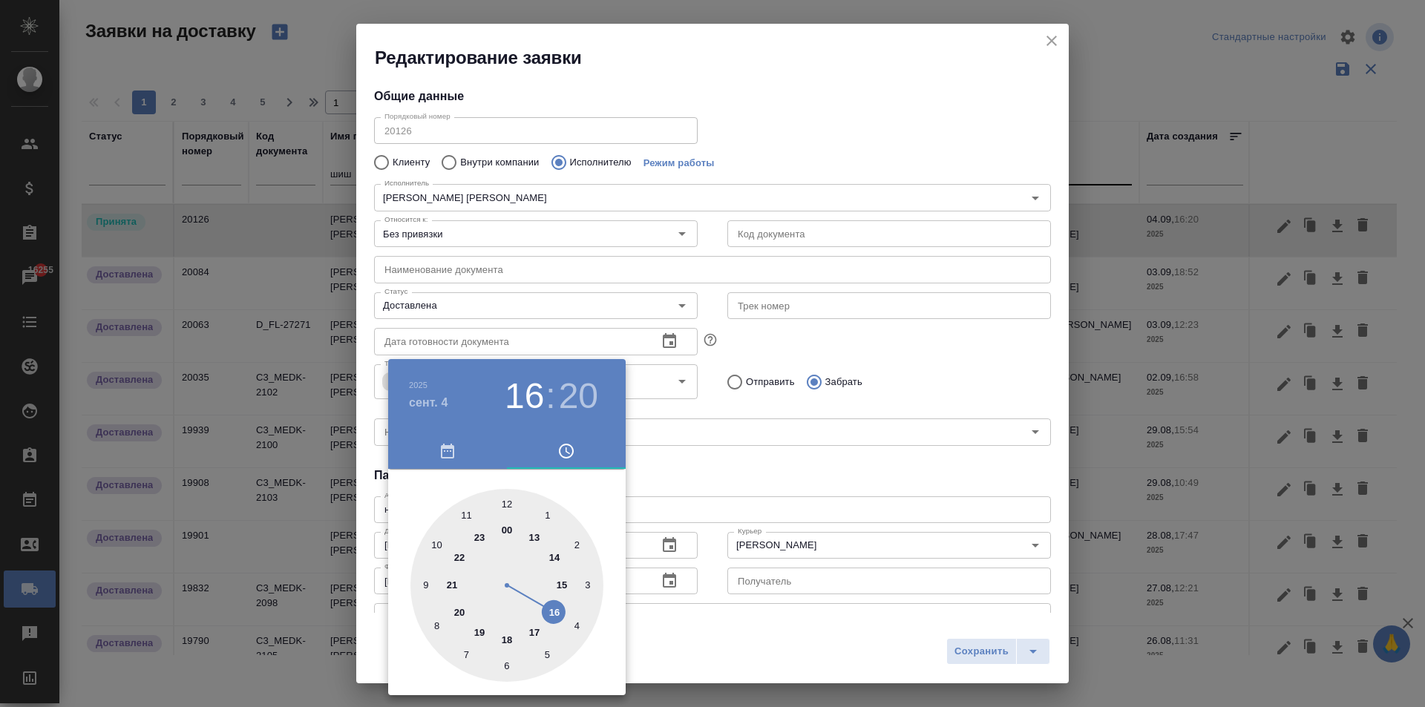
click at [919, 495] on div at bounding box center [712, 353] width 1425 height 707
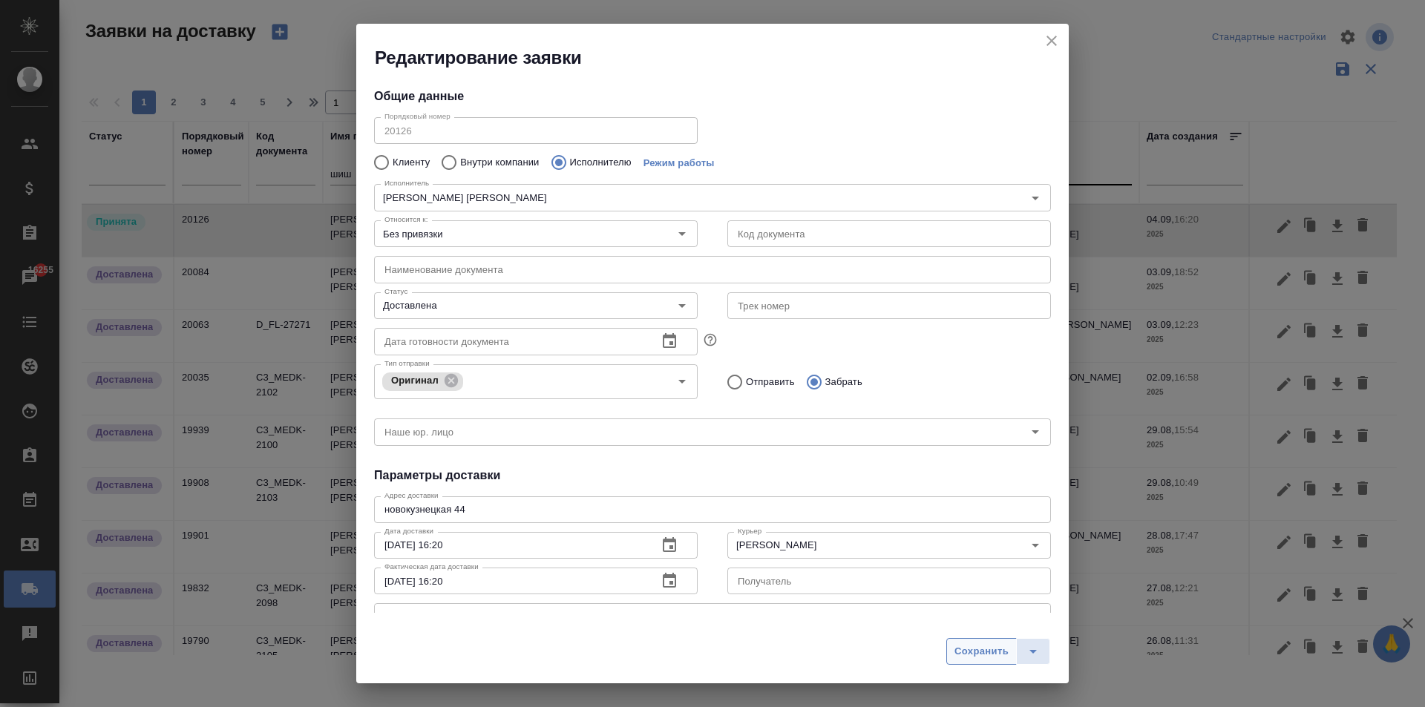
click at [969, 663] on button "Сохранить" at bounding box center [981, 651] width 70 height 27
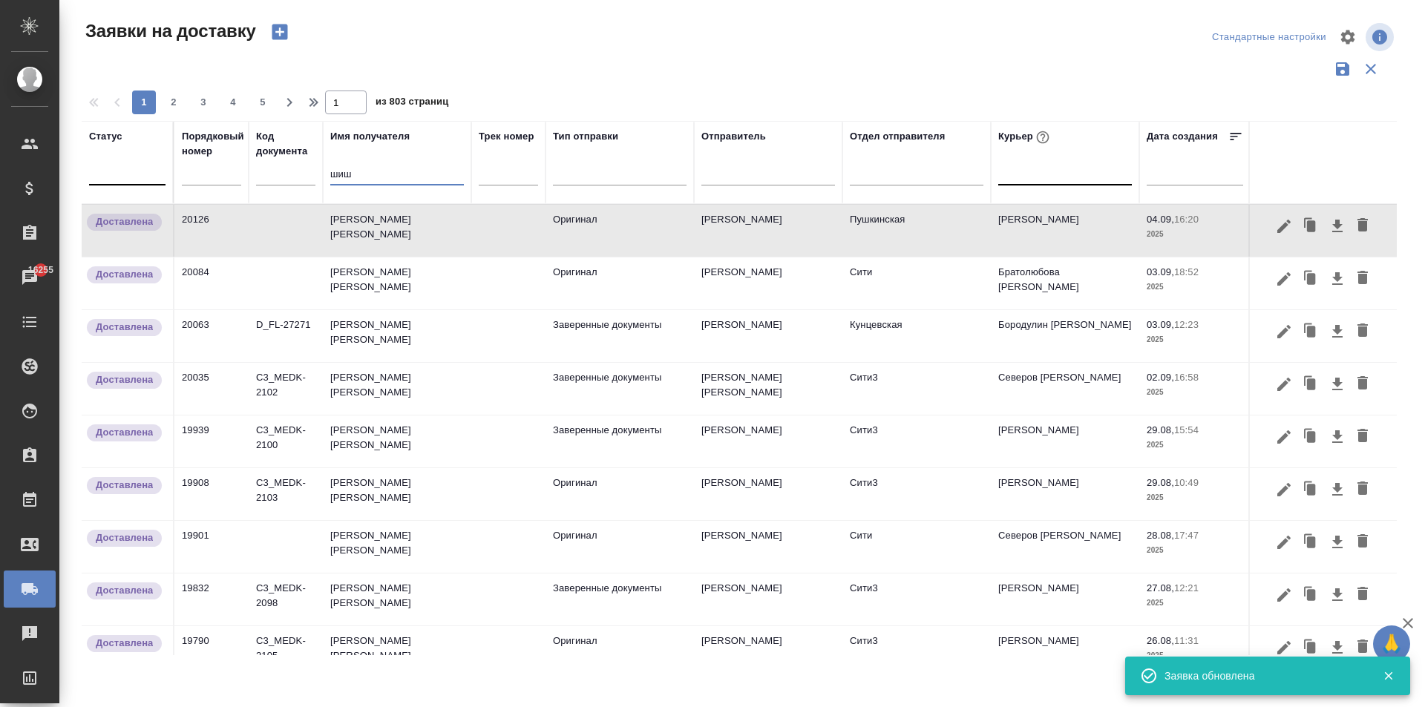
drag, startPoint x: 397, startPoint y: 171, endPoint x: 163, endPoint y: 160, distance: 234.0
click at [165, 160] on tr "Статус Порядковый номер Код документа Имя получателя шиш Трек номер Тип отправк…" at bounding box center [852, 162] width 1540 height 83
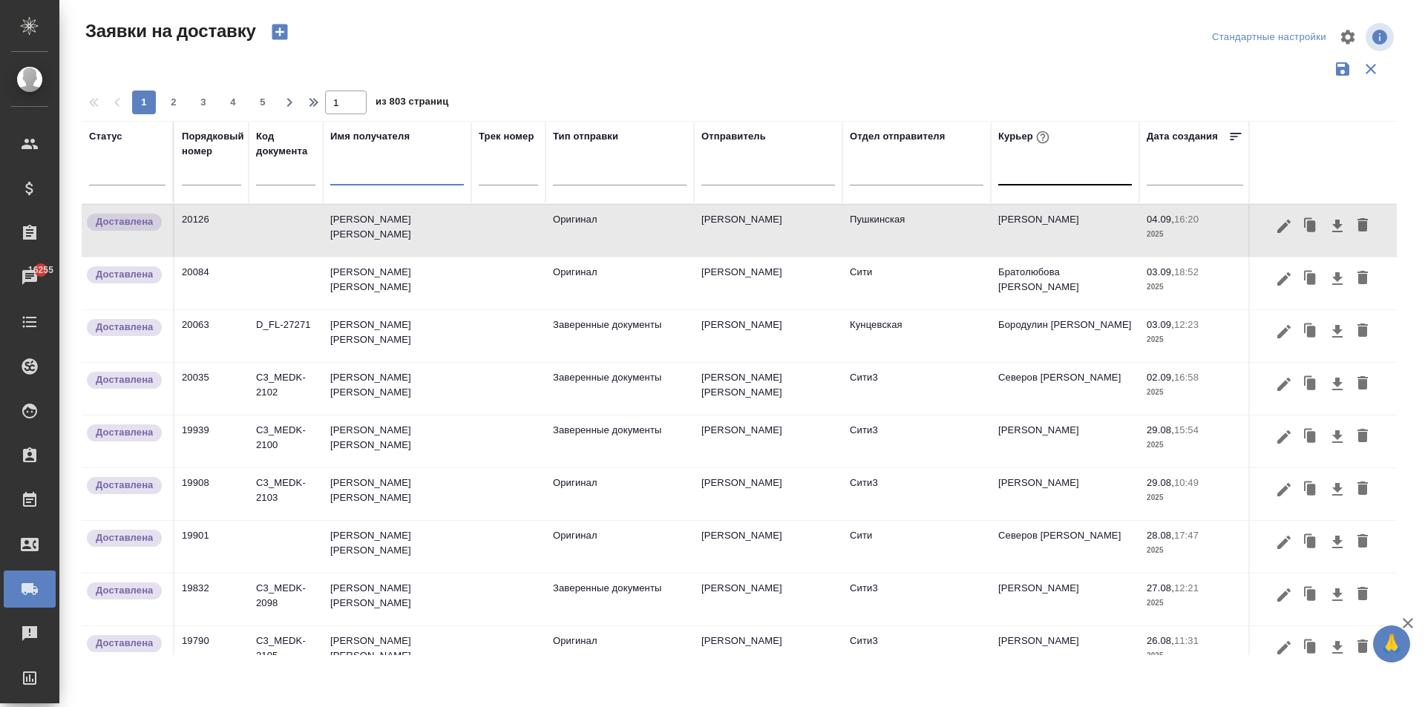
click at [1063, 175] on div at bounding box center [1065, 171] width 134 height 22
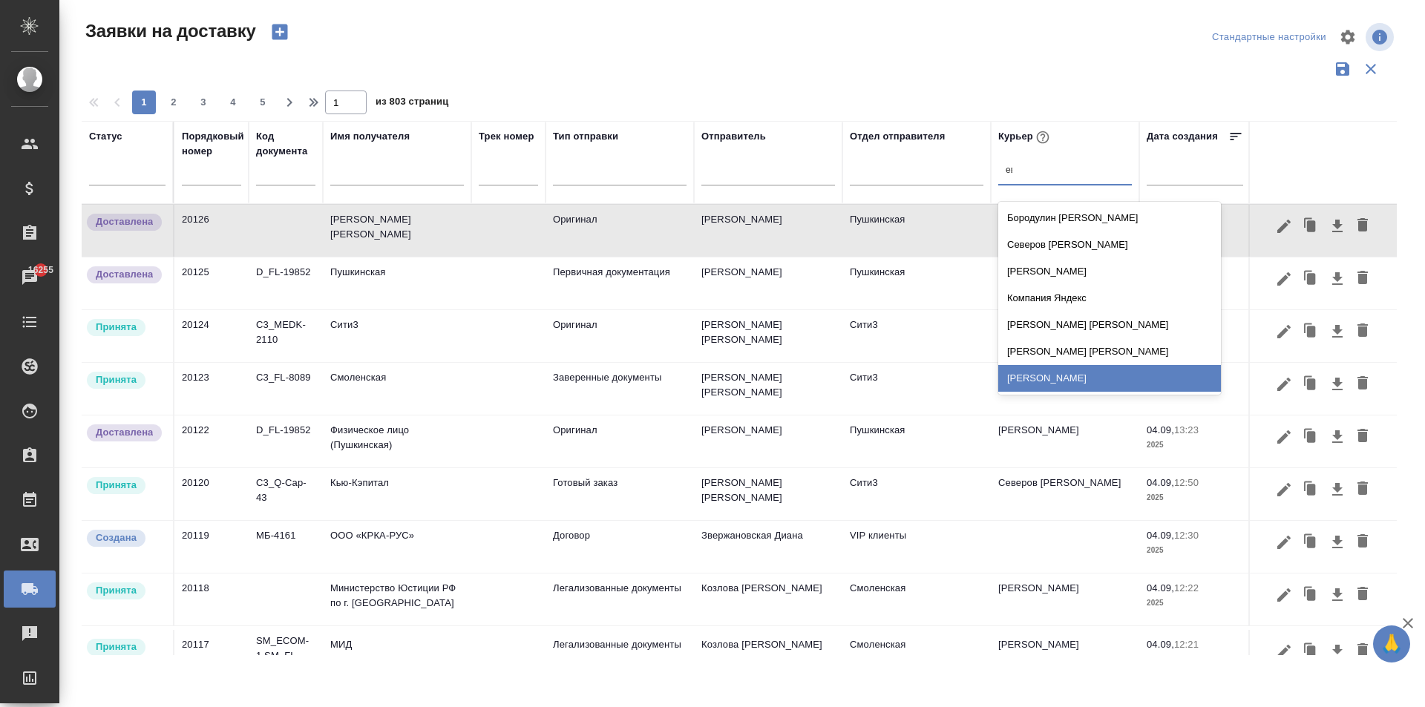
type input "е"
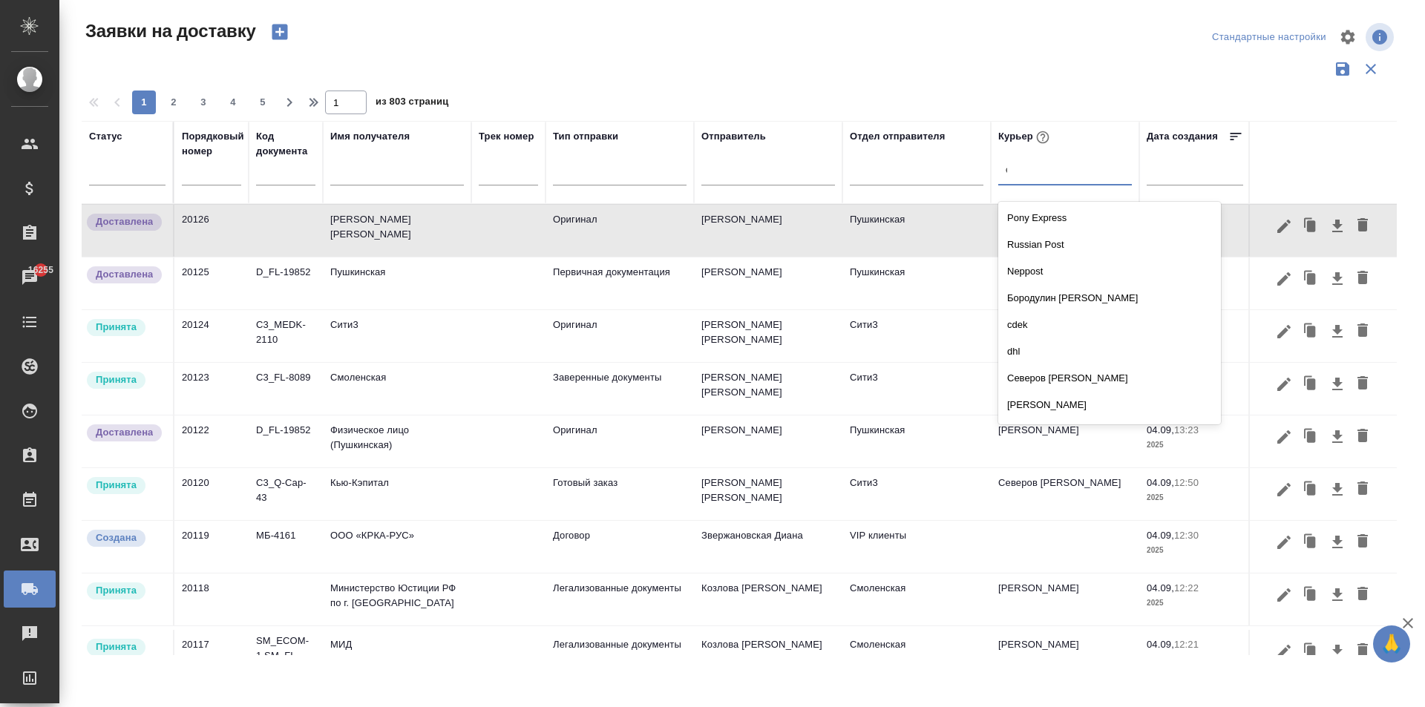
type input "евг"
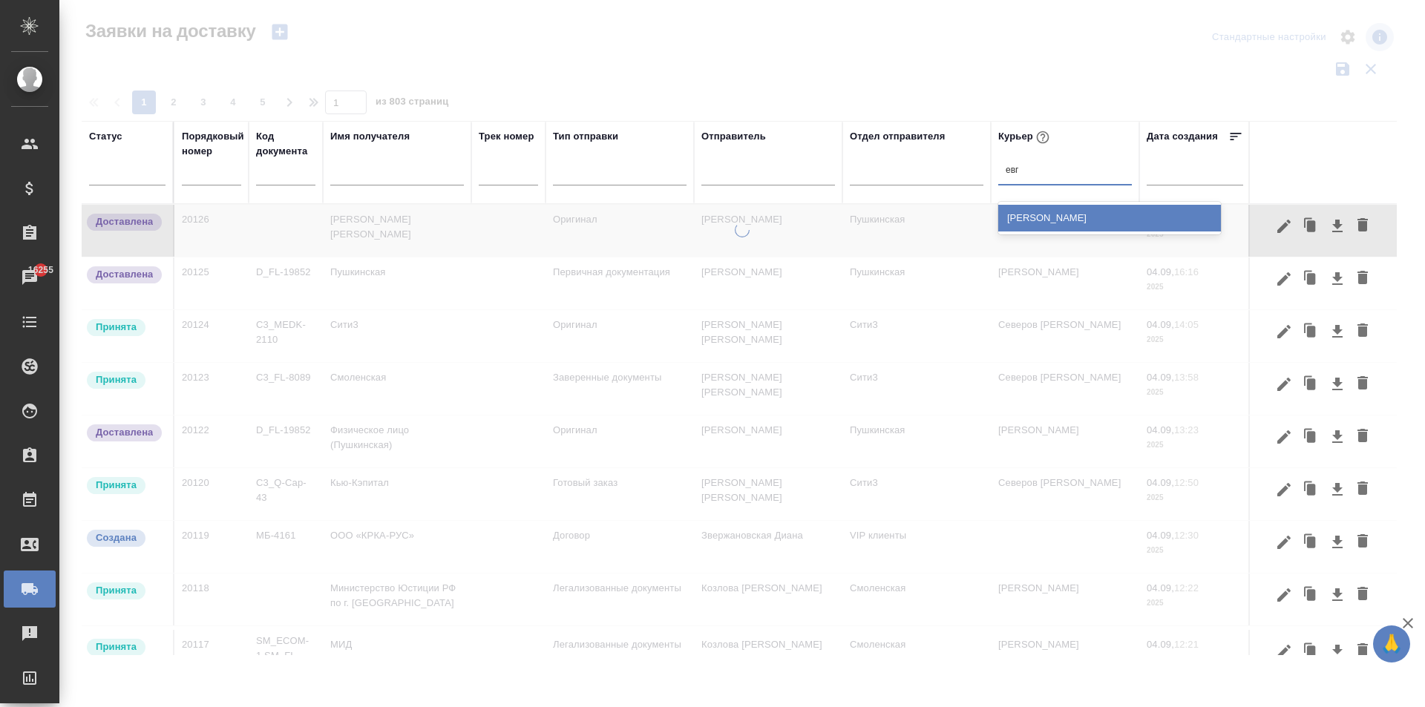
click at [1060, 214] on div "[PERSON_NAME]" at bounding box center [1109, 218] width 223 height 27
click at [1060, 214] on td "[PERSON_NAME]" at bounding box center [1065, 231] width 148 height 52
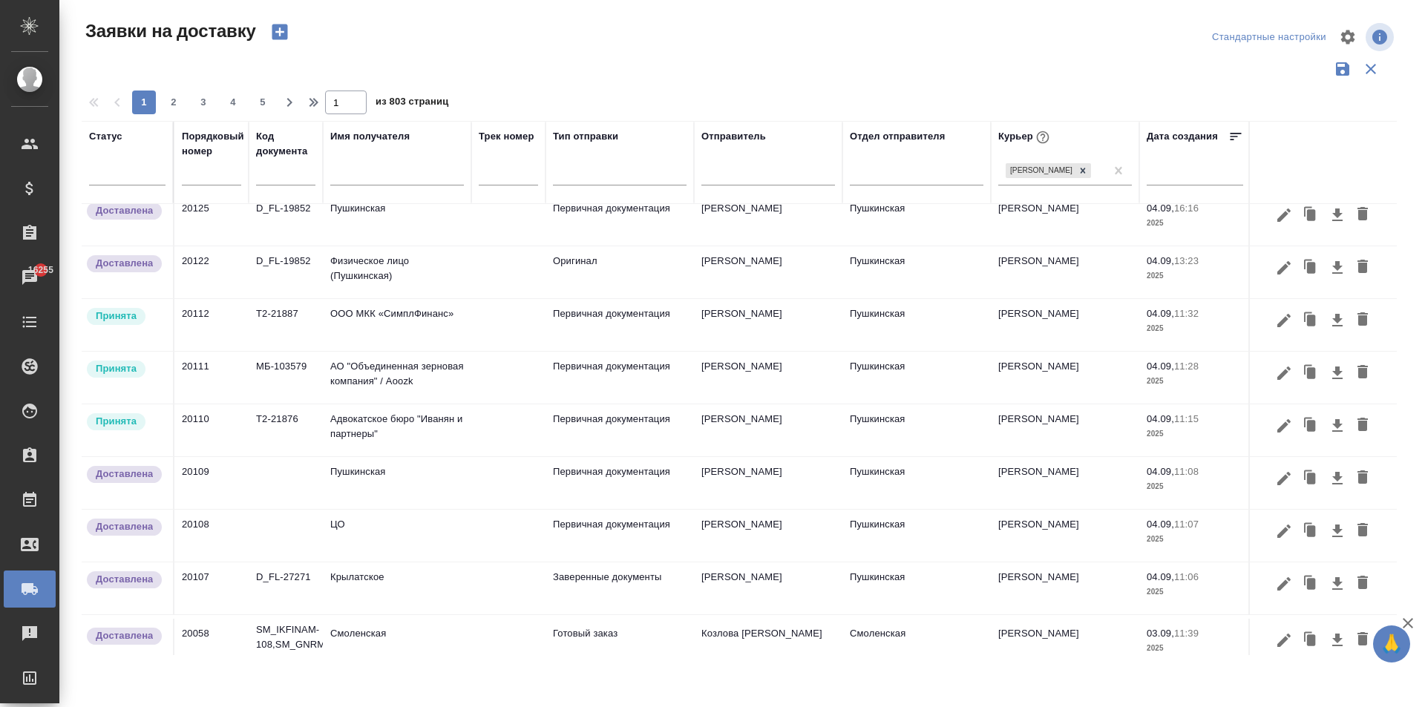
scroll to position [148, 0]
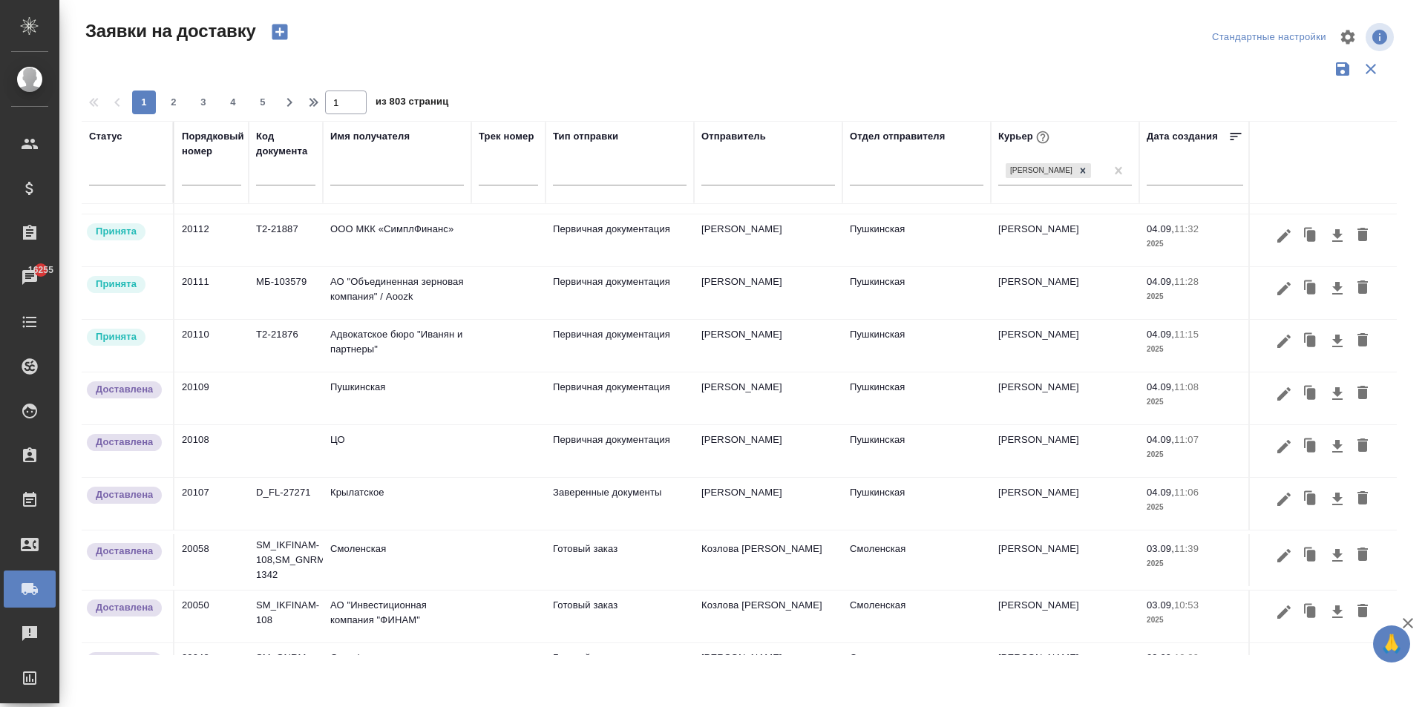
click at [401, 500] on td "Крылатское" at bounding box center [397, 504] width 148 height 52
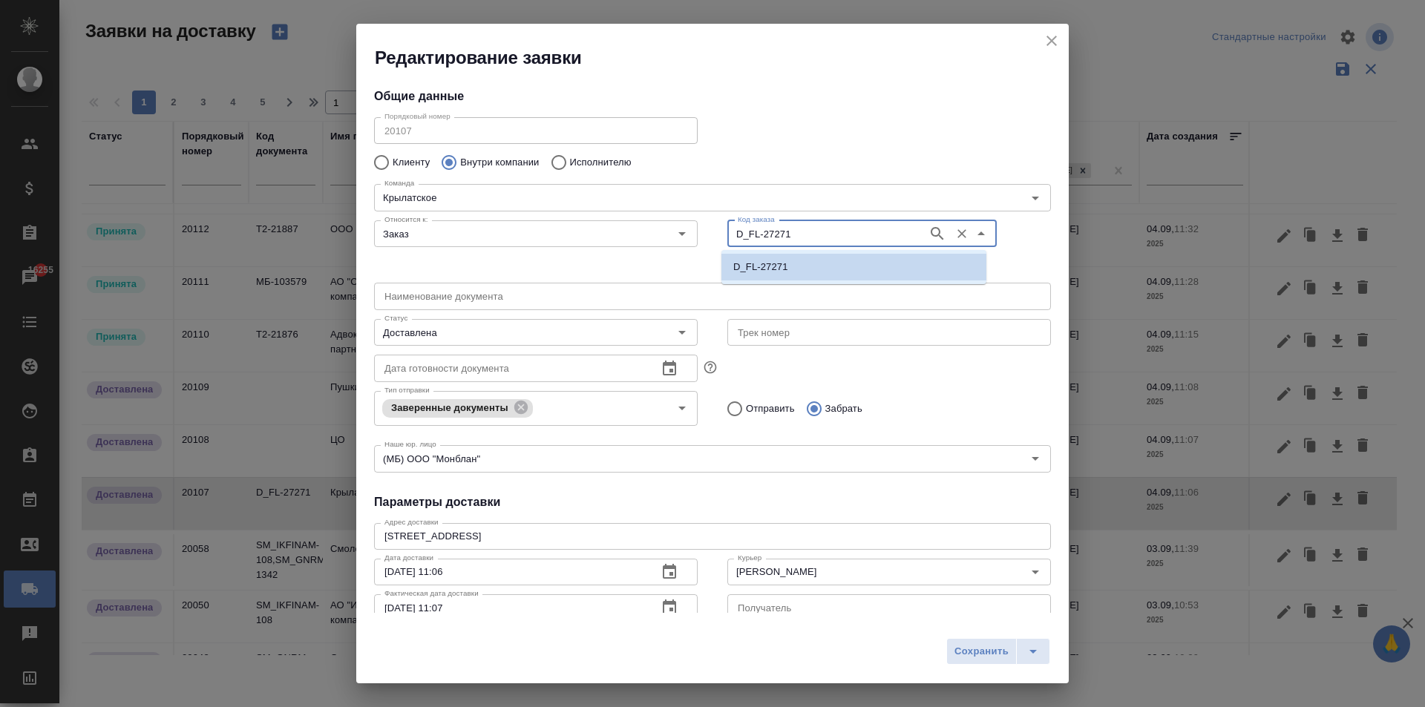
drag, startPoint x: 787, startPoint y: 233, endPoint x: 695, endPoint y: 232, distance: 92.8
click at [695, 232] on div "Относится к: Заказ Относится к: Код заказа D_FL-27271 Код заказа" at bounding box center [712, 246] width 706 height 92
click at [1057, 36] on icon "close" at bounding box center [1052, 41] width 18 height 18
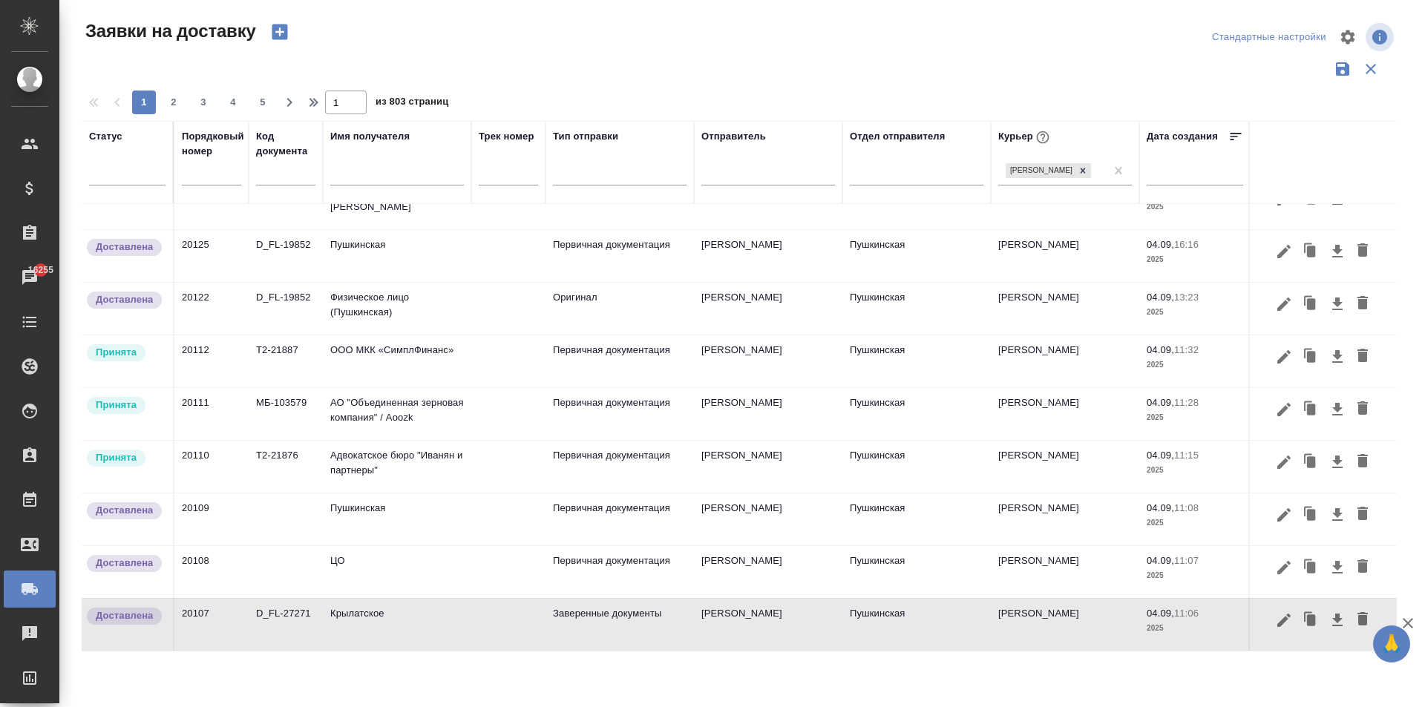
scroll to position [0, 0]
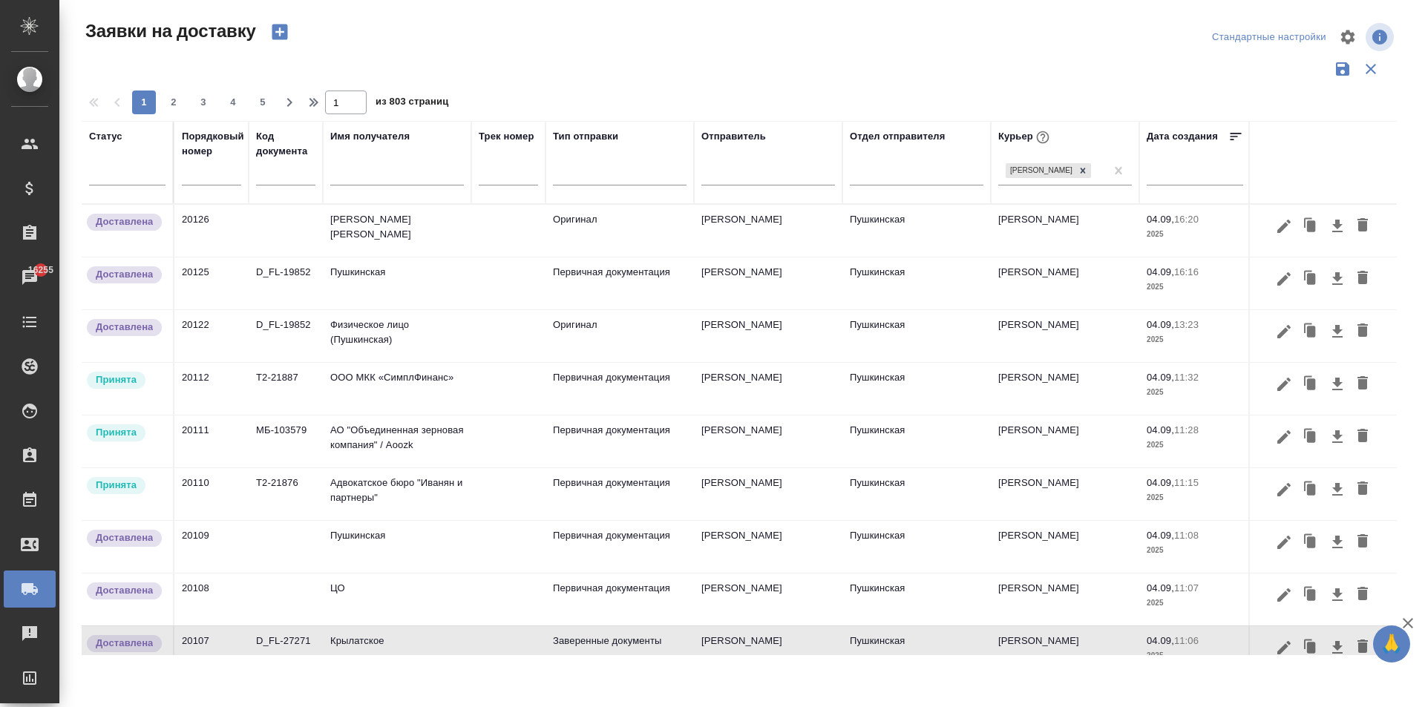
click at [401, 240] on td "[PERSON_NAME] [PERSON_NAME]" at bounding box center [397, 231] width 148 height 52
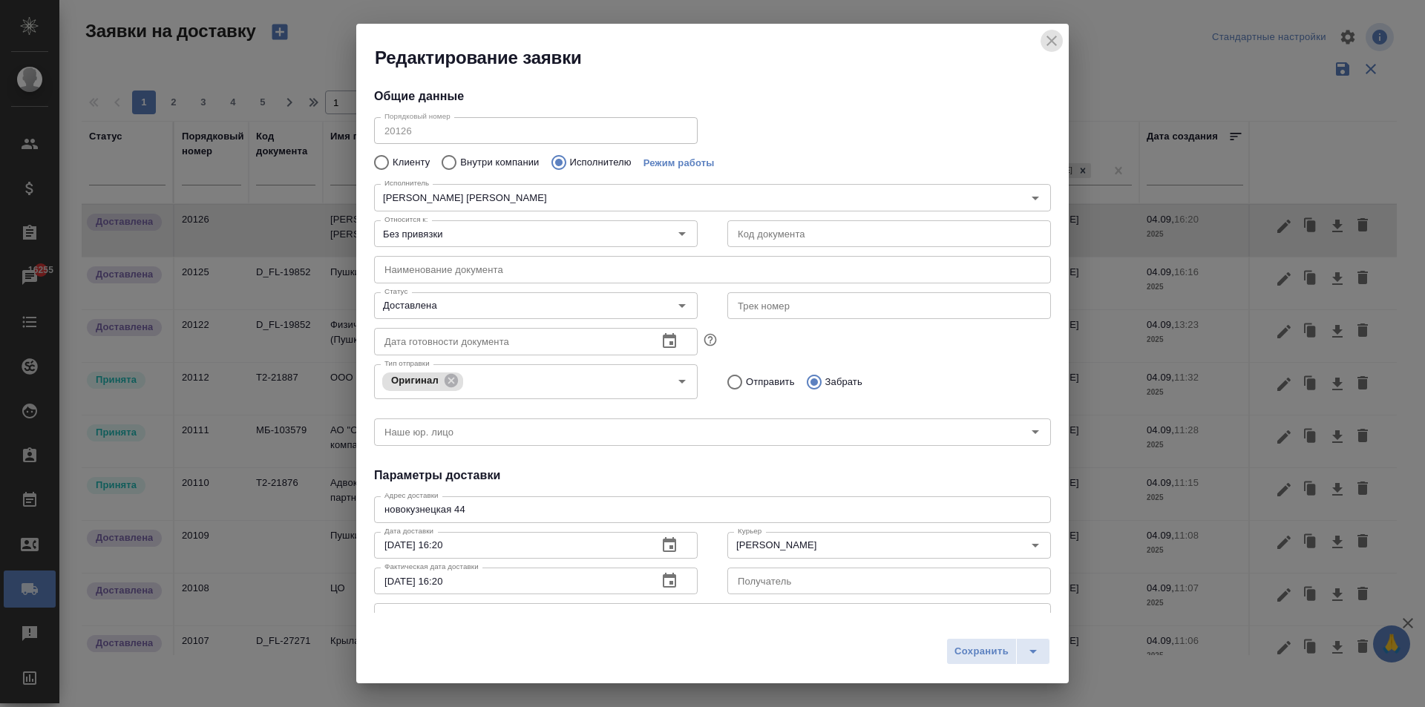
click at [1054, 39] on icon "close" at bounding box center [1051, 41] width 10 height 10
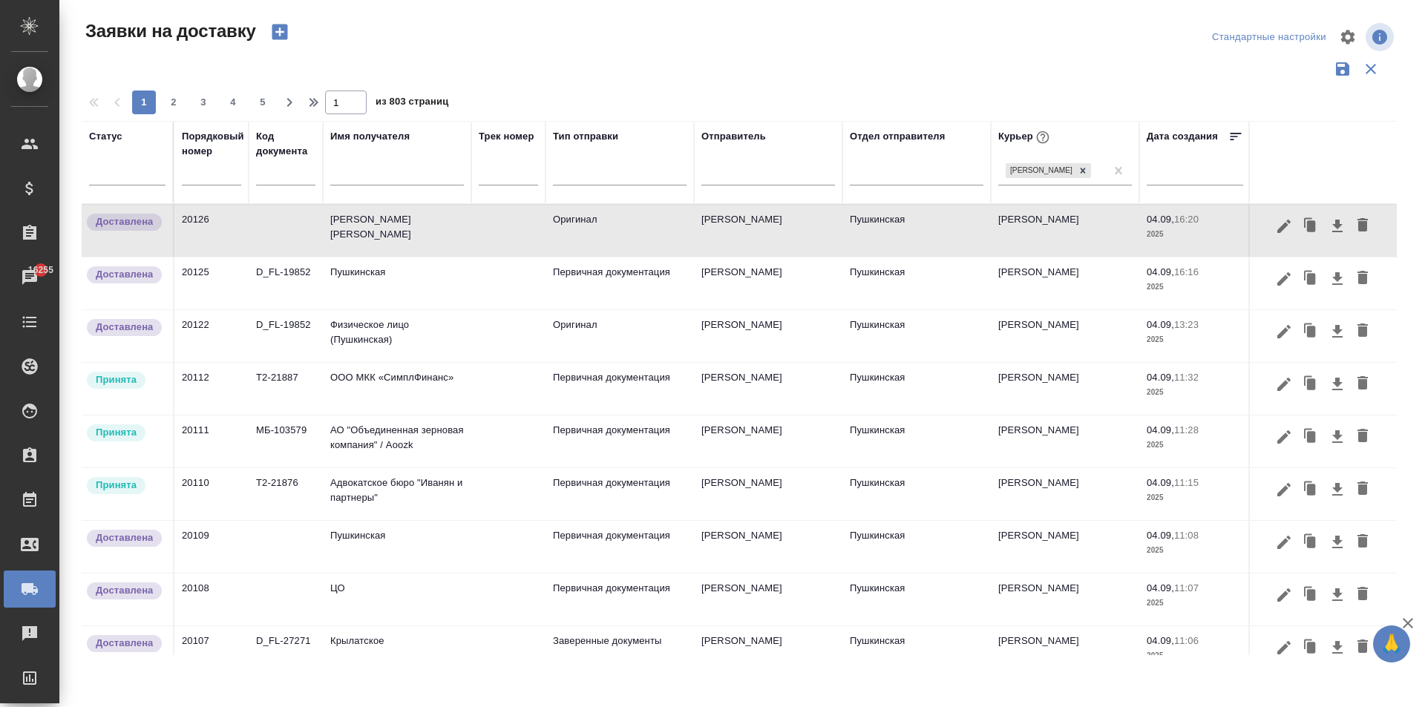
click at [413, 235] on td "[PERSON_NAME] [PERSON_NAME]" at bounding box center [397, 231] width 148 height 52
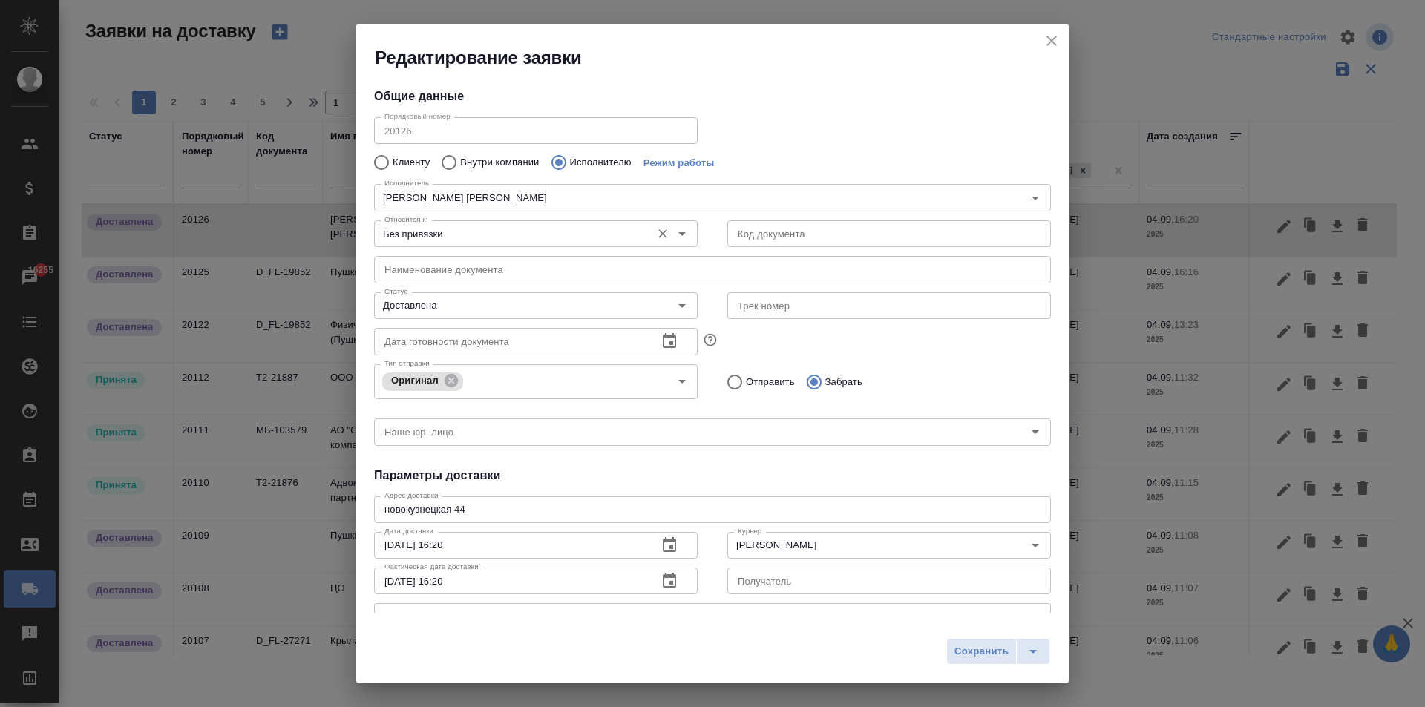
click at [503, 223] on div "Без привязки Относится к:" at bounding box center [536, 233] width 324 height 27
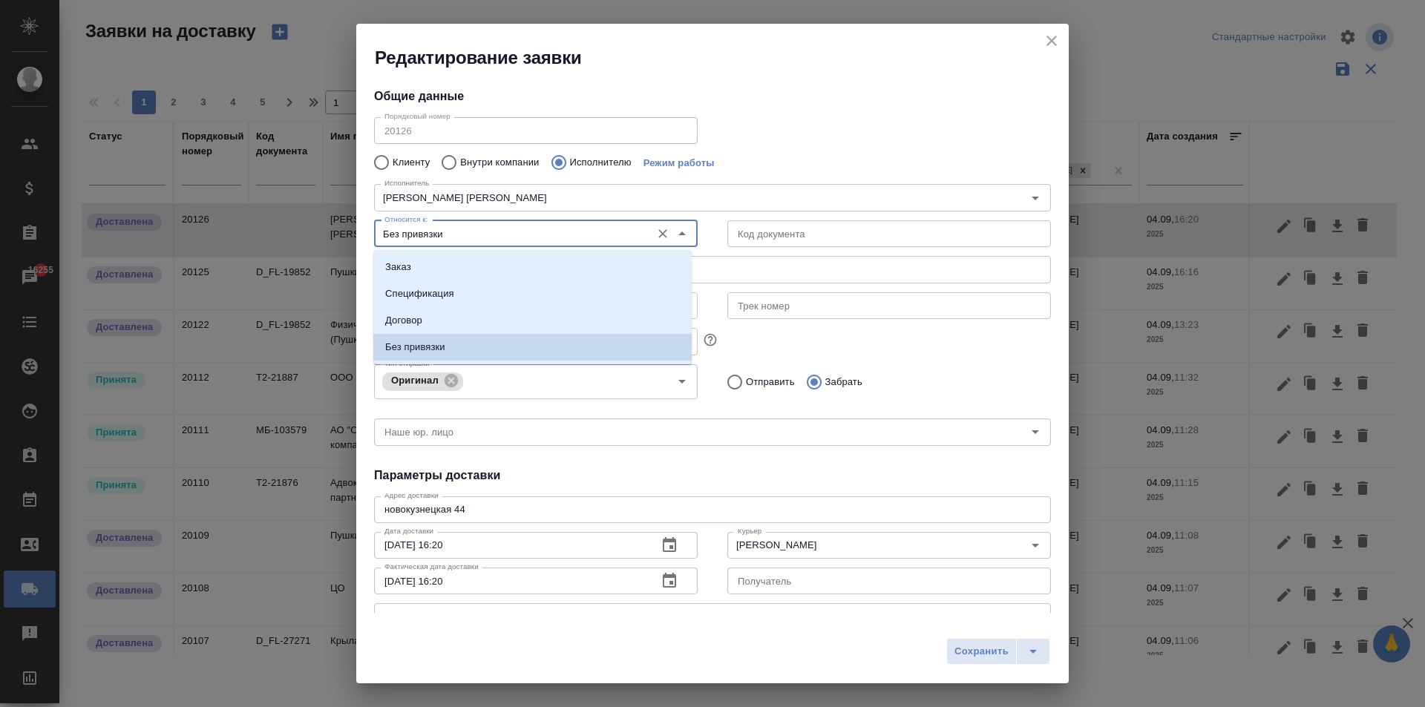
click at [459, 230] on input "Без привязки" at bounding box center [510, 234] width 265 height 18
click at [426, 266] on li "Заказ" at bounding box center [532, 267] width 318 height 27
type input "Заказ"
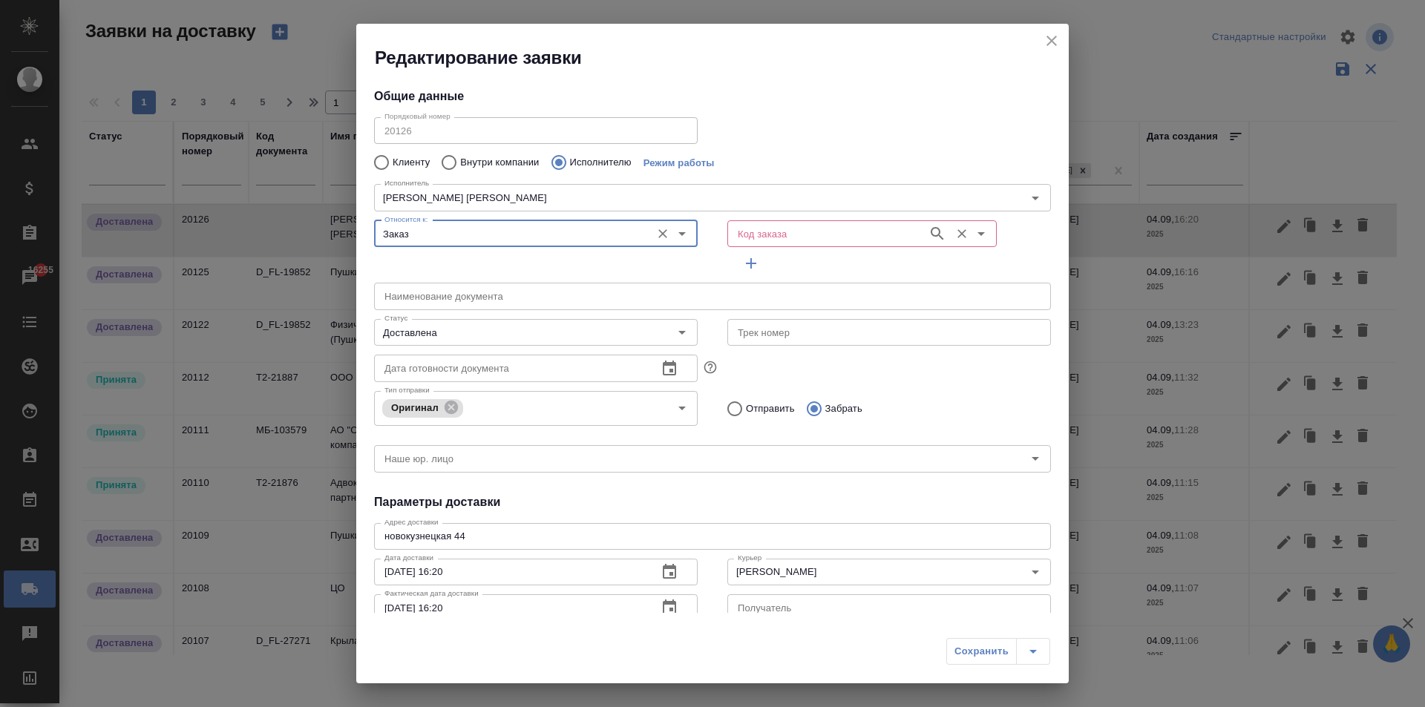
click at [781, 234] on input "Код заказа" at bounding box center [826, 234] width 188 height 18
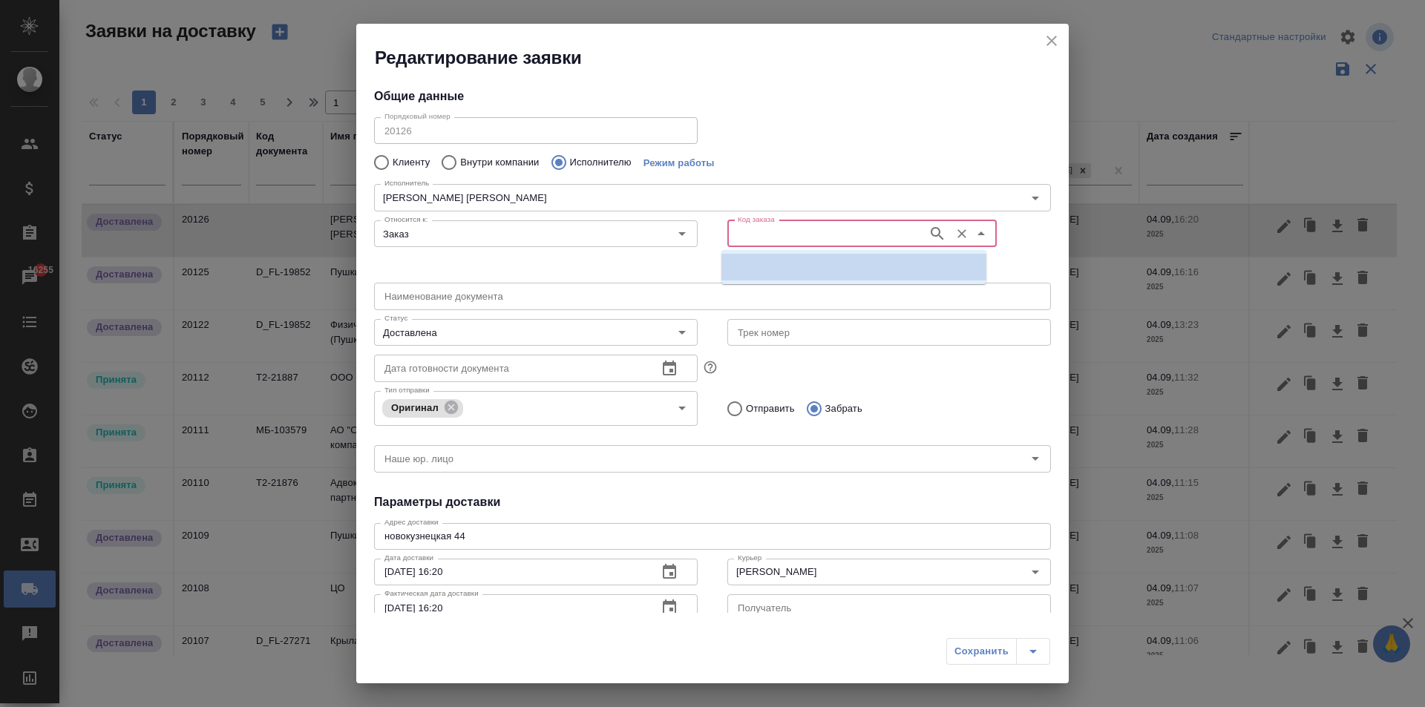
paste input "D_FL-27271"
type input "D_FL-27271"
click at [780, 274] on p "D_FL-27271" at bounding box center [760, 267] width 55 height 15
type input "(МБ) ООО "Монблан""
type input "[PERSON_NAME] [PERSON_NAME]"
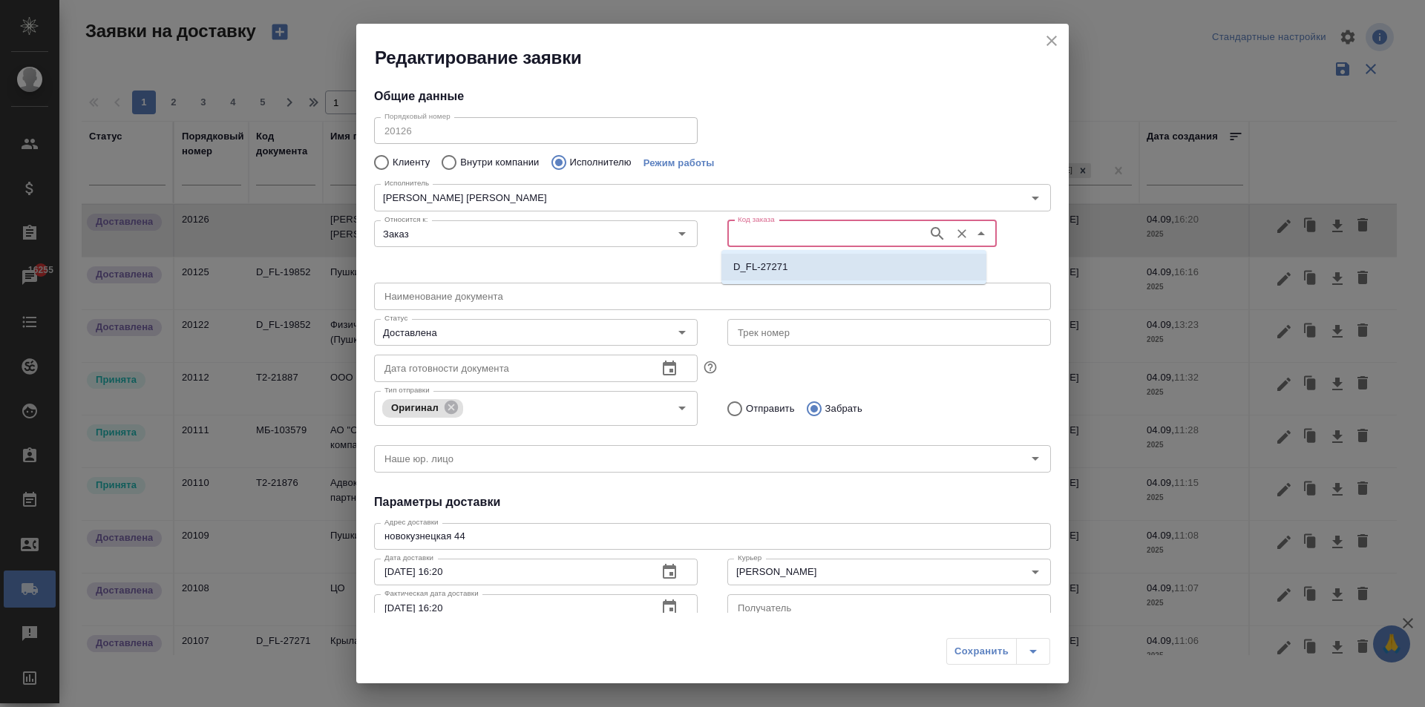
type input "D_FL-27271"
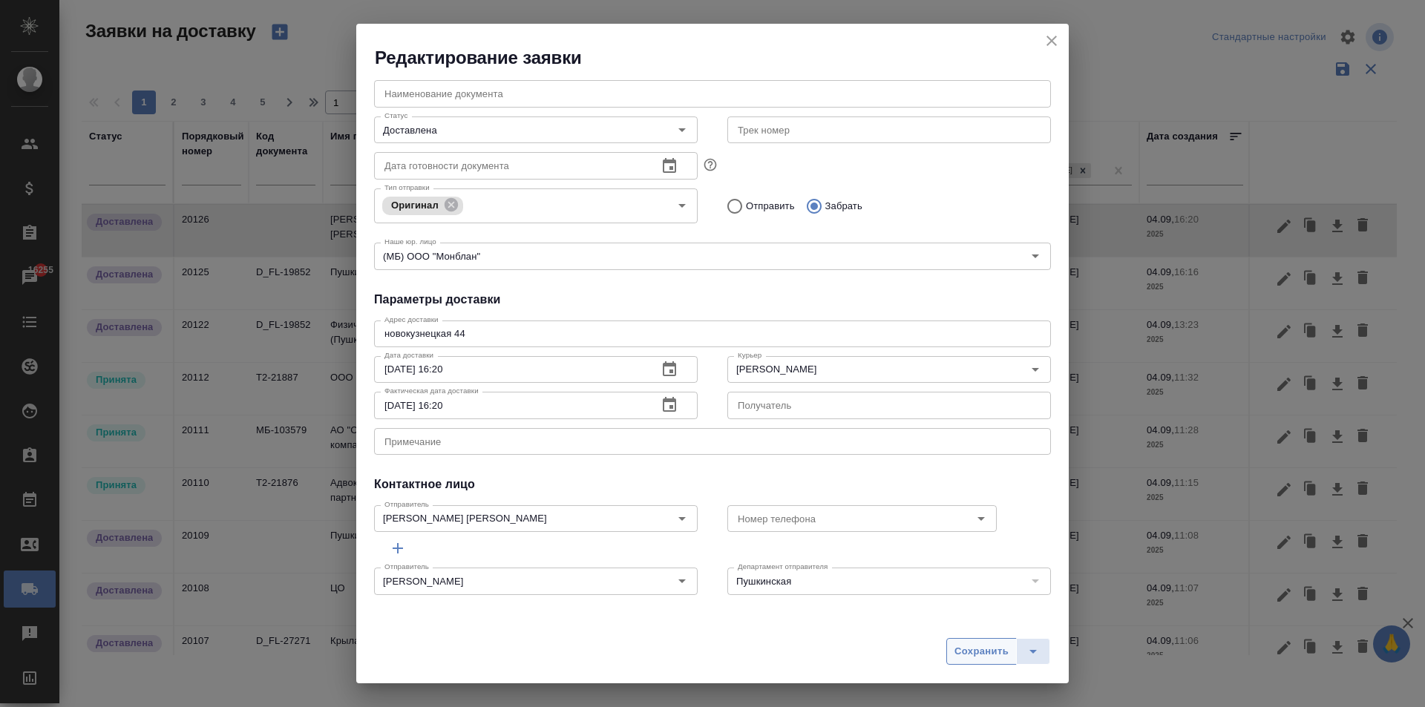
click at [965, 656] on span "Сохранить" at bounding box center [981, 651] width 54 height 17
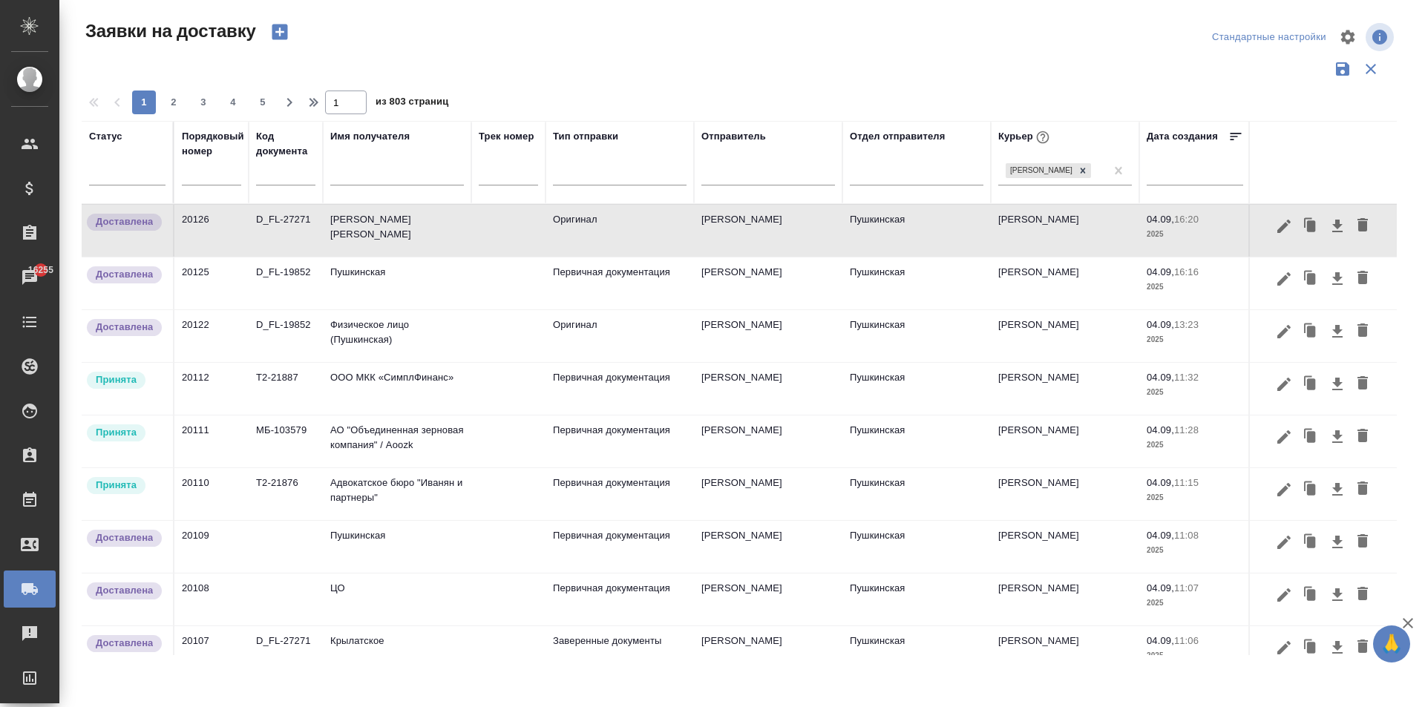
click at [421, 279] on td "Пушкинская" at bounding box center [397, 283] width 148 height 52
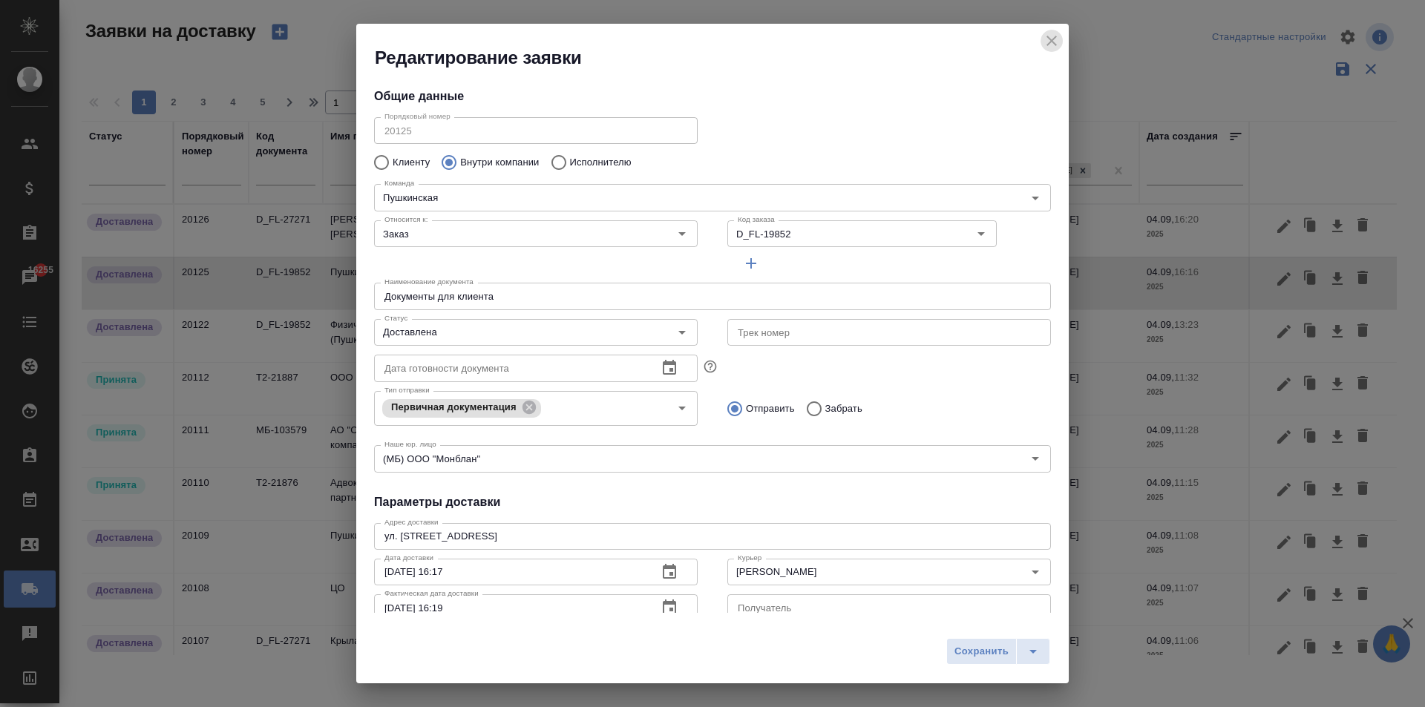
click at [1054, 37] on icon "close" at bounding box center [1051, 41] width 10 height 10
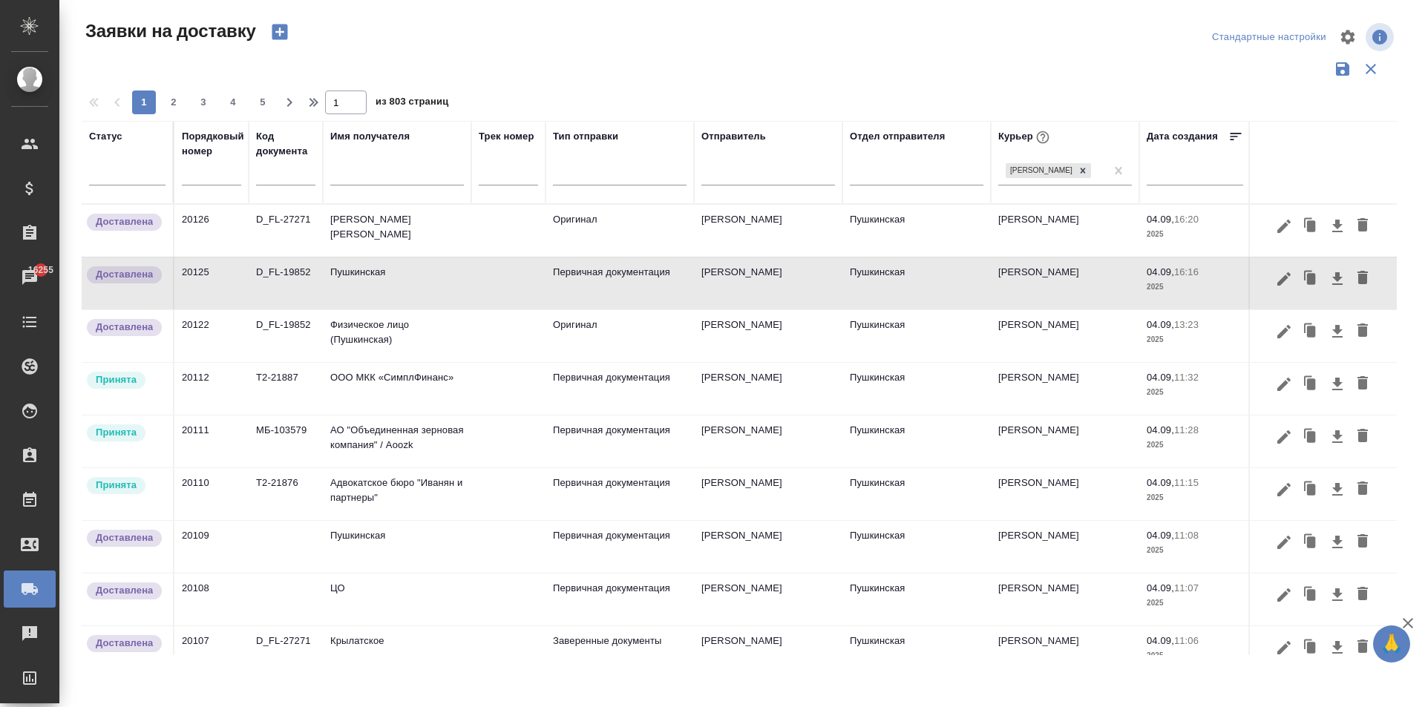
click at [361, 545] on td "Пушкинская" at bounding box center [397, 547] width 148 height 52
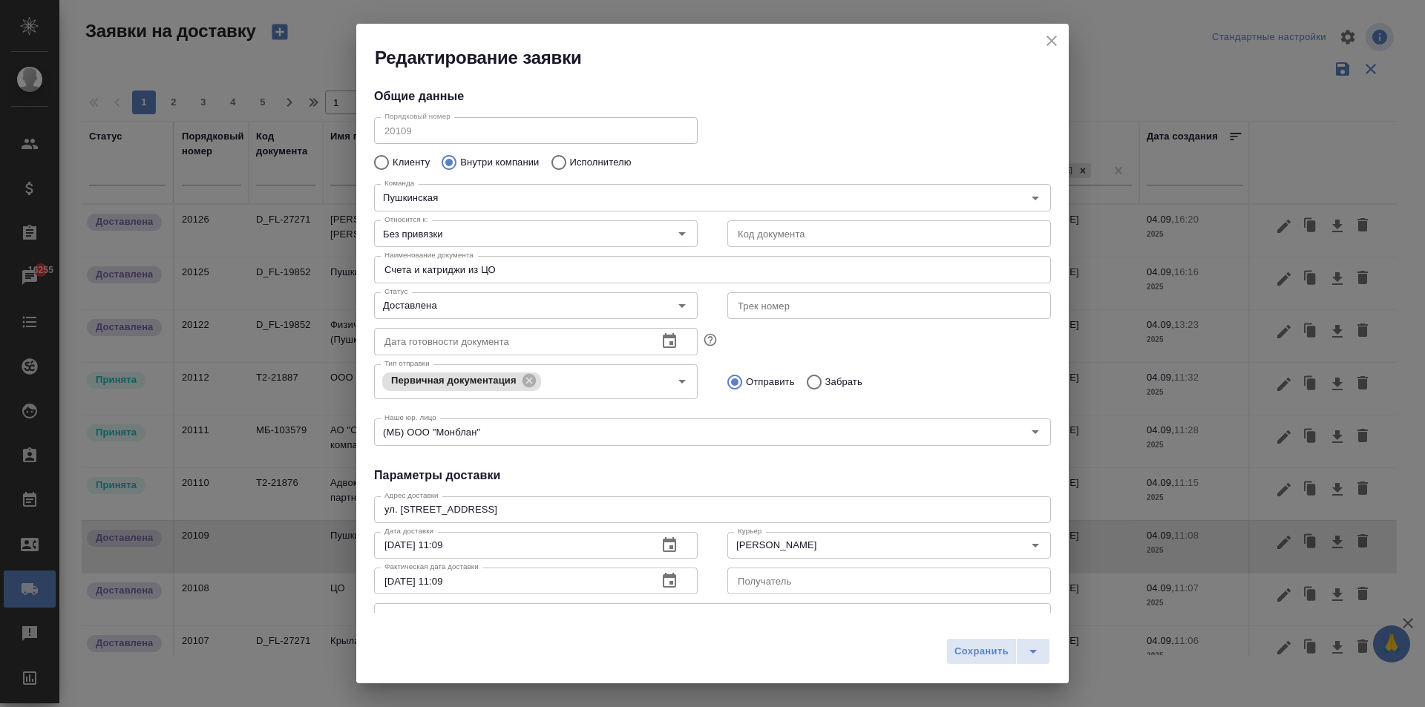
click at [1054, 39] on icon "close" at bounding box center [1052, 41] width 18 height 18
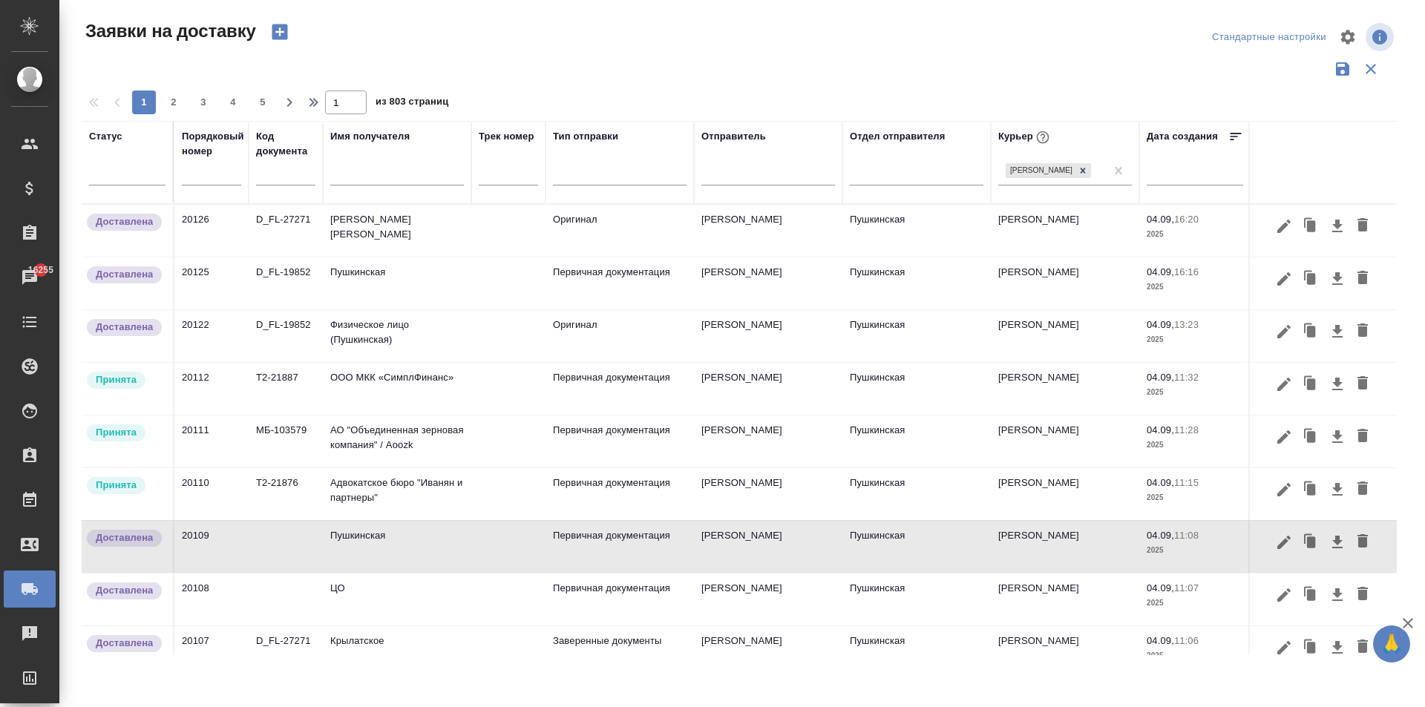
click at [393, 226] on td "[PERSON_NAME] [PERSON_NAME]" at bounding box center [397, 231] width 148 height 52
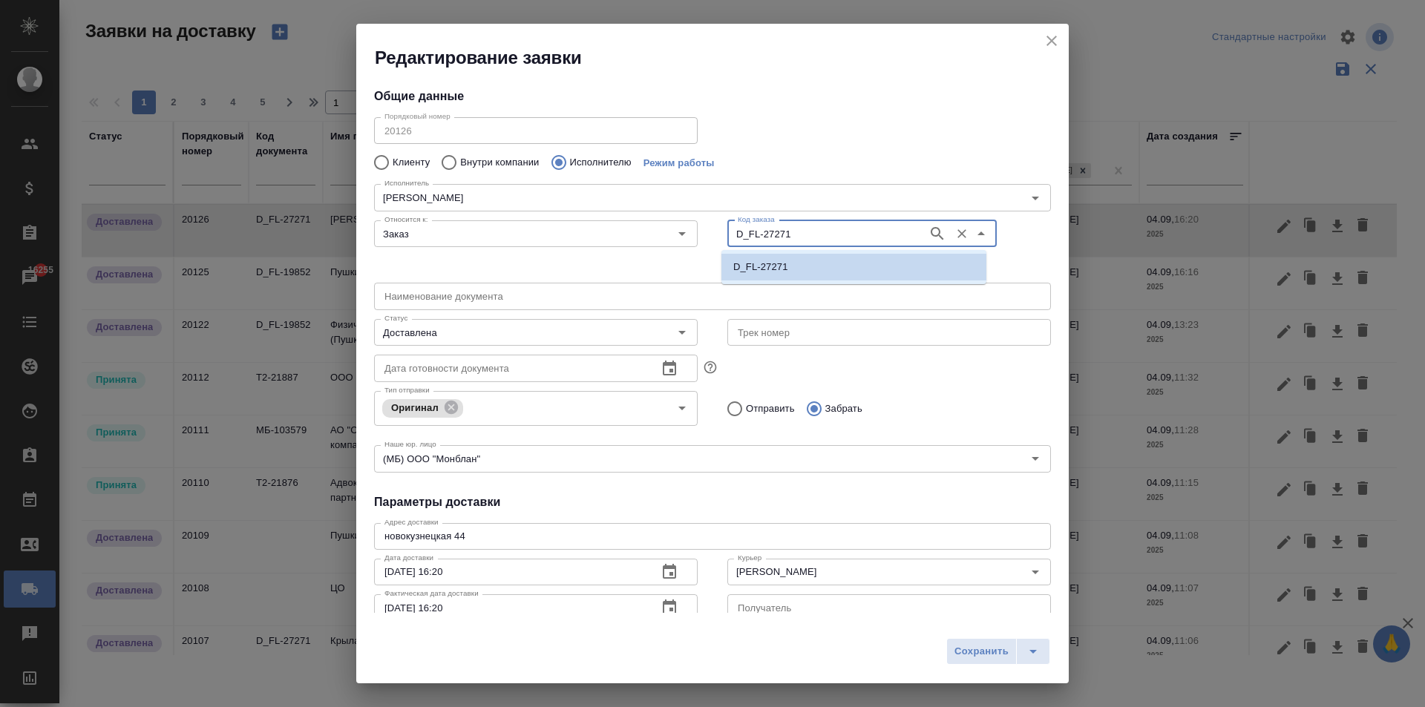
drag, startPoint x: 804, startPoint y: 232, endPoint x: 705, endPoint y: 231, distance: 98.7
click at [701, 230] on div "Относится к: Заказ Относится к: Код заказа D_FL-27271 Код заказа" at bounding box center [712, 246] width 706 height 92
click at [1054, 39] on icon "close" at bounding box center [1052, 41] width 18 height 18
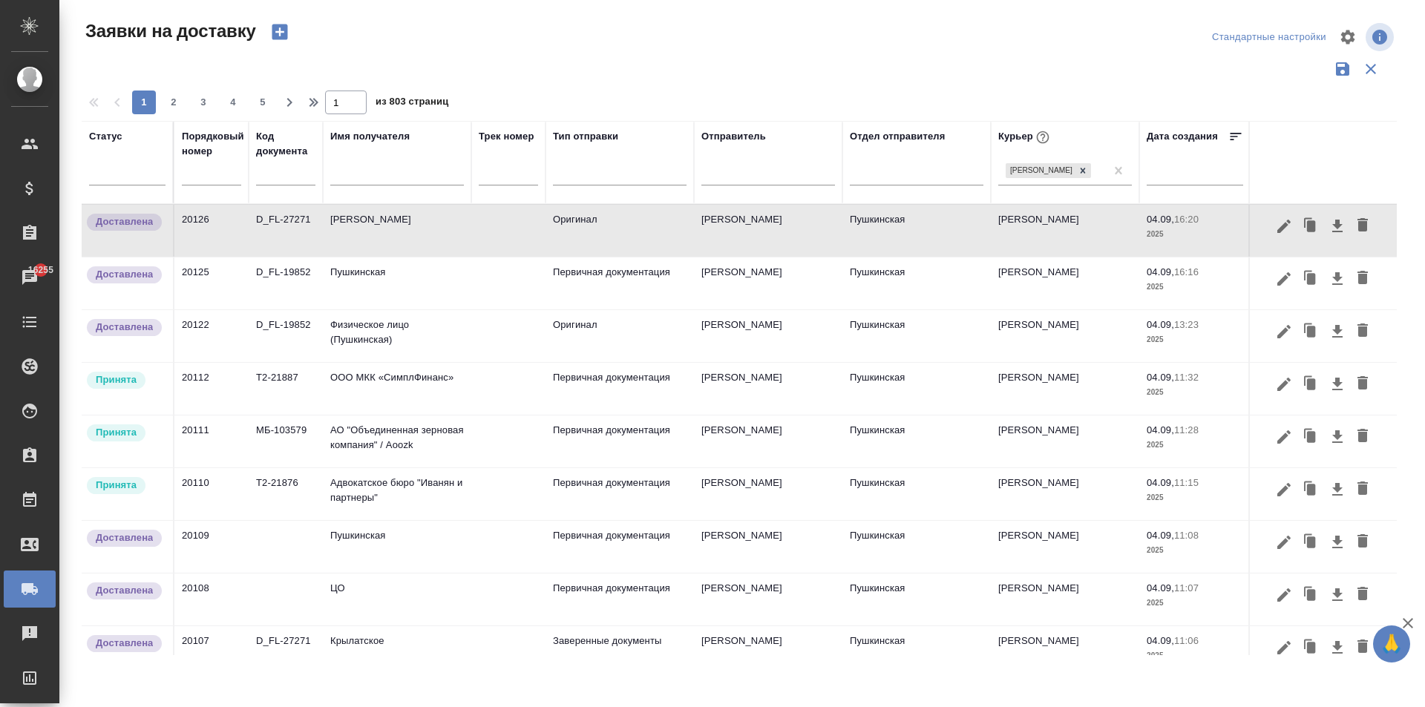
click at [366, 286] on td "Пушкинская" at bounding box center [397, 283] width 148 height 52
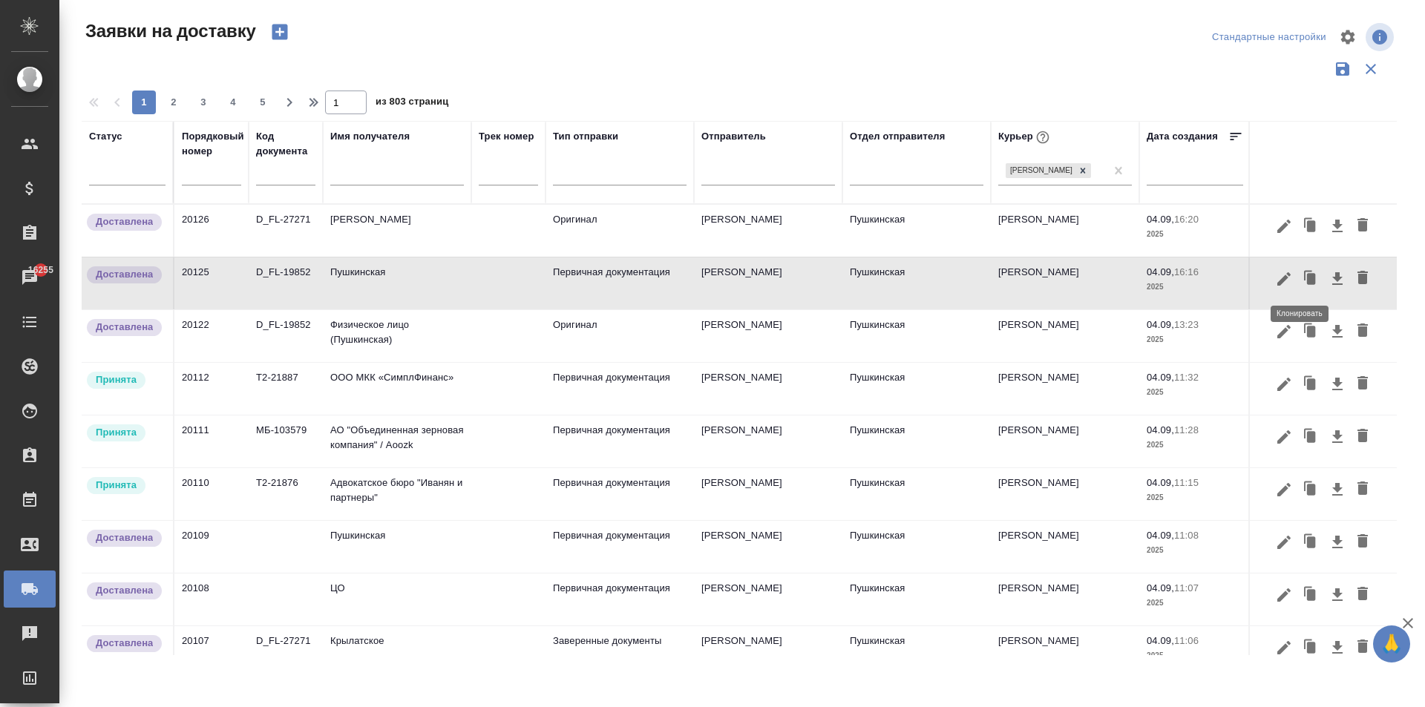
click at [1300, 283] on icon "button" at bounding box center [1310, 279] width 21 height 21
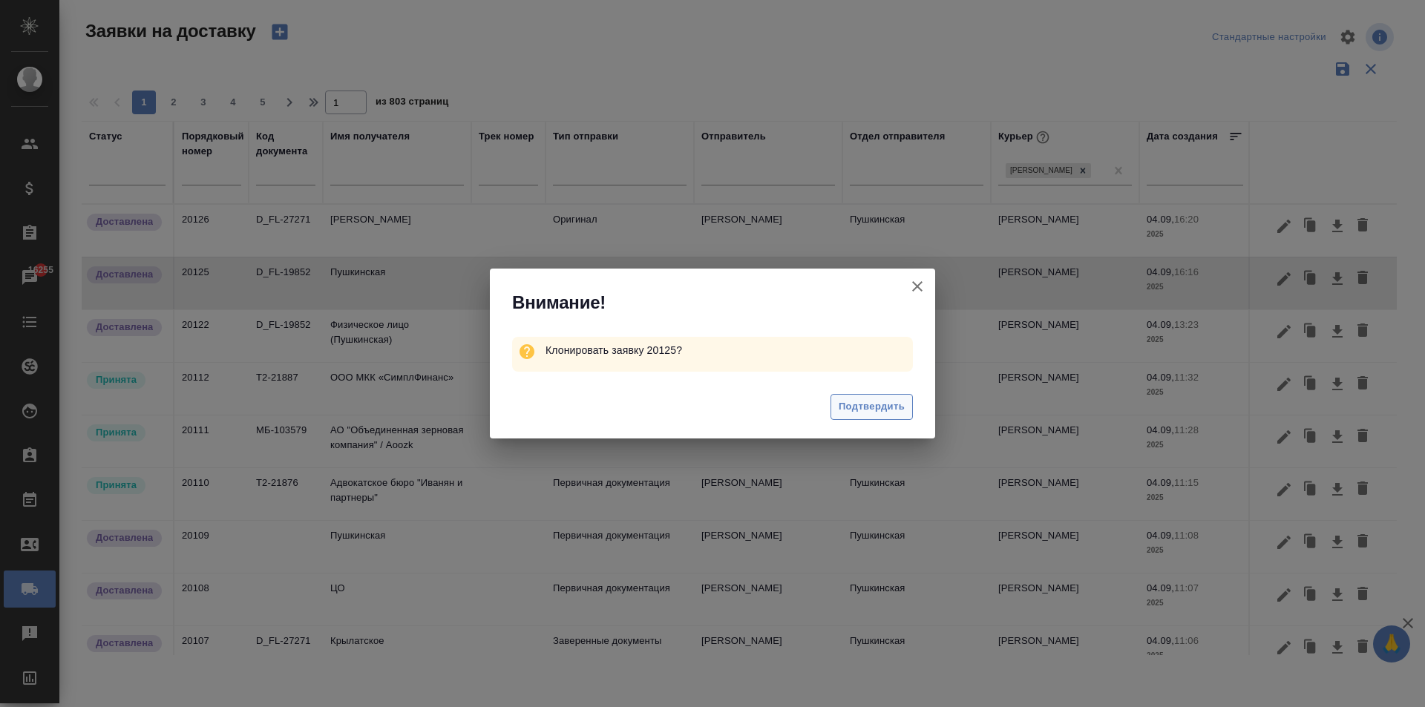
click at [856, 411] on span "Подтвердить" at bounding box center [871, 406] width 66 height 17
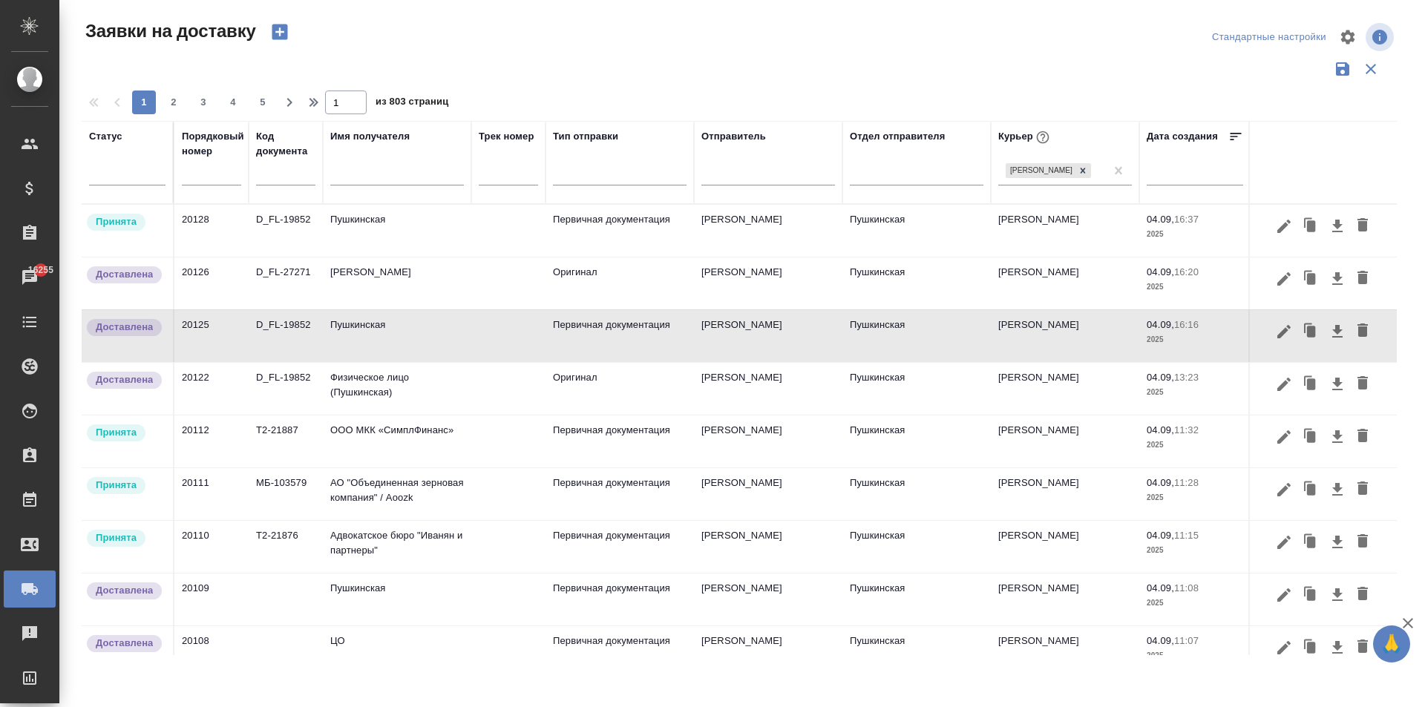
click at [382, 230] on td "Пушкинская" at bounding box center [397, 231] width 148 height 52
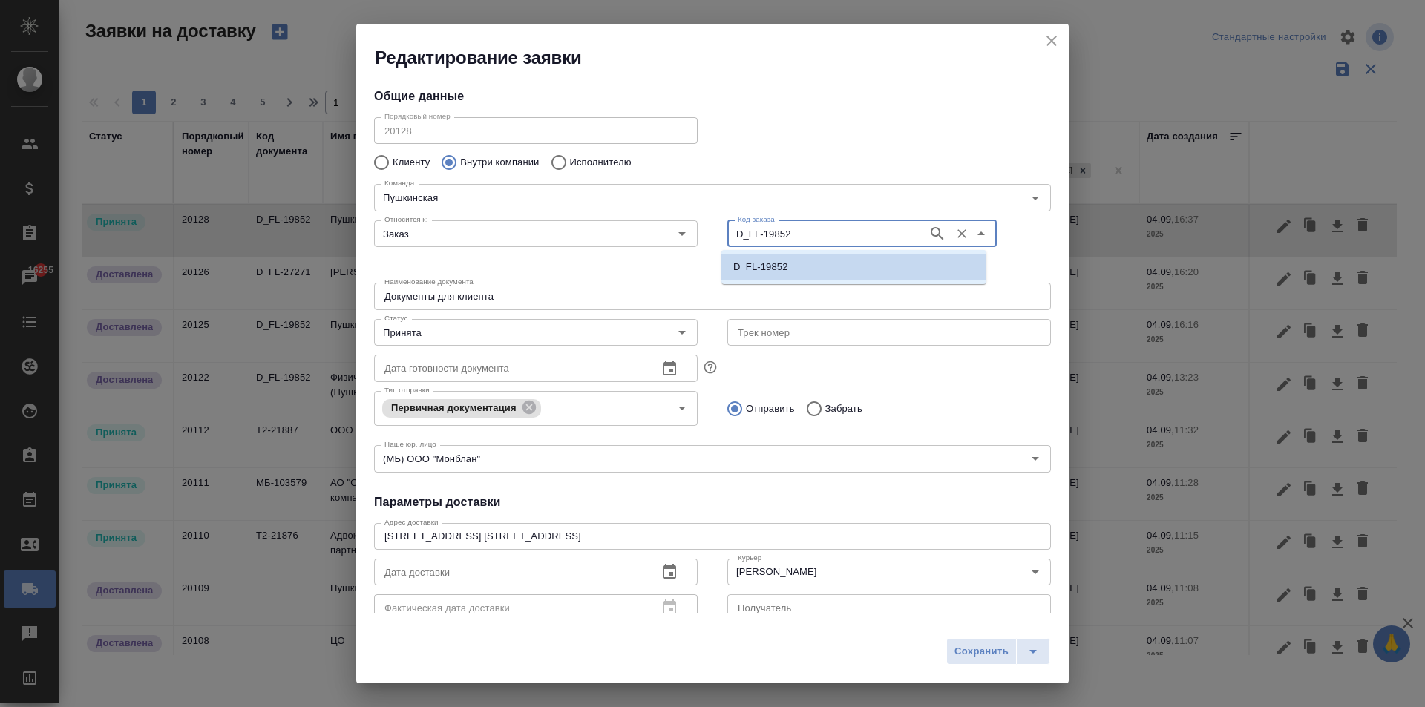
click at [810, 232] on input "D_FL-19852" at bounding box center [826, 234] width 188 height 18
paste input "27271"
type input "D_FL-27271"
click at [792, 273] on li "D_FL-27271" at bounding box center [853, 267] width 265 height 27
type input "D_FL-27271"
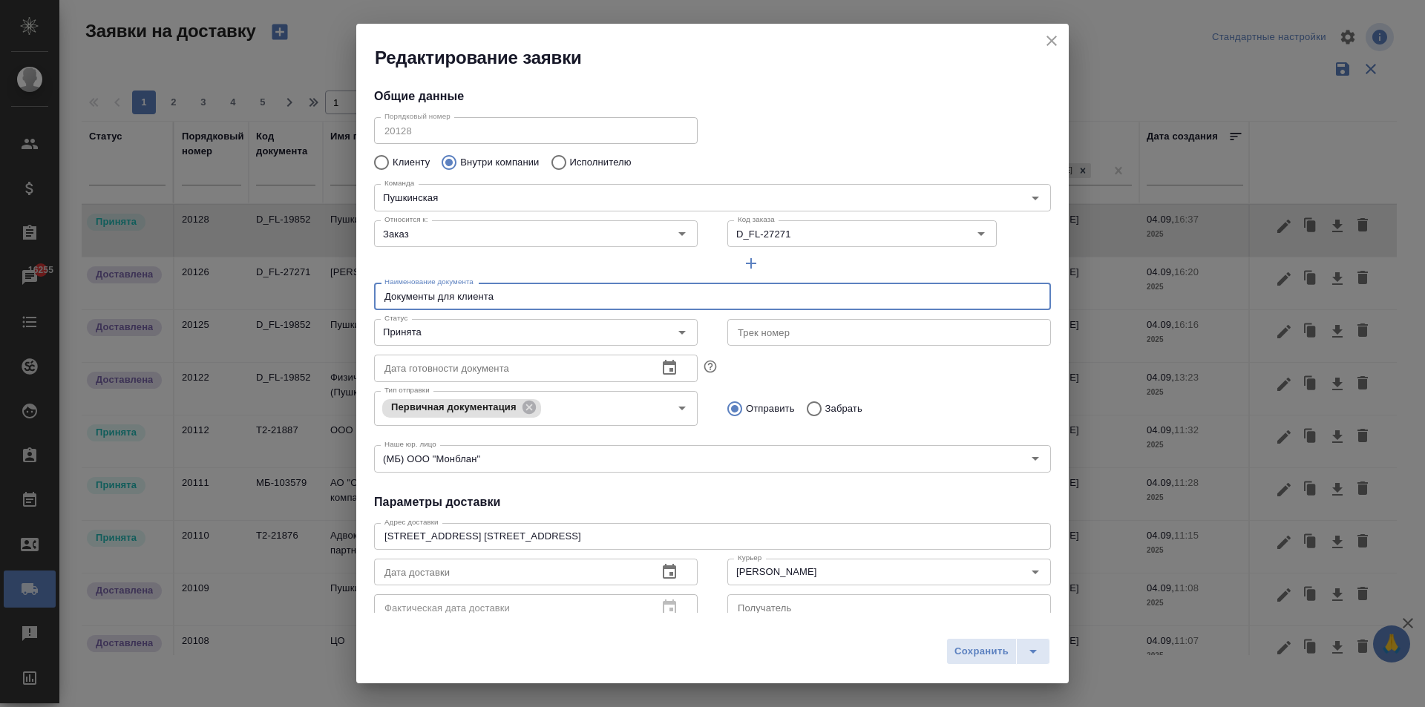
drag, startPoint x: 503, startPoint y: 301, endPoint x: 303, endPoint y: 287, distance: 200.1
click at [303, 287] on div "Редактирование заявки Общие данные Порядковый номер 20128 Порядковый номер Клие…" at bounding box center [712, 353] width 1425 height 707
type input "Документы из стеклотары"
click at [472, 337] on input "Принята" at bounding box center [510, 333] width 265 height 18
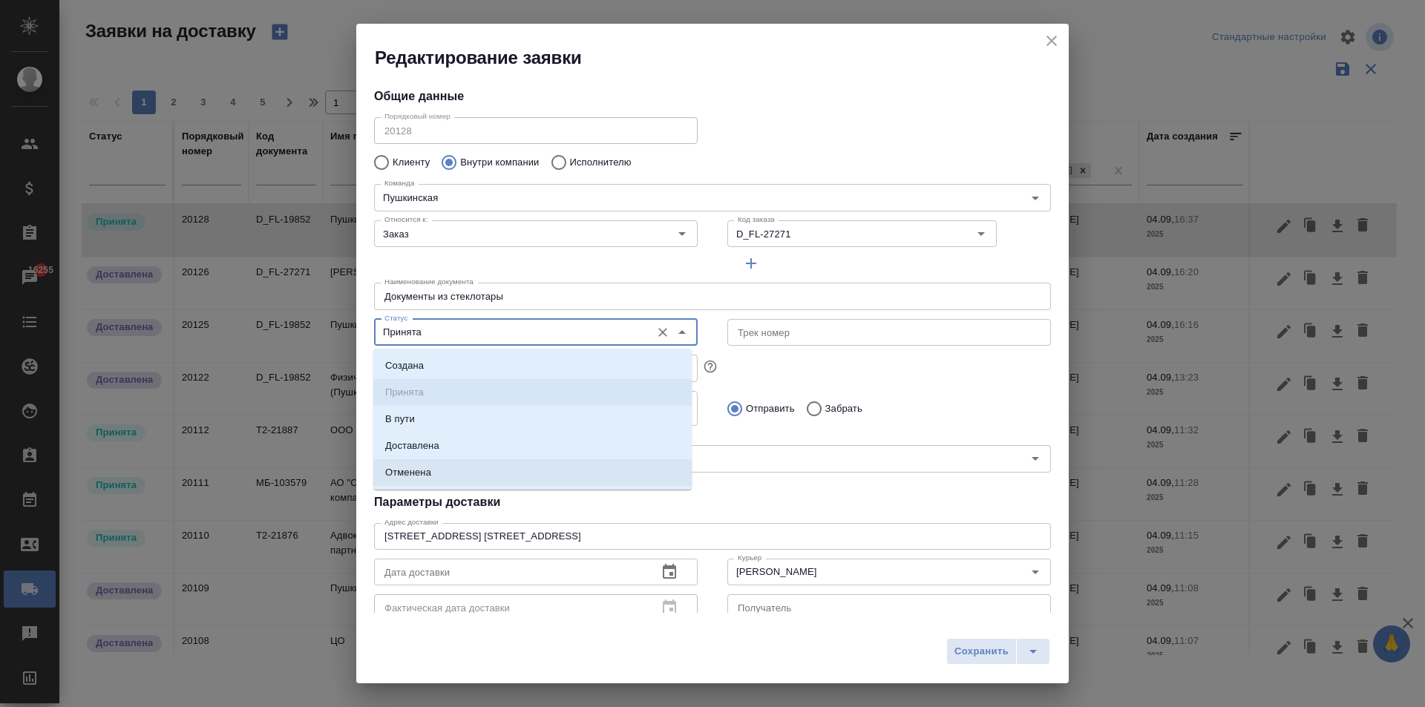
drag, startPoint x: 453, startPoint y: 462, endPoint x: 448, endPoint y: 450, distance: 13.0
click at [450, 455] on ul "Создана Принята В пути Доставлена Отменена" at bounding box center [532, 431] width 318 height 134
click at [446, 449] on li "Доставлена" at bounding box center [532, 446] width 318 height 27
type input "Доставлена"
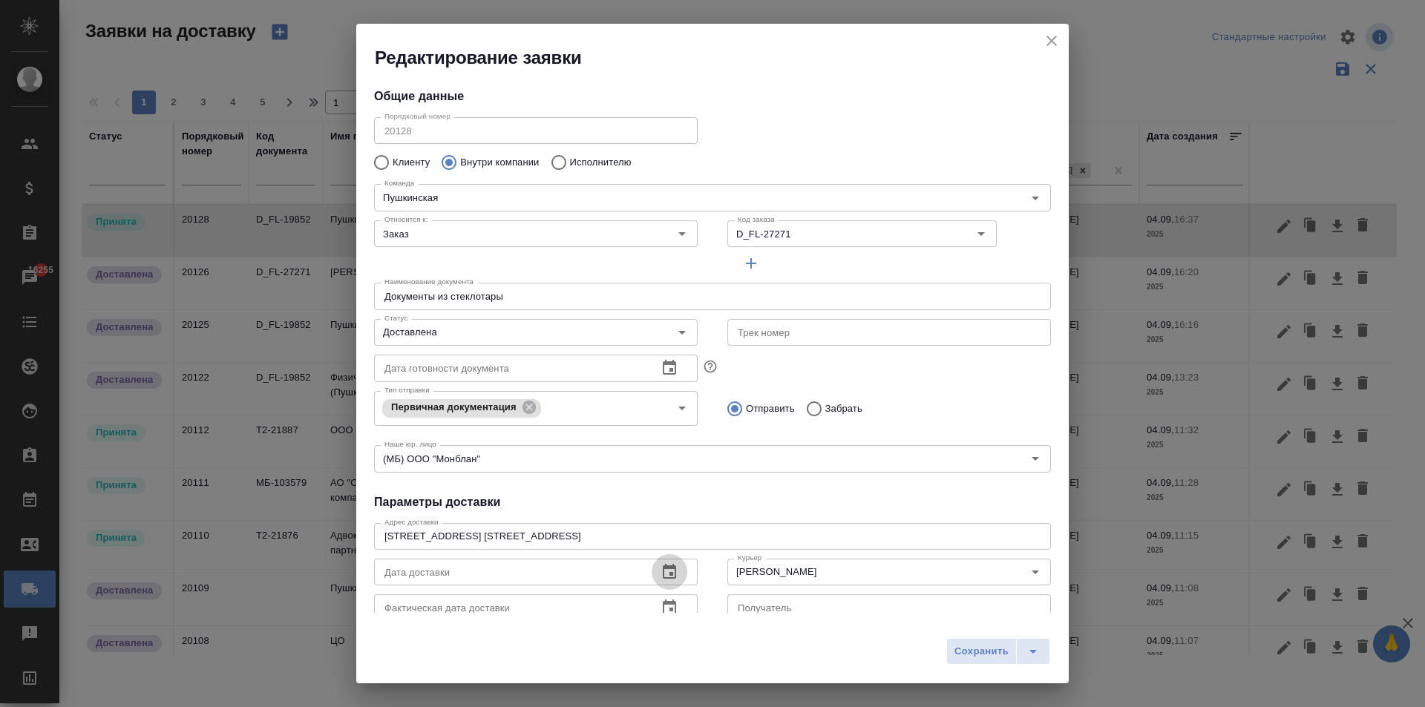
click at [663, 577] on icon "button" at bounding box center [669, 571] width 13 height 15
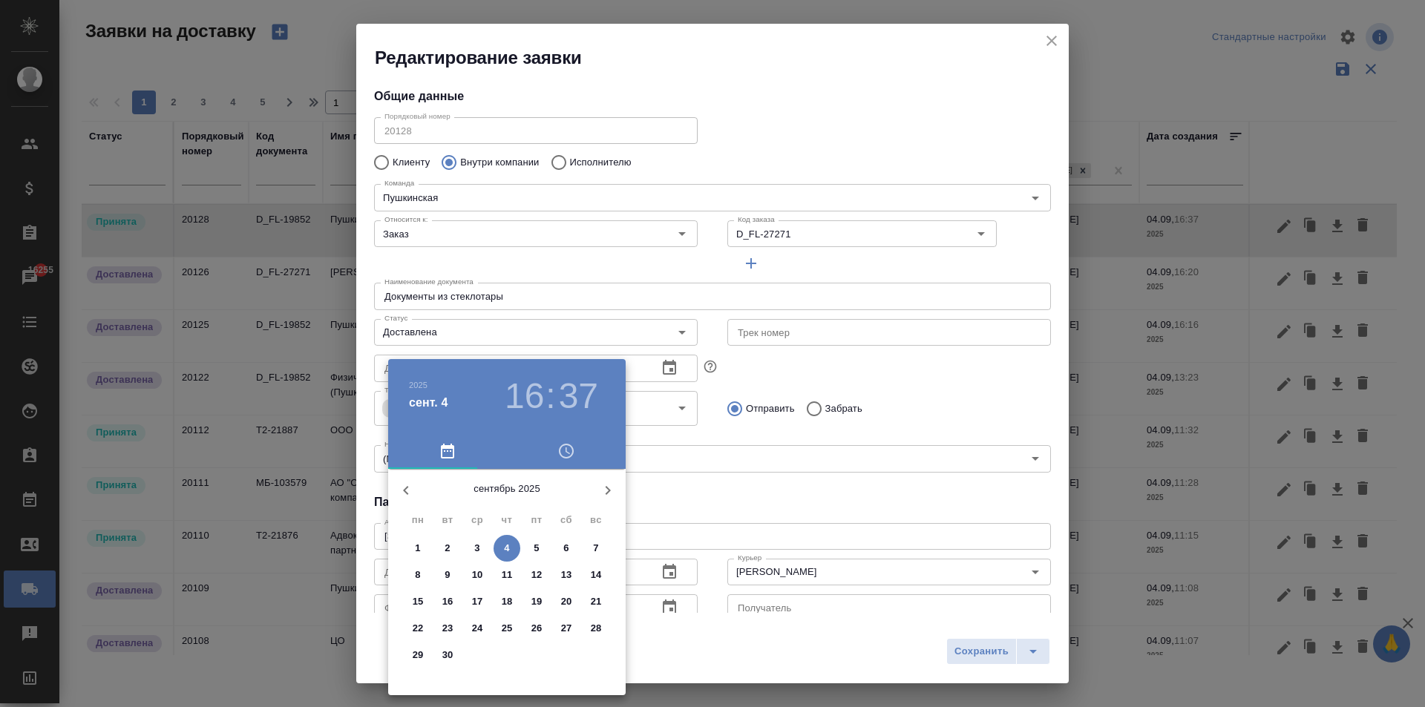
click at [502, 541] on span "4" at bounding box center [506, 548] width 27 height 15
type input "04.09.2025 16:37"
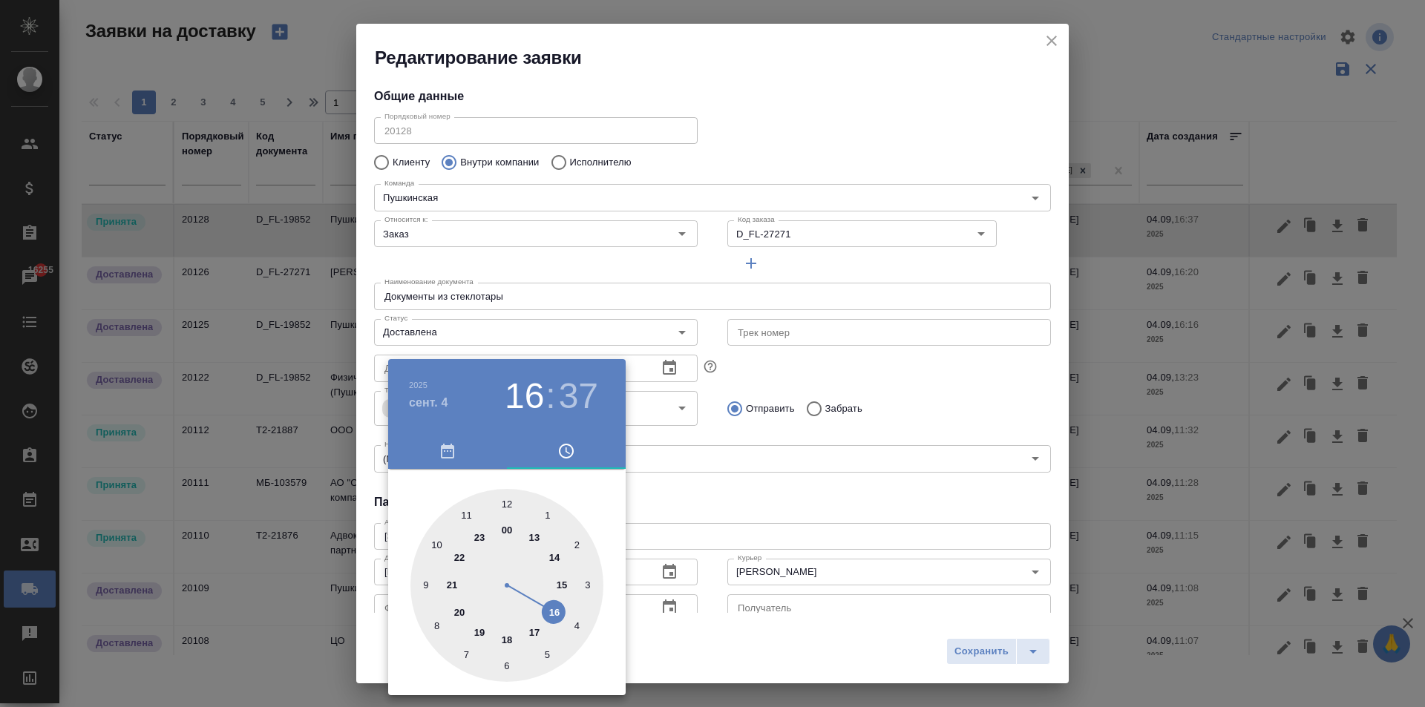
click at [789, 530] on div at bounding box center [712, 353] width 1425 height 707
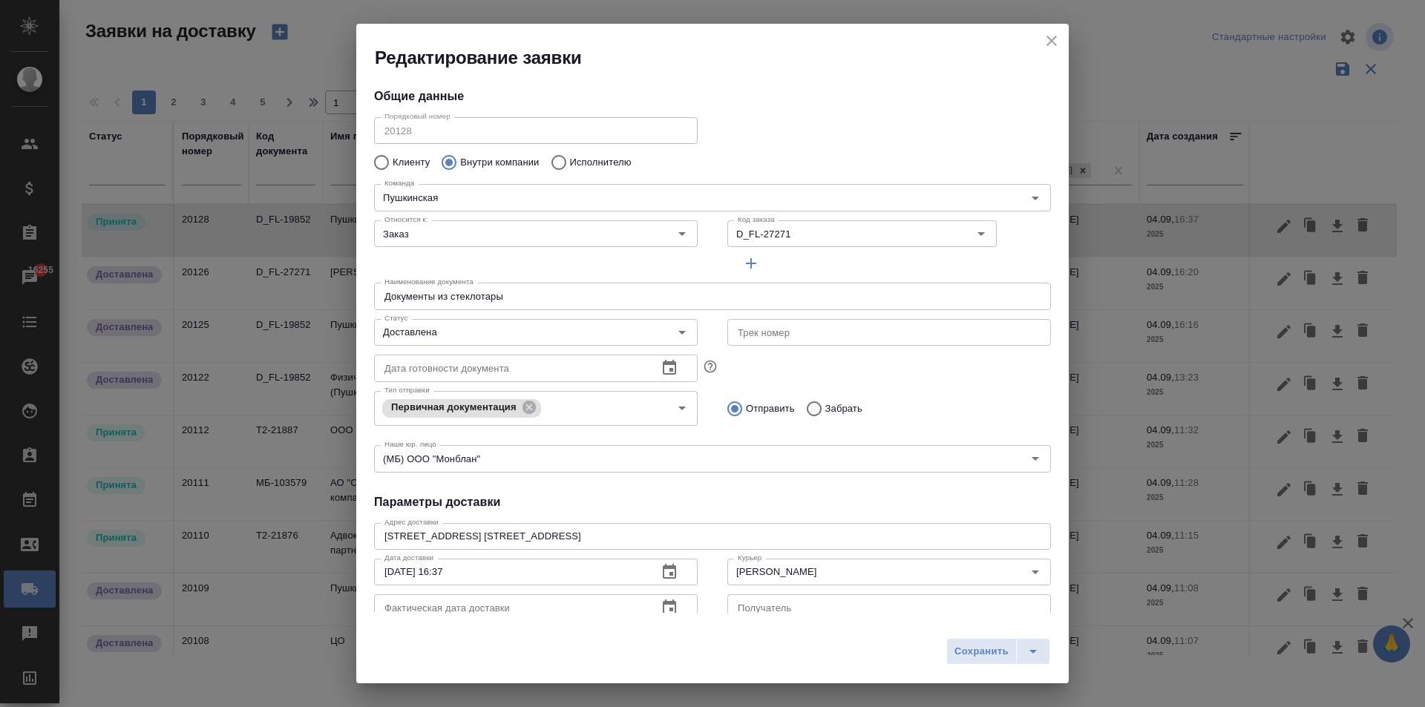
click at [665, 611] on icon "button" at bounding box center [669, 607] width 13 height 15
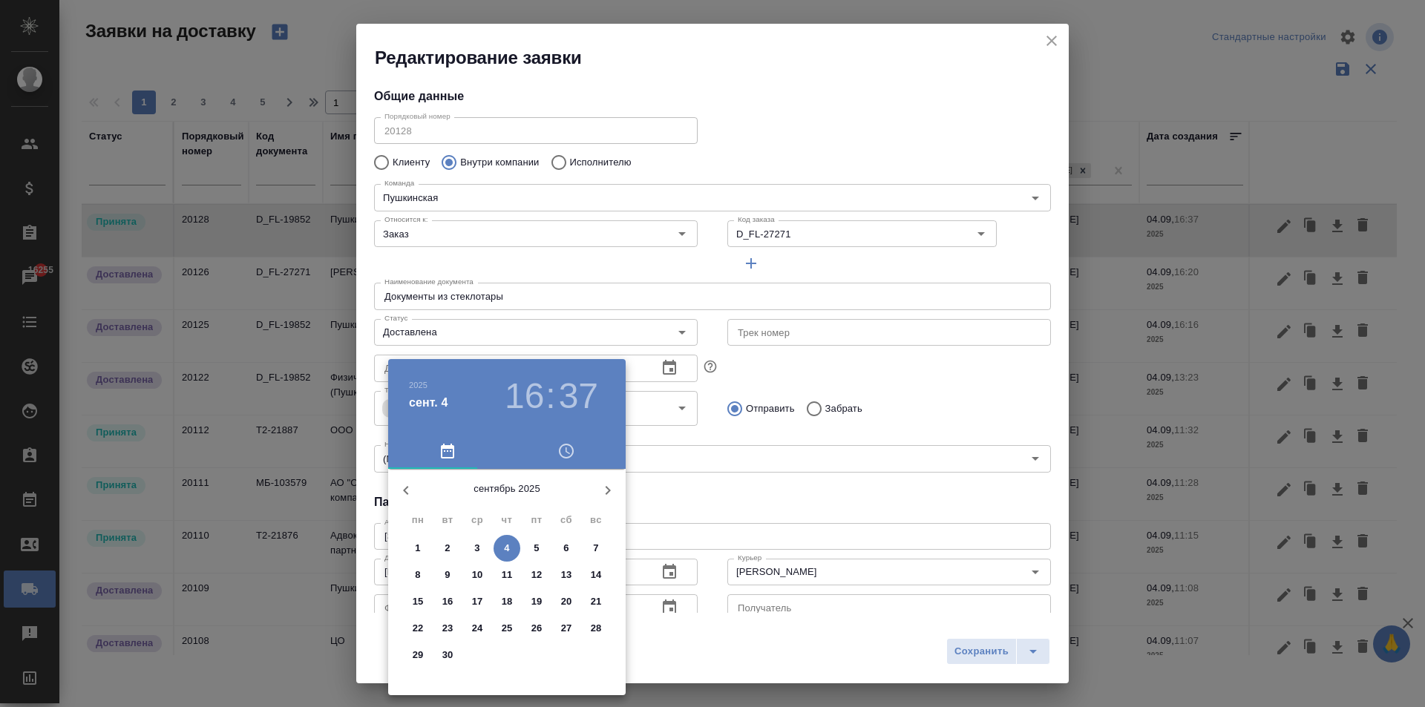
click at [510, 542] on span "4" at bounding box center [506, 548] width 27 height 15
type input "04.09.2025 16:37"
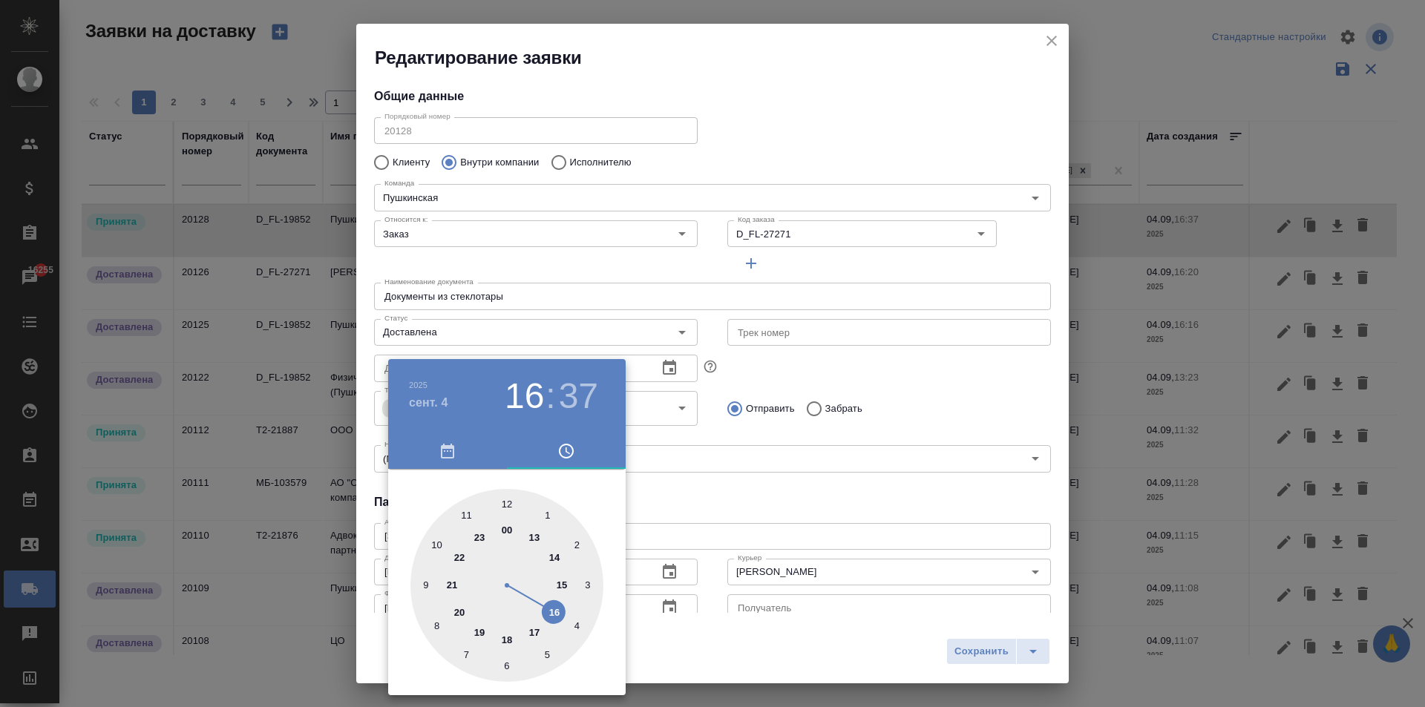
click at [813, 522] on div at bounding box center [712, 353] width 1425 height 707
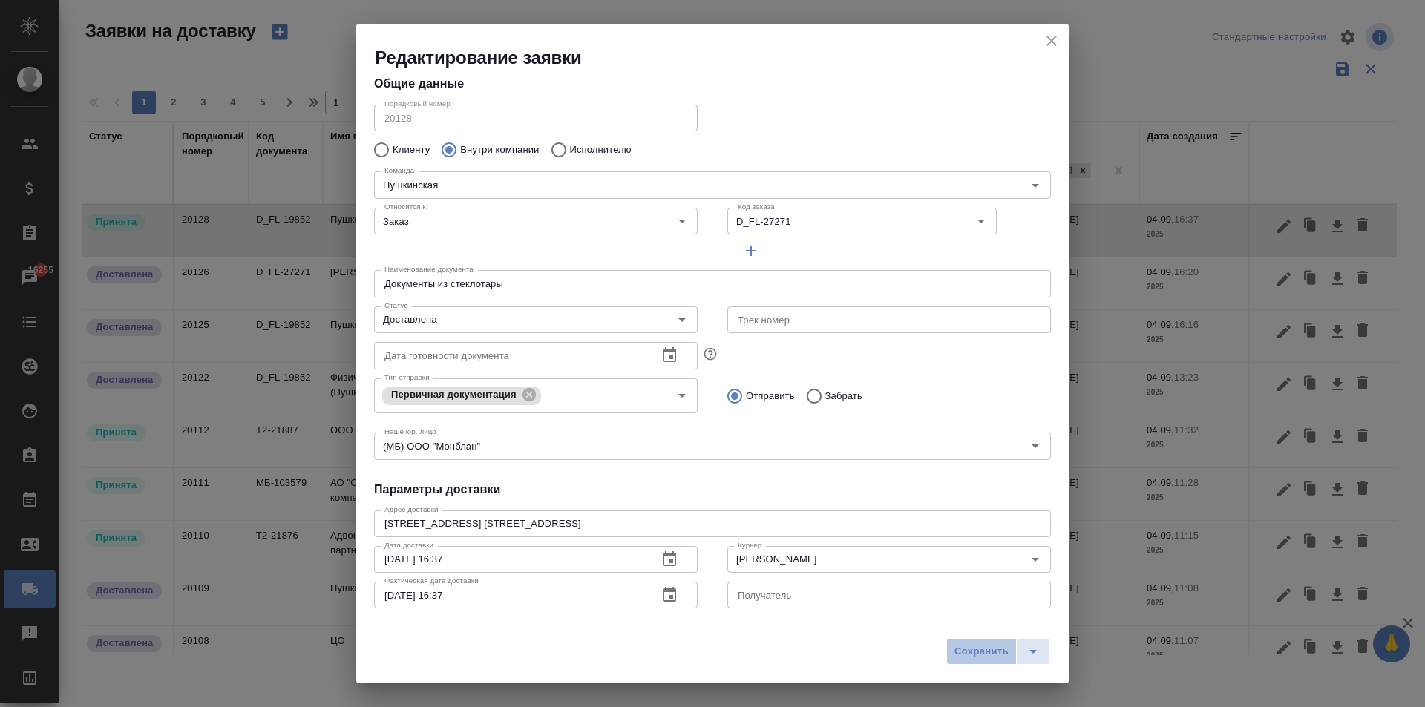
click at [976, 647] on span "Сохранить" at bounding box center [981, 651] width 54 height 17
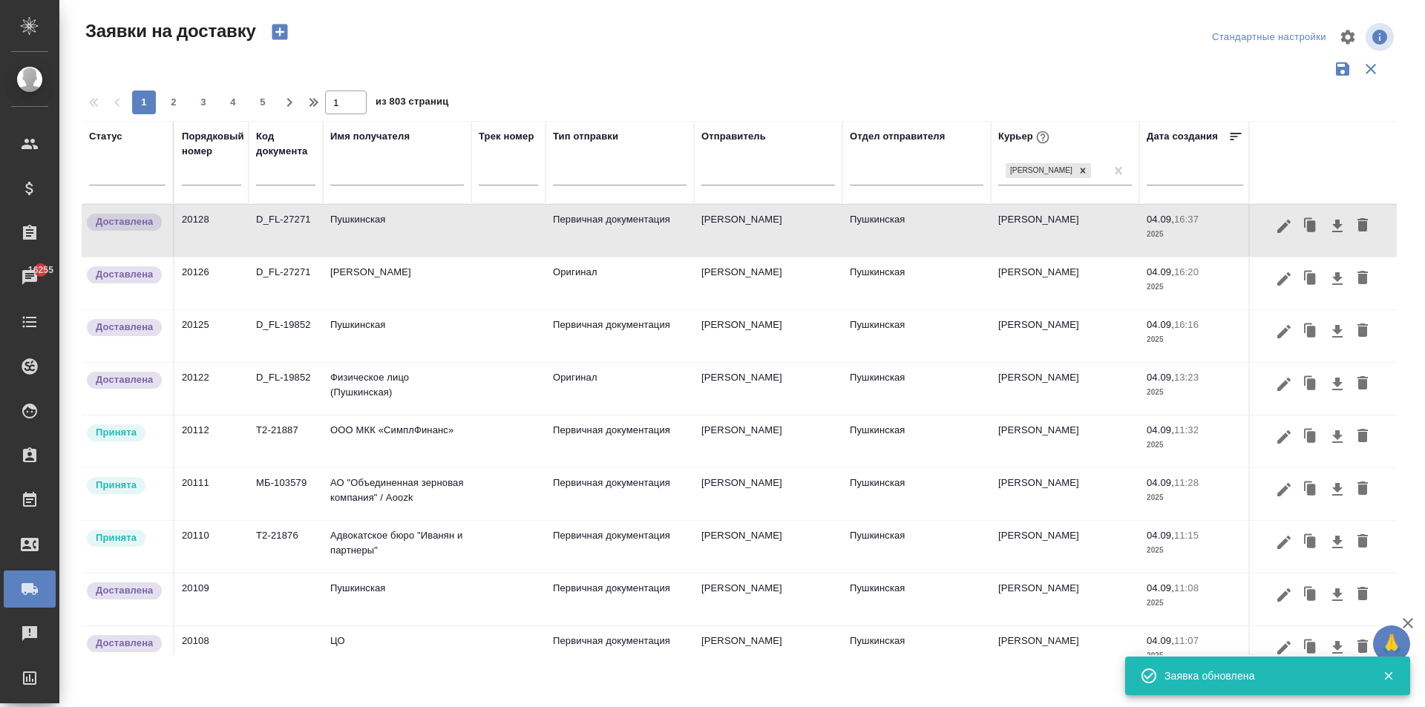
click at [396, 223] on td "Пушкинская" at bounding box center [397, 231] width 148 height 52
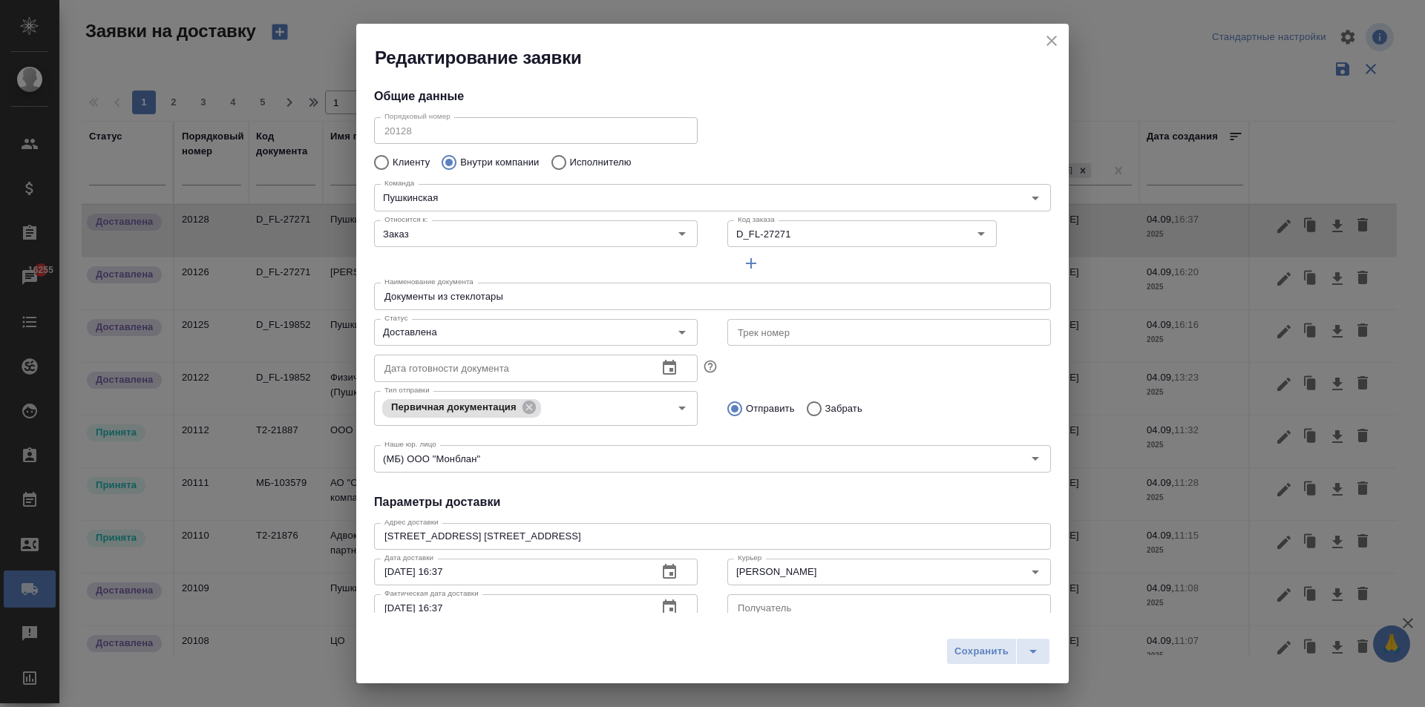
click at [1056, 38] on icon "close" at bounding box center [1052, 41] width 18 height 18
